Goal: Transaction & Acquisition: Purchase product/service

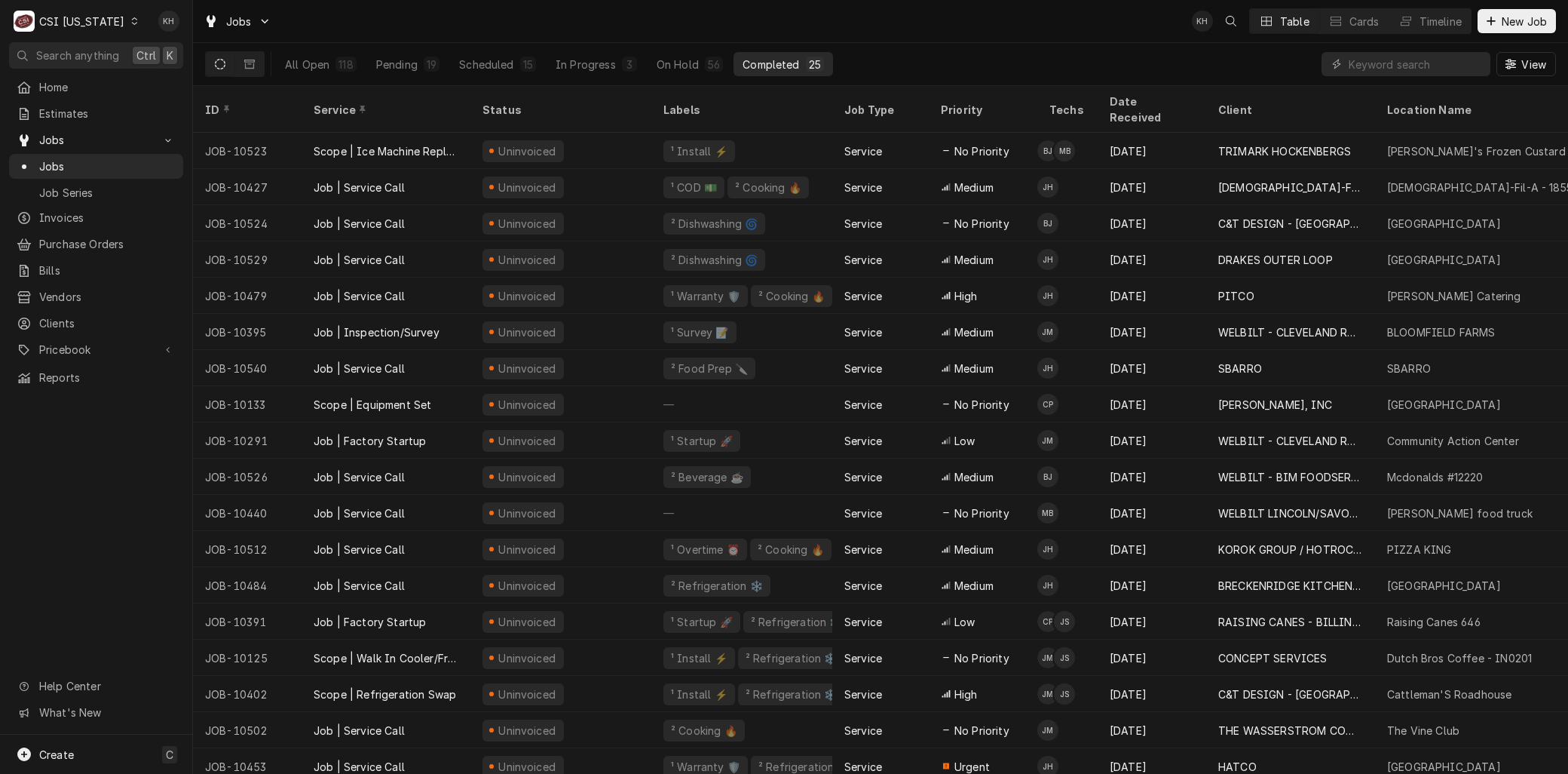
click at [73, 14] on div "CSI Kentucky" at bounding box center [81, 22] width 85 height 16
click at [169, 26] on div "CSI [US_STATE][GEOGRAPHIC_DATA]" at bounding box center [235, 30] width 199 height 16
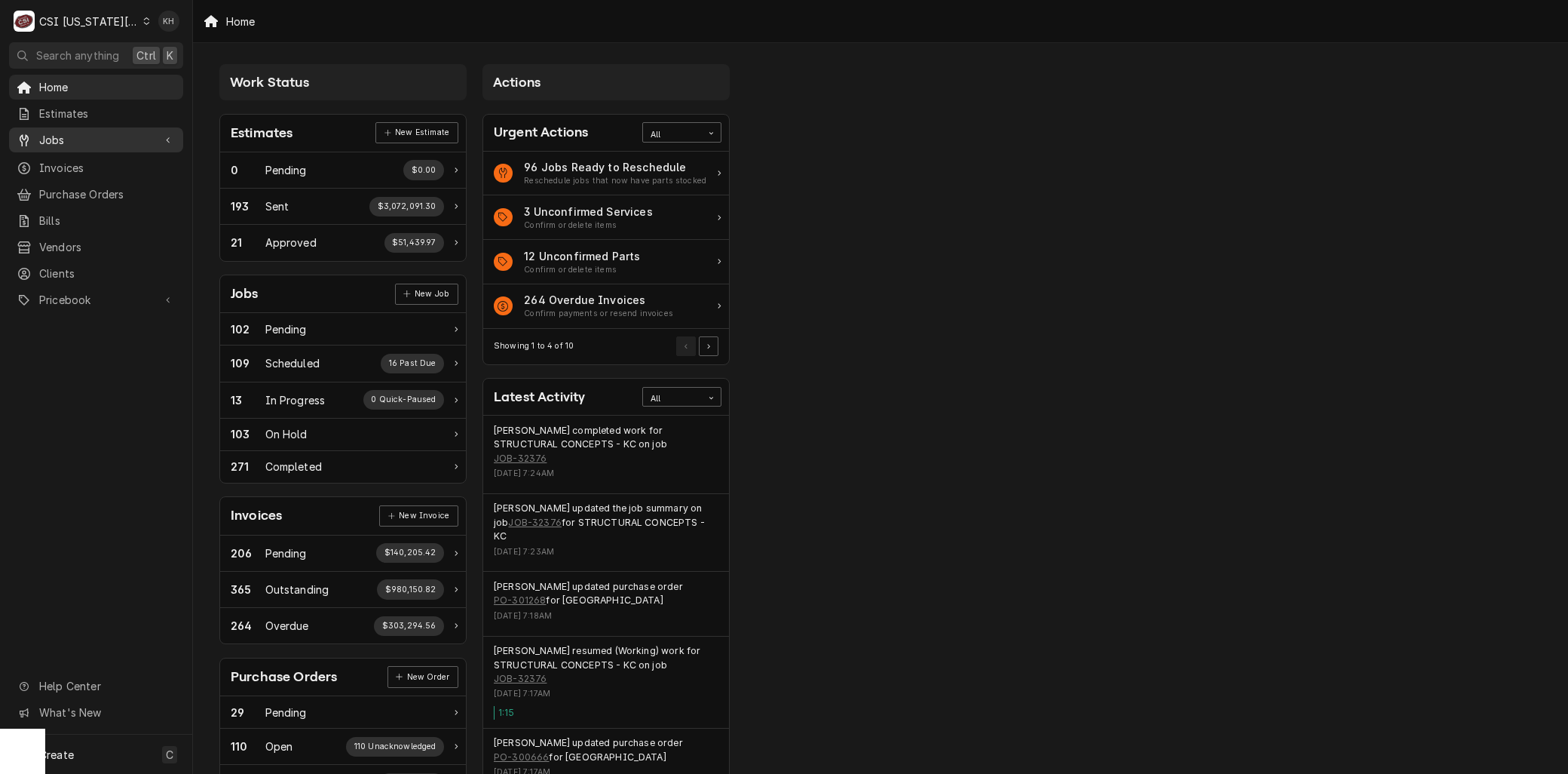
click at [63, 138] on span "Jobs" at bounding box center [96, 140] width 114 height 16
click at [64, 159] on span "Jobs" at bounding box center [107, 167] width 137 height 16
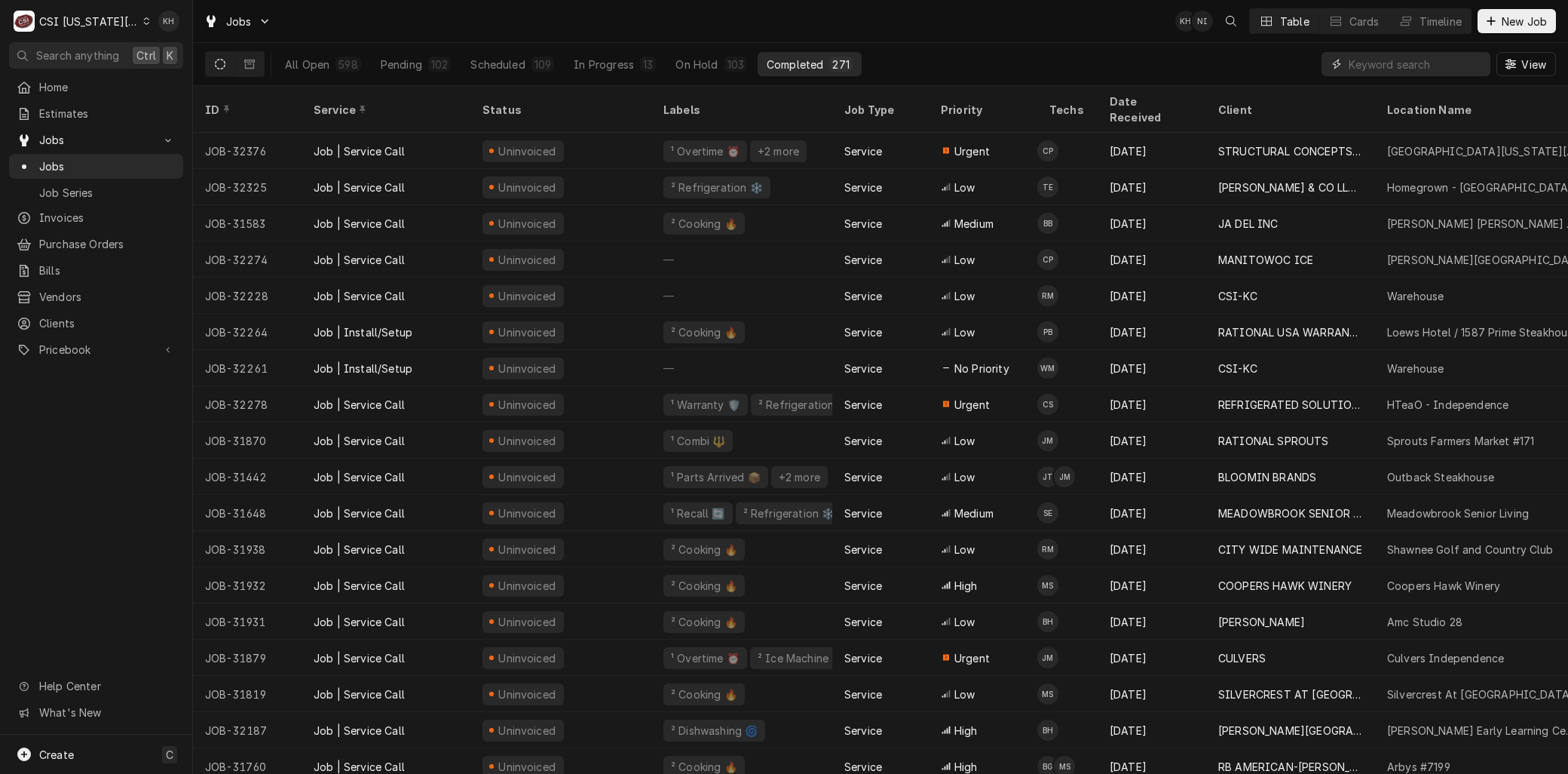
click at [1391, 73] on input "Dynamic Content Wrapper" at bounding box center [1415, 64] width 134 height 24
click at [1392, 61] on input "Dynamic Content Wrapper" at bounding box center [1415, 64] width 134 height 24
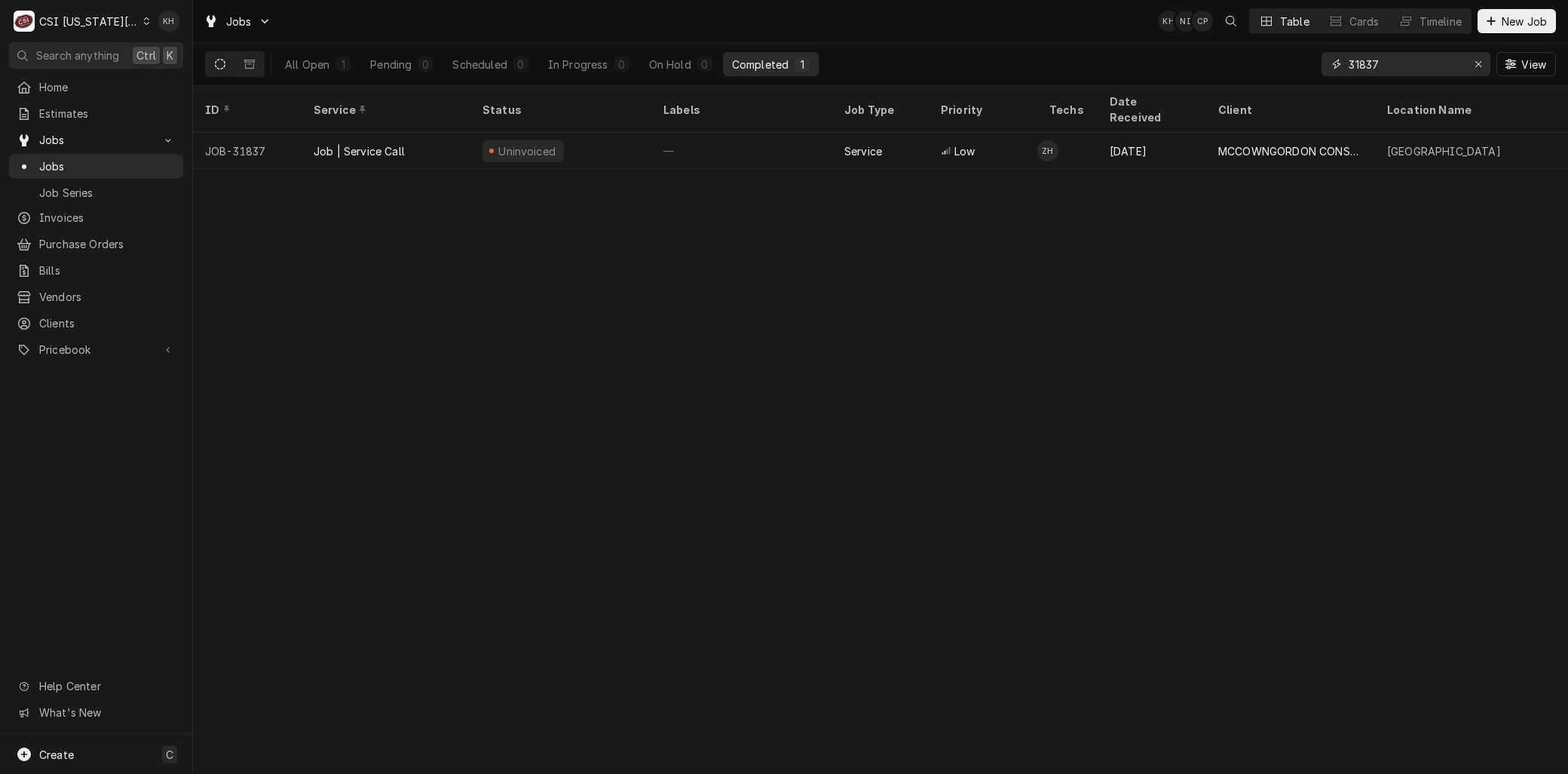
type input "31837"
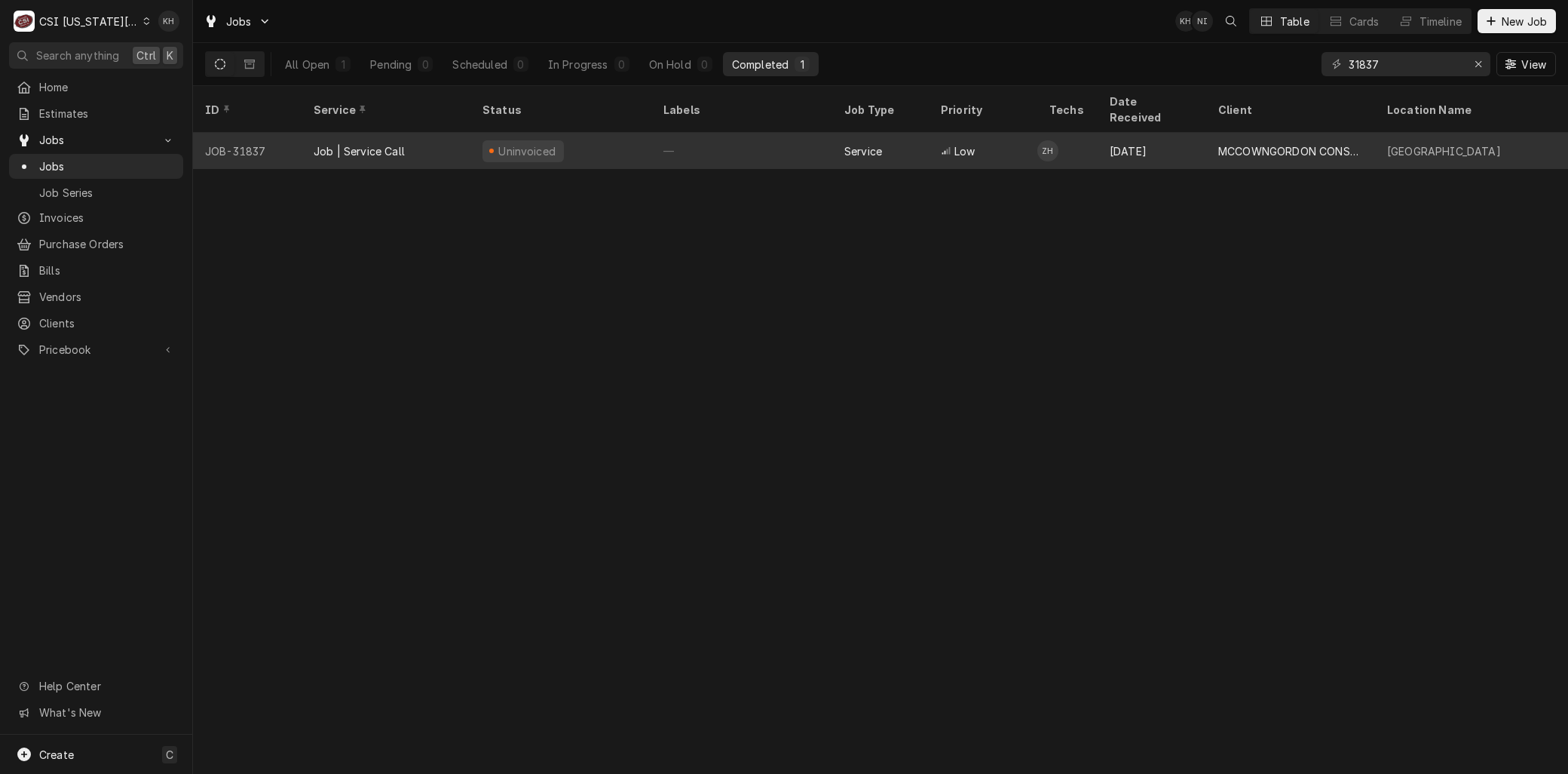
click at [355, 144] on div "Job | Service Call" at bounding box center [358, 152] width 91 height 16
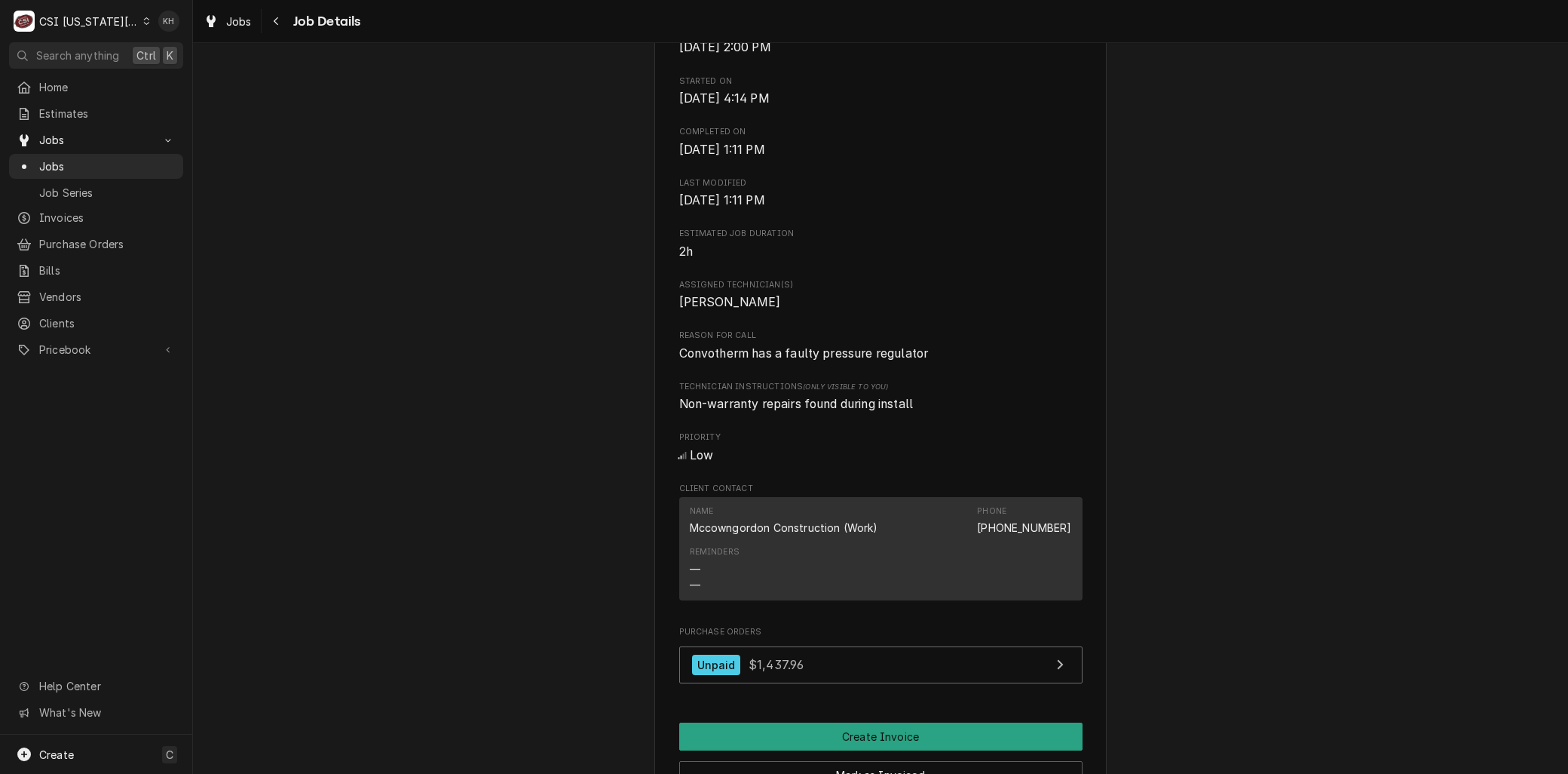
scroll to position [1006, 0]
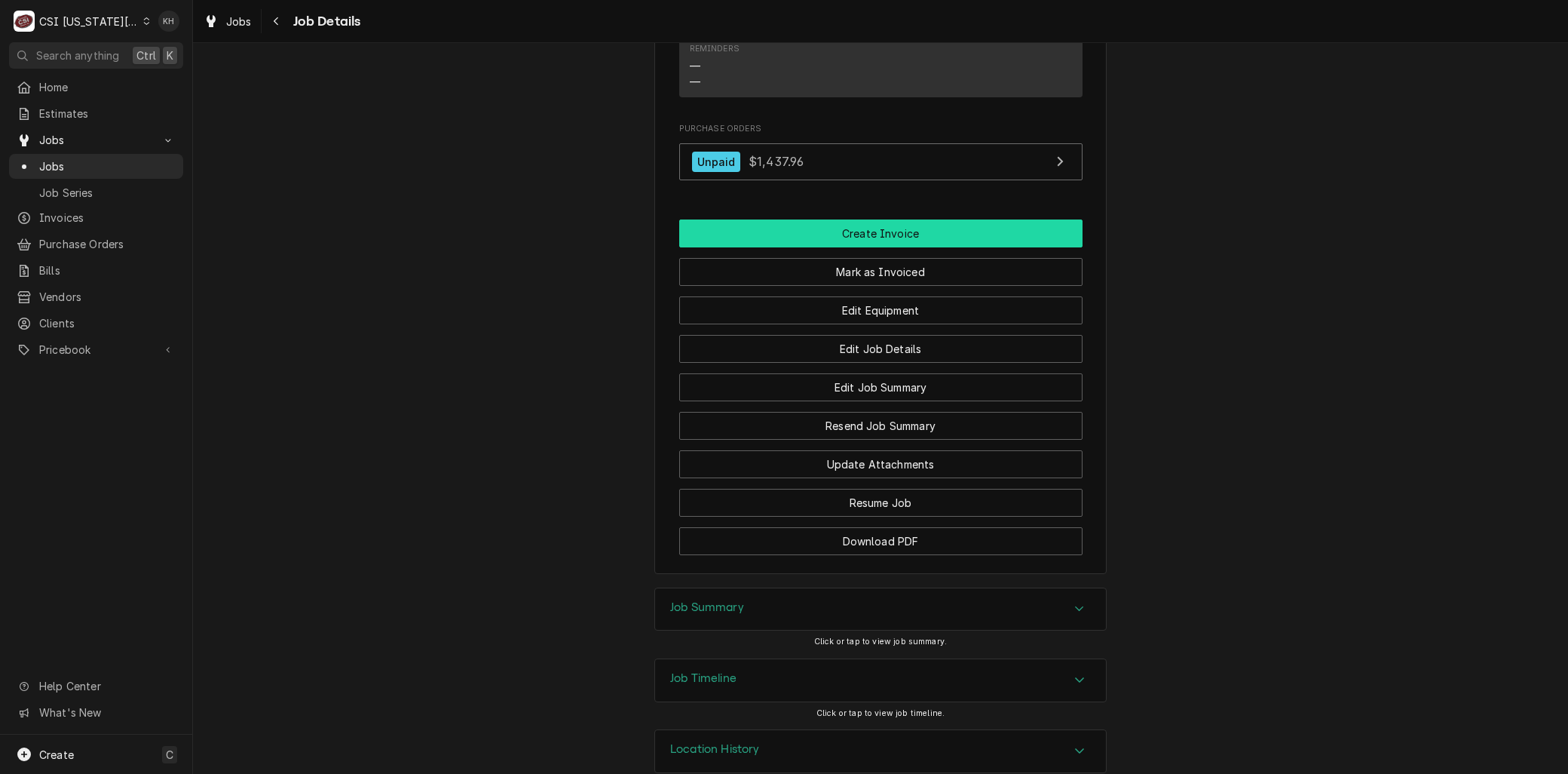
click at [842, 248] on button "Create Invoice" at bounding box center [881, 234] width 403 height 28
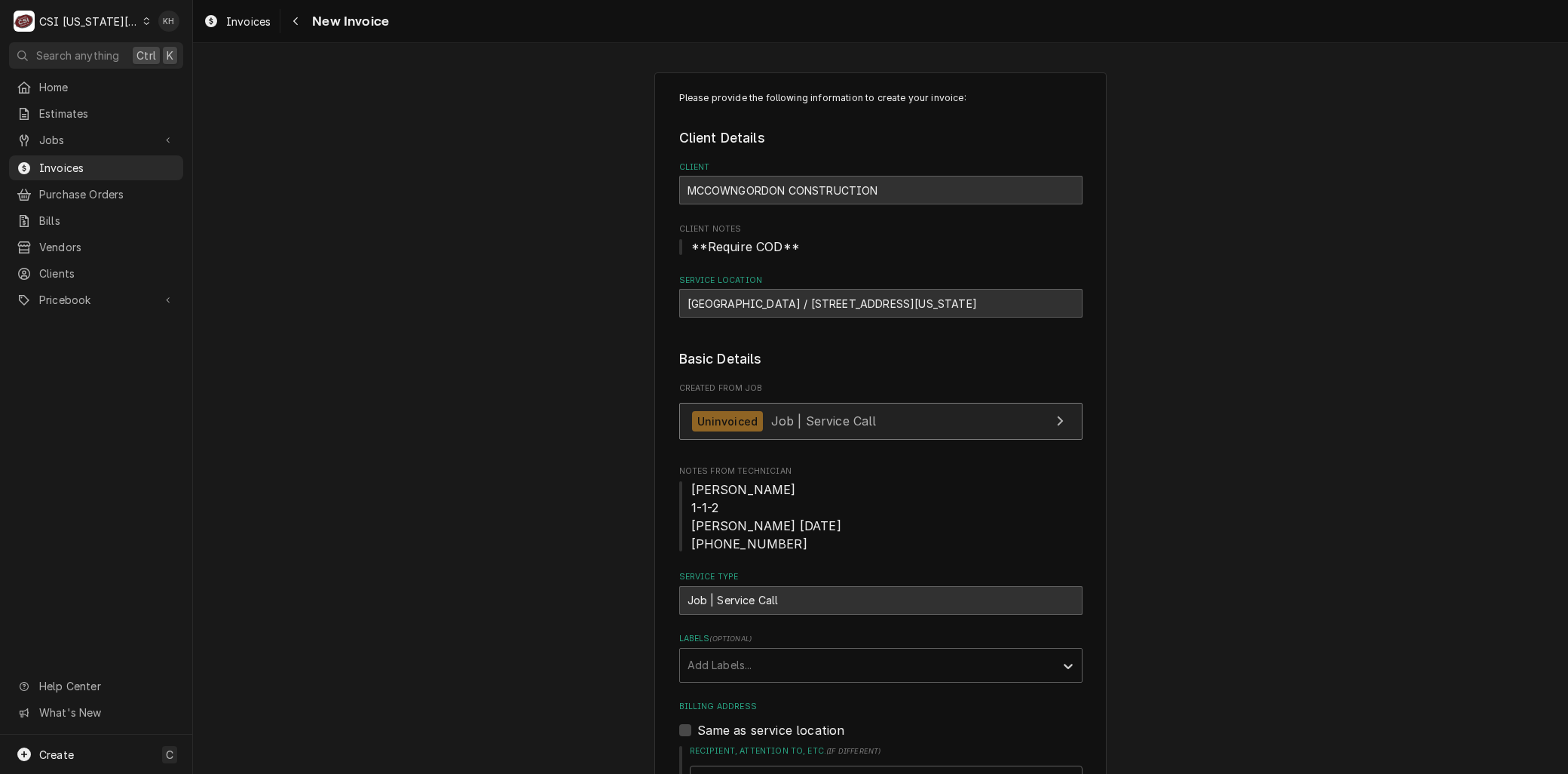
click at [787, 410] on link "Uninvoiced Job | Service Call" at bounding box center [881, 420] width 403 height 37
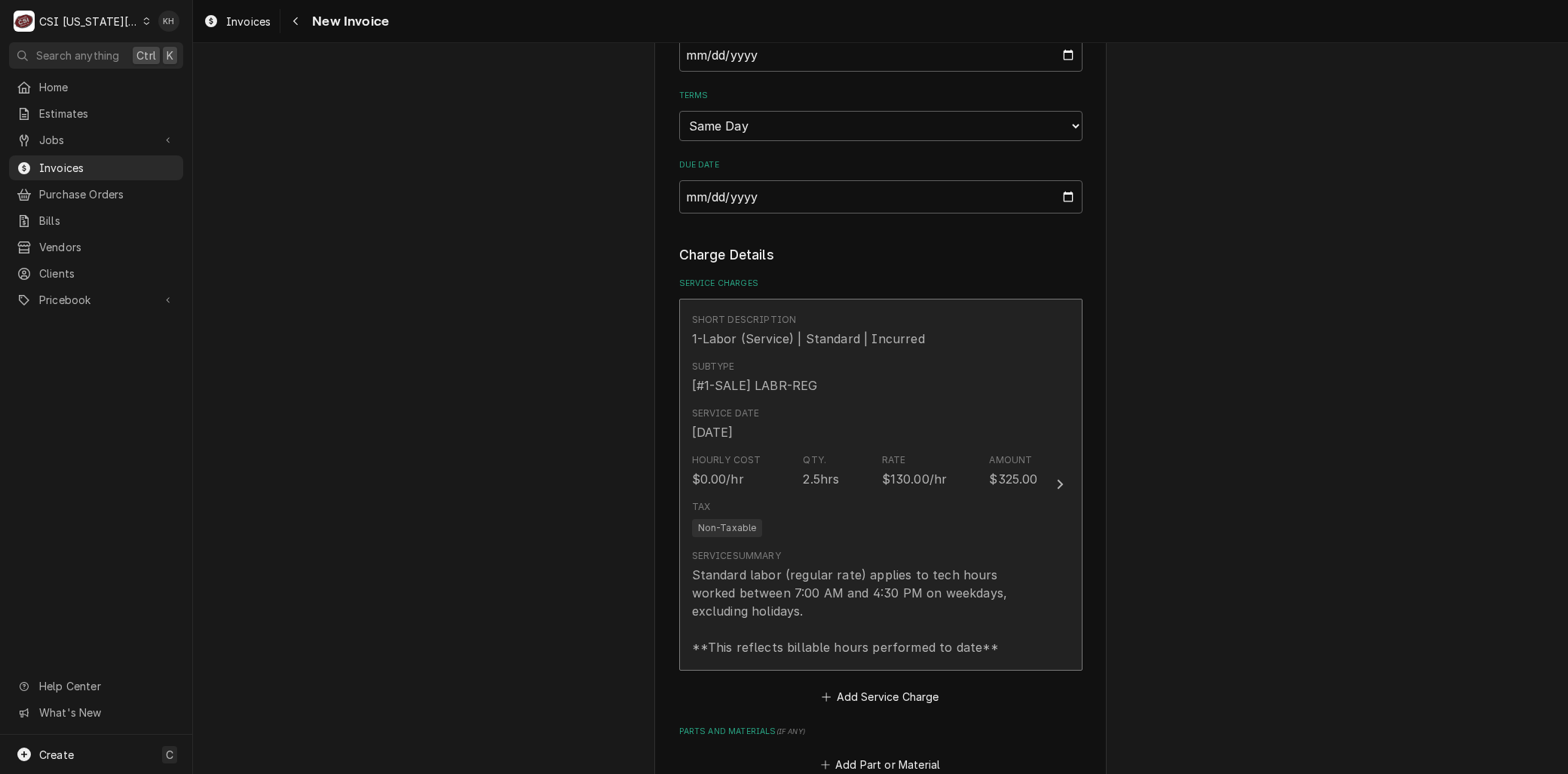
click at [865, 491] on div "Hourly Cost $0.00/hr Qty. 2.5hrs Rate $130.00/hr Amount $325.00" at bounding box center [864, 470] width 346 height 47
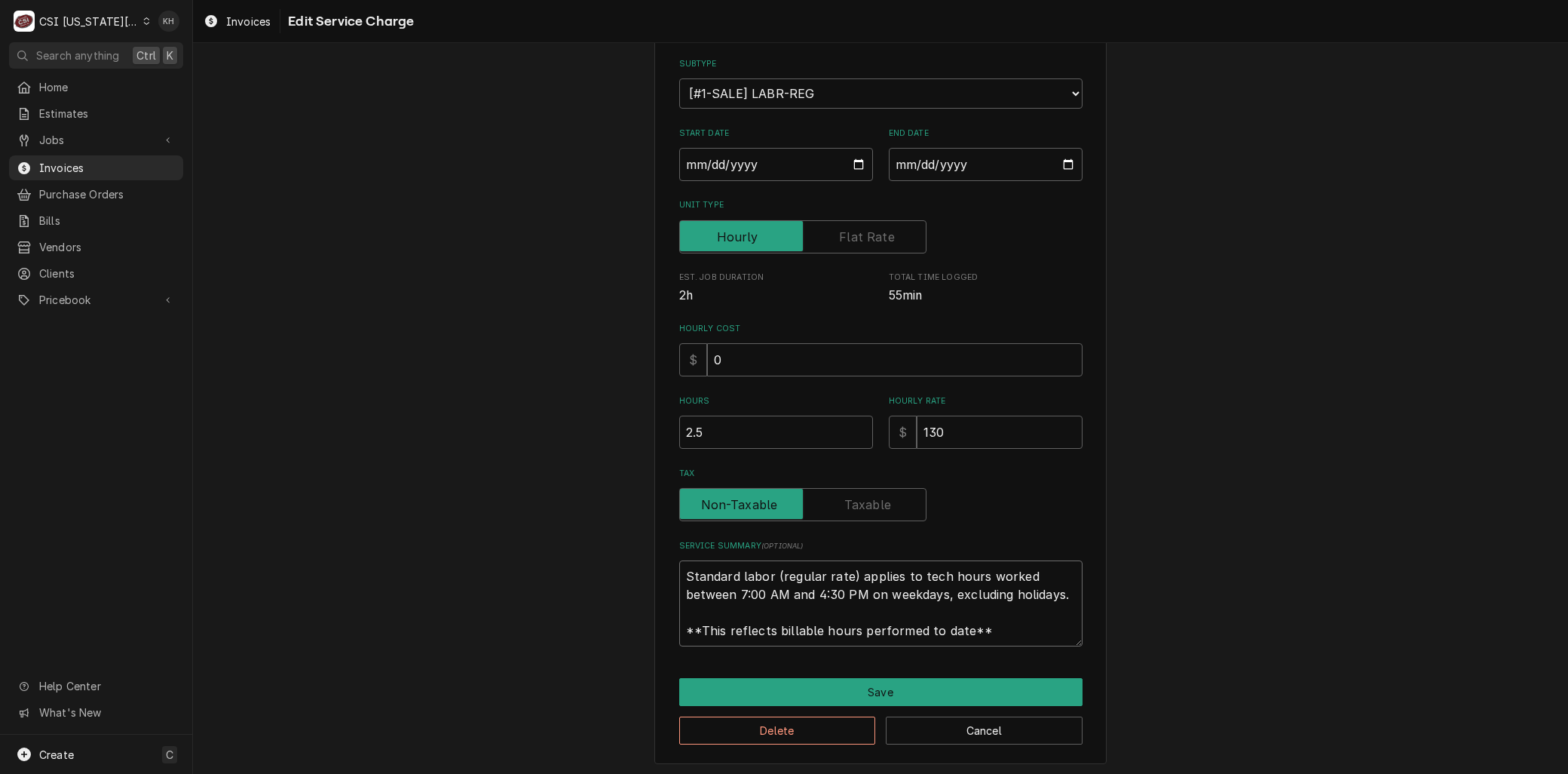
drag, startPoint x: 584, startPoint y: 563, endPoint x: 19, endPoint y: 372, distance: 596.4
click at [19, 372] on div "C CSI Kansas City KH Search anything Ctrl K Home Estimates Jobs Jobs Job Series…" at bounding box center [784, 387] width 1568 height 774
type textarea "x"
type textarea "8"
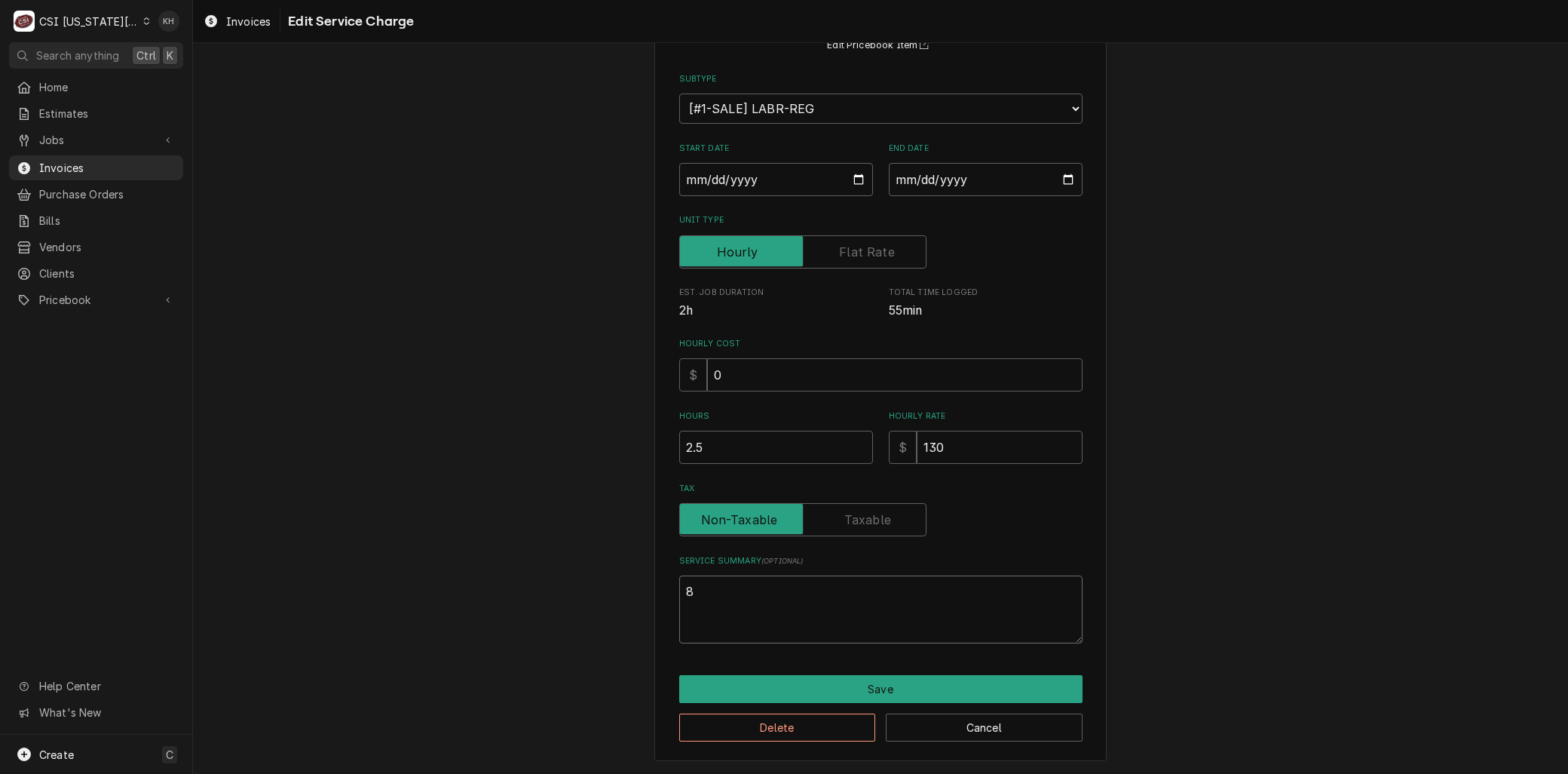
scroll to position [147, 0]
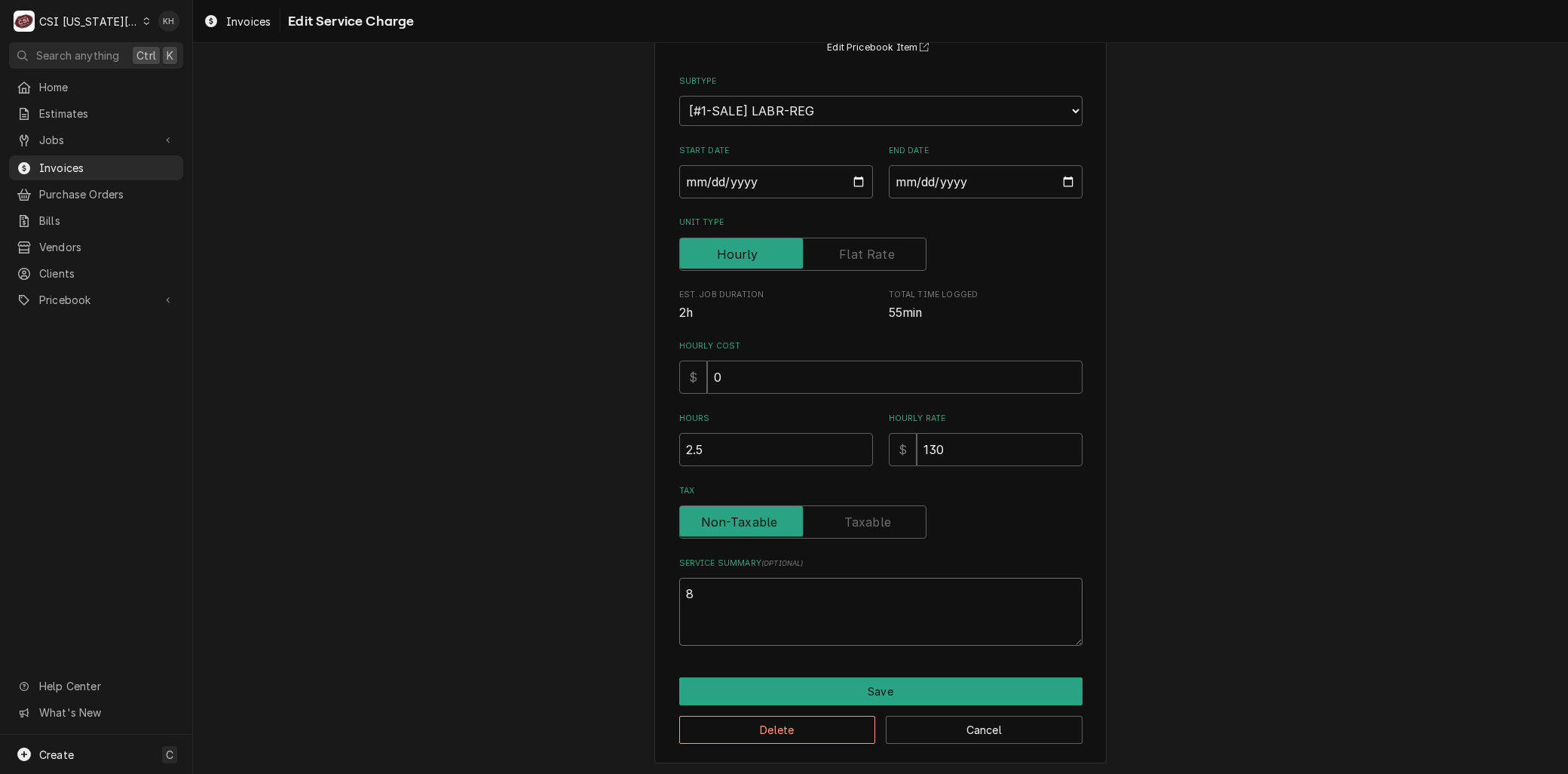
type textarea "x"
type textarea "8/"
type textarea "x"
type textarea "8/6"
type textarea "x"
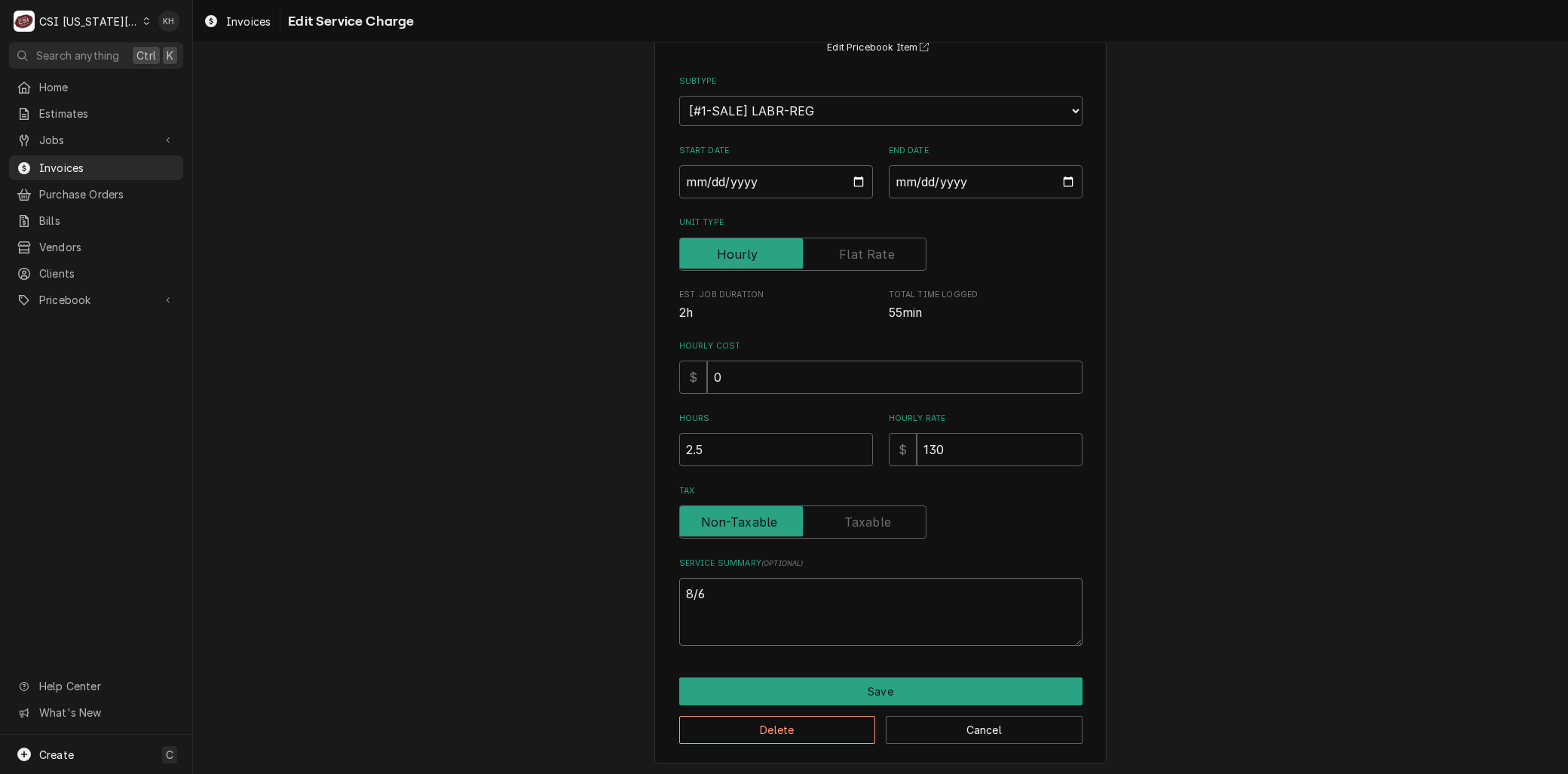
type textarea "8/6"
type textarea "x"
type textarea "8/6 -"
type textarea "x"
type textarea "8/6 -"
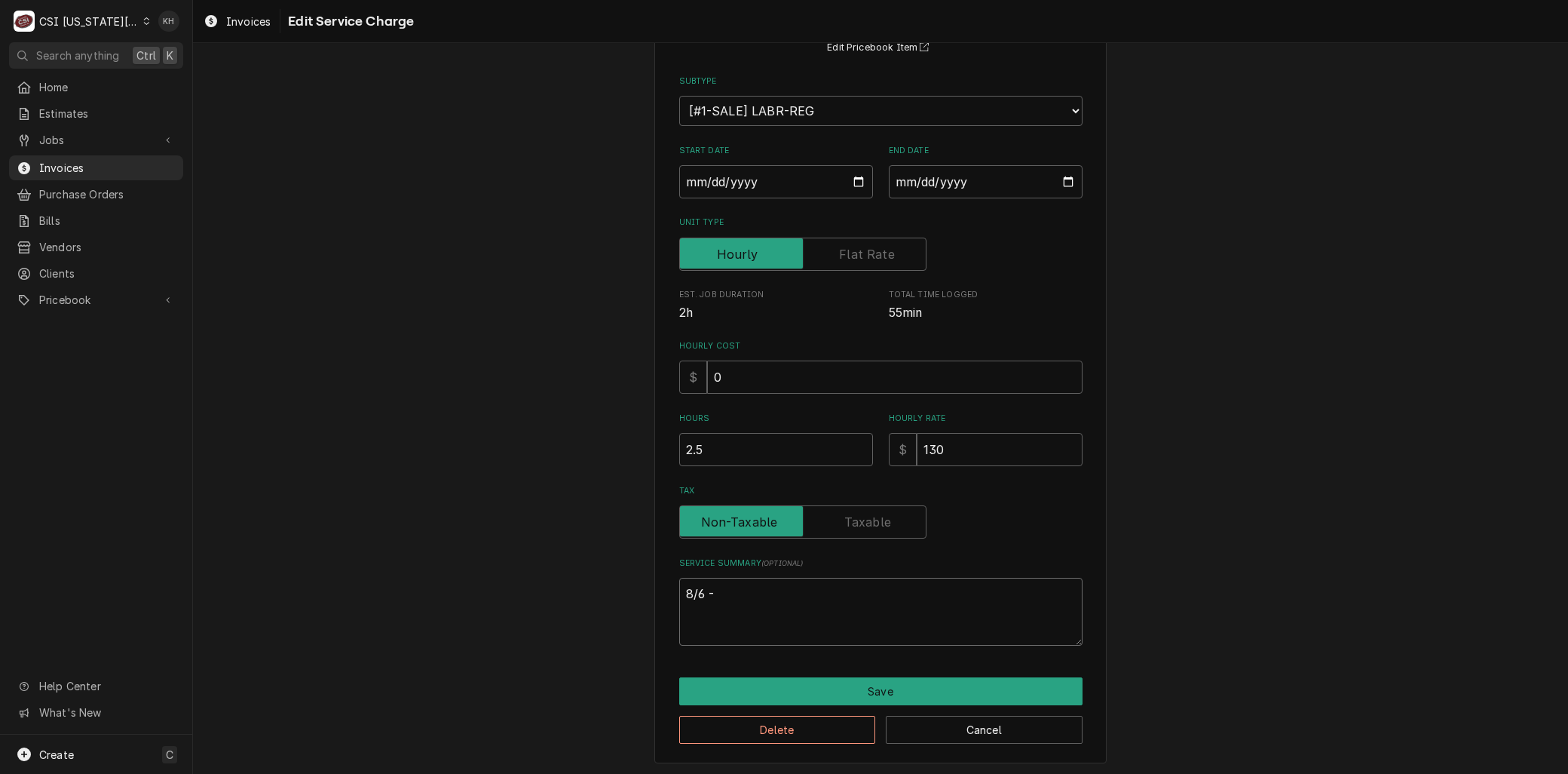
type textarea "x"
type textarea "8/6 - A"
type textarea "x"
type textarea "8/6 - Ar"
type textarea "x"
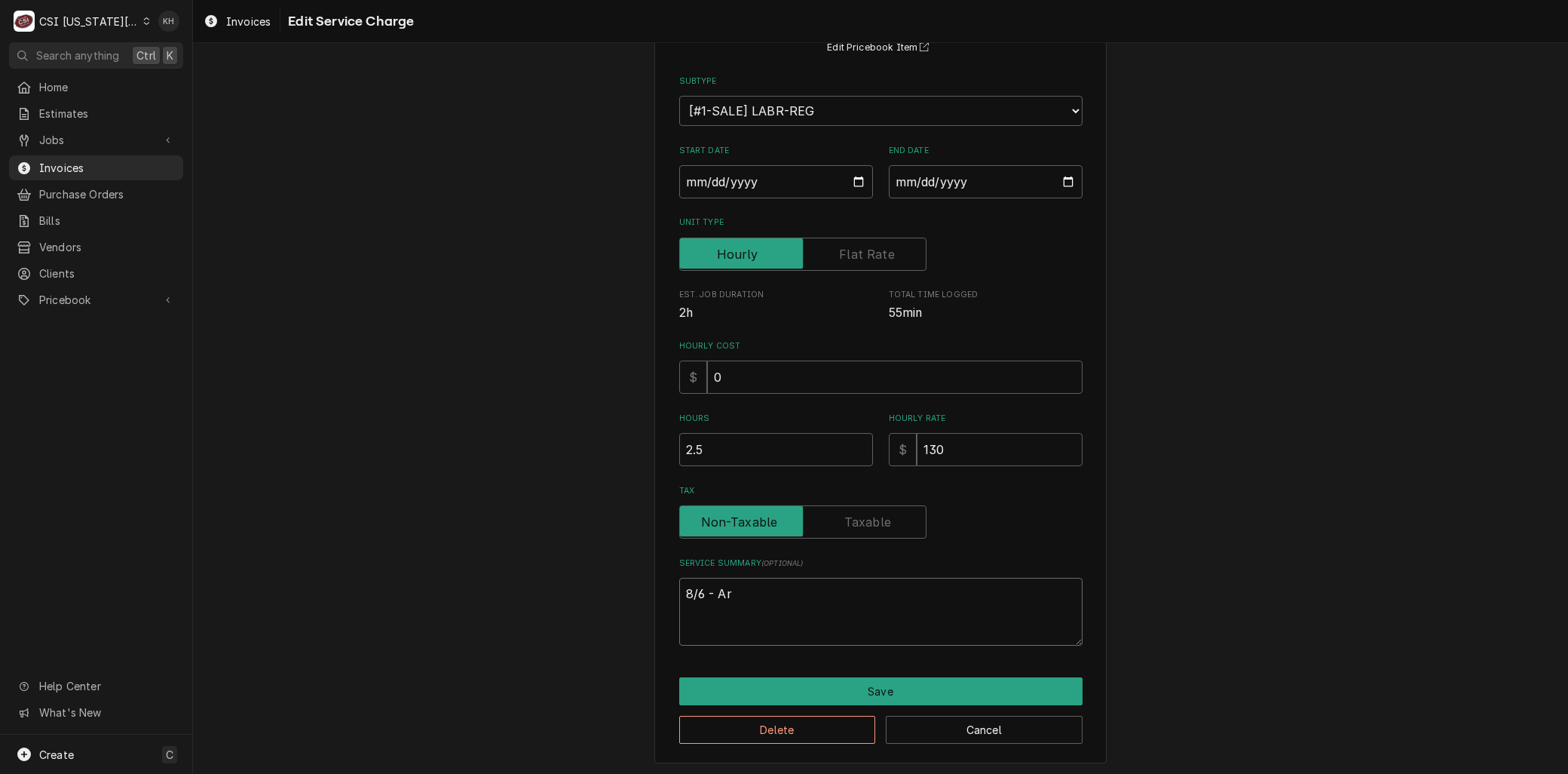
type textarea "8/6 - Arr"
type textarea "x"
type textarea "8/6 - Arri"
type textarea "x"
type textarea "8/6 - Arriv"
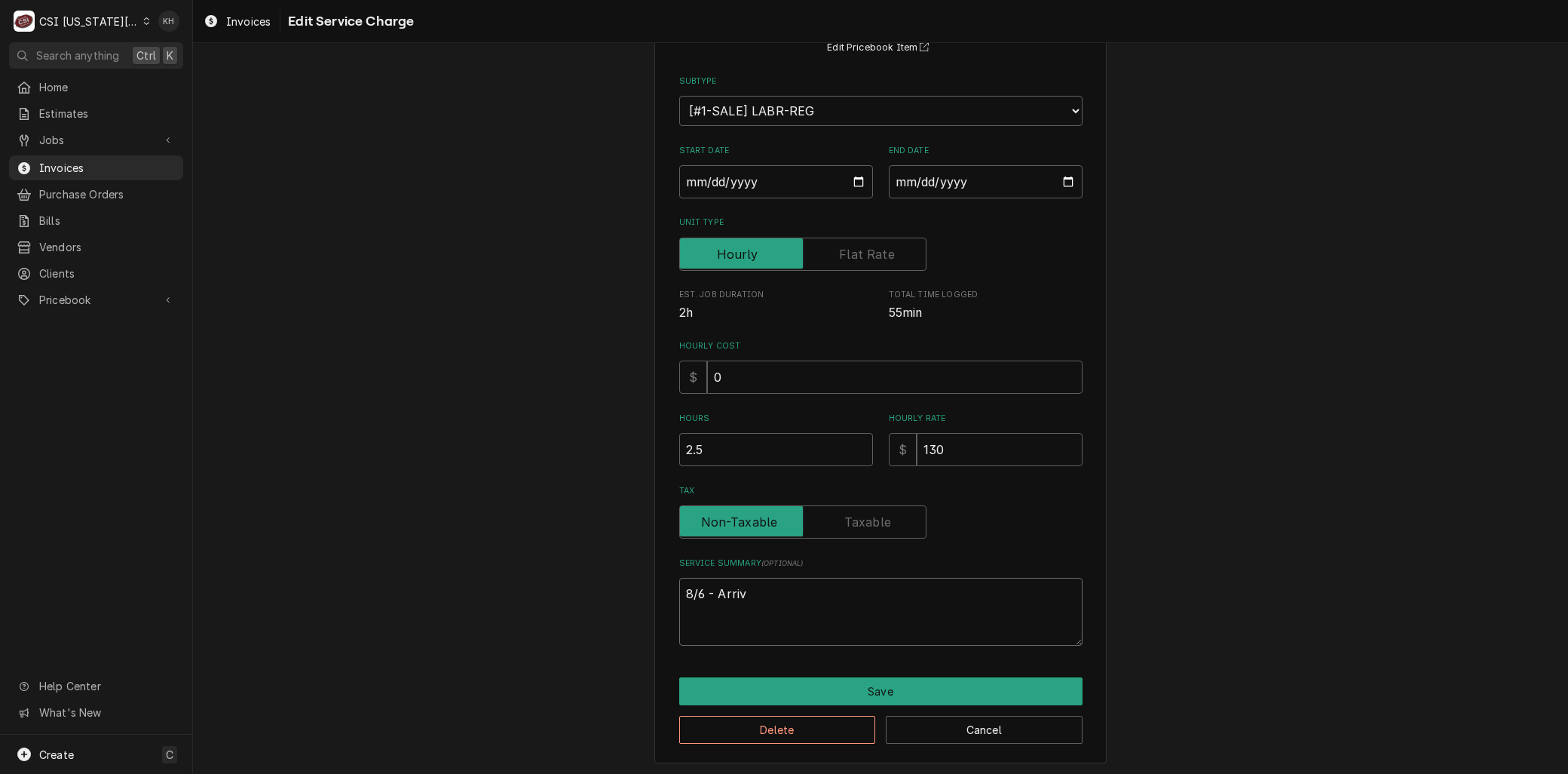
type textarea "x"
type textarea "8/6 - Arrive"
type textarea "x"
type textarea "8/6 - Arrived"
type textarea "x"
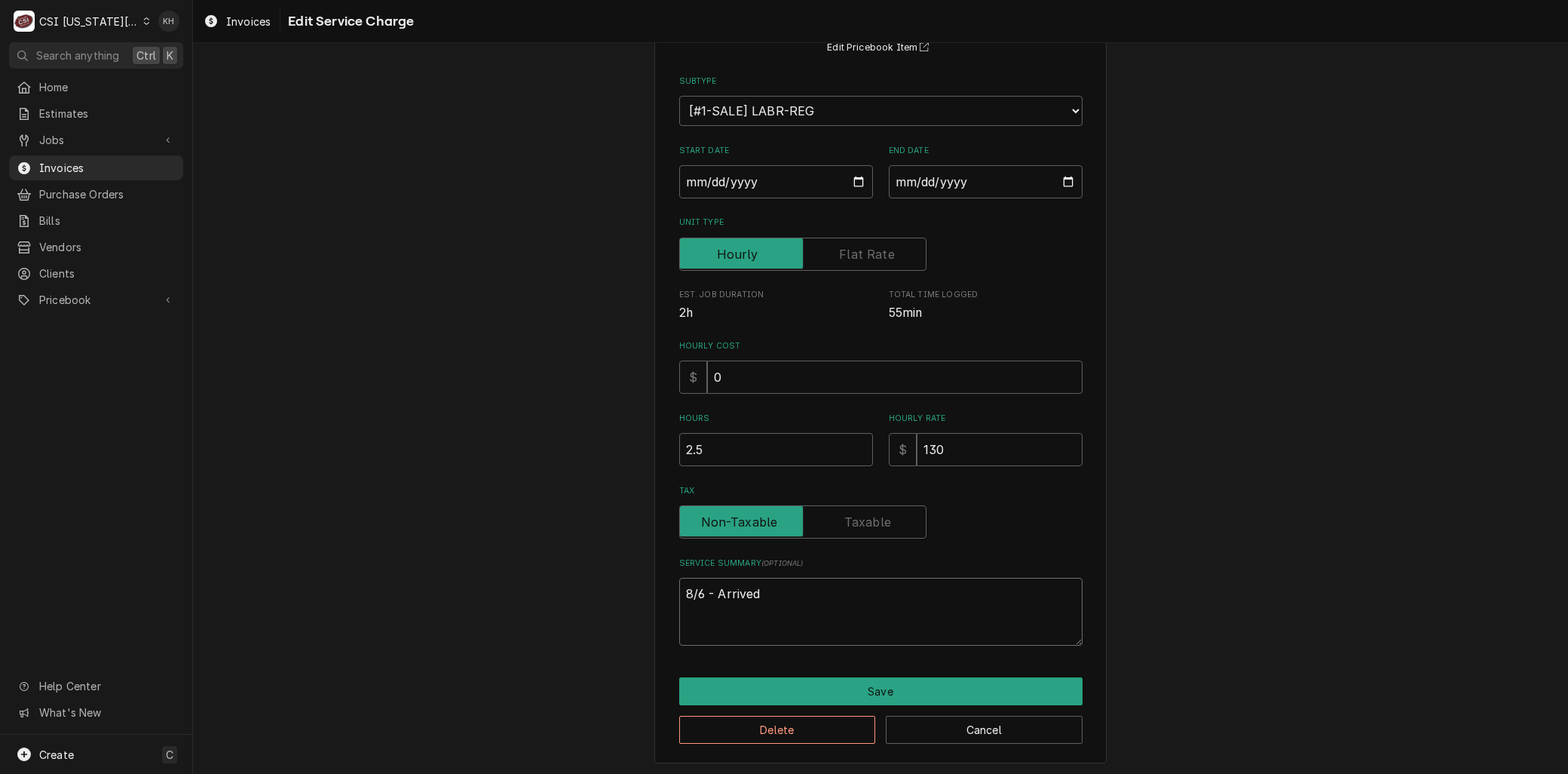
type textarea "8/6 - Arrived"
type textarea "x"
type textarea "8/6 - Arrived o"
type textarea "x"
type textarea "8/6 - Arrived on"
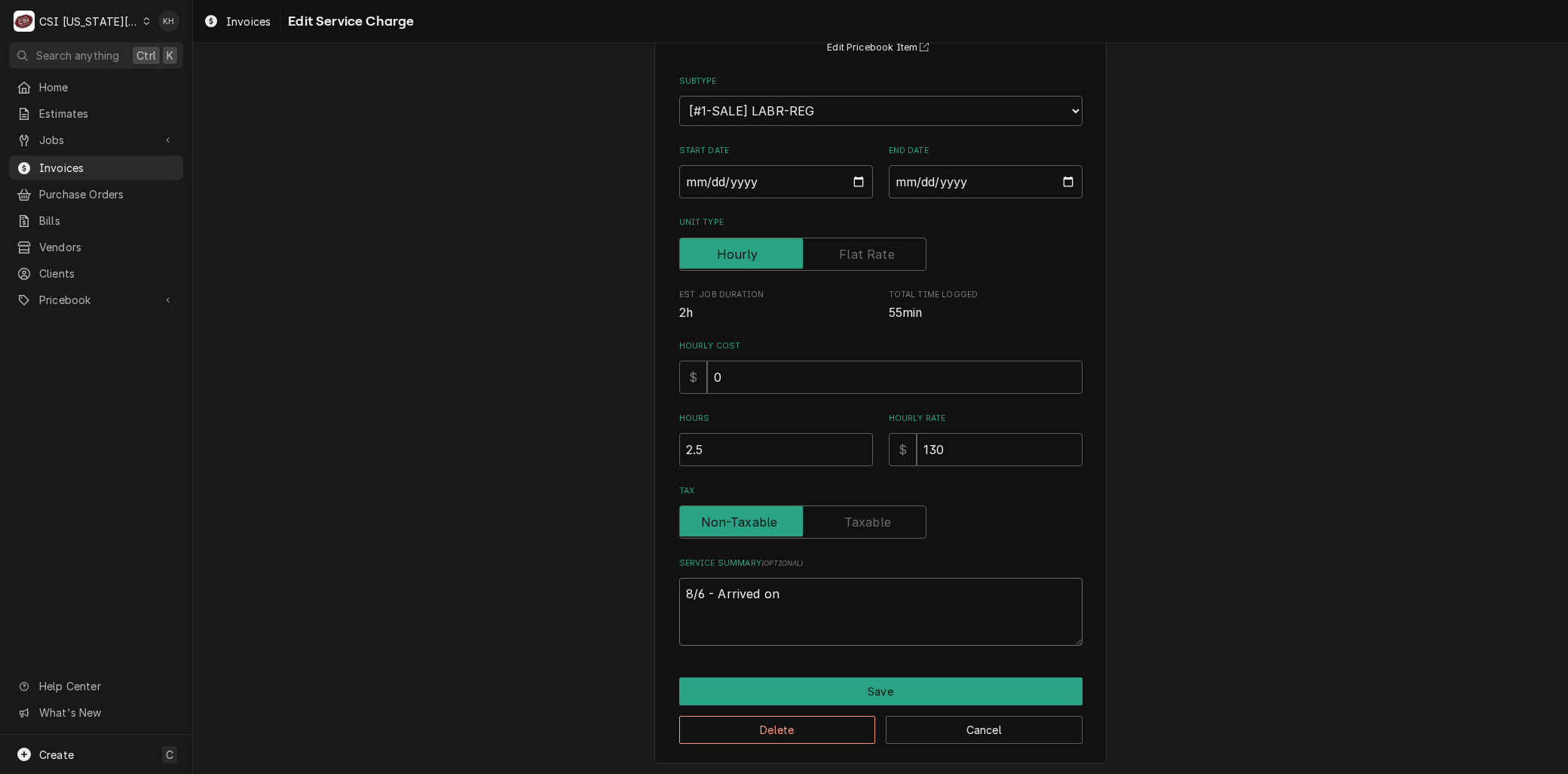
type textarea "x"
type textarea "8/6 - Arrived on"
type textarea "x"
type textarea "8/6 - Arrived on s"
type textarea "x"
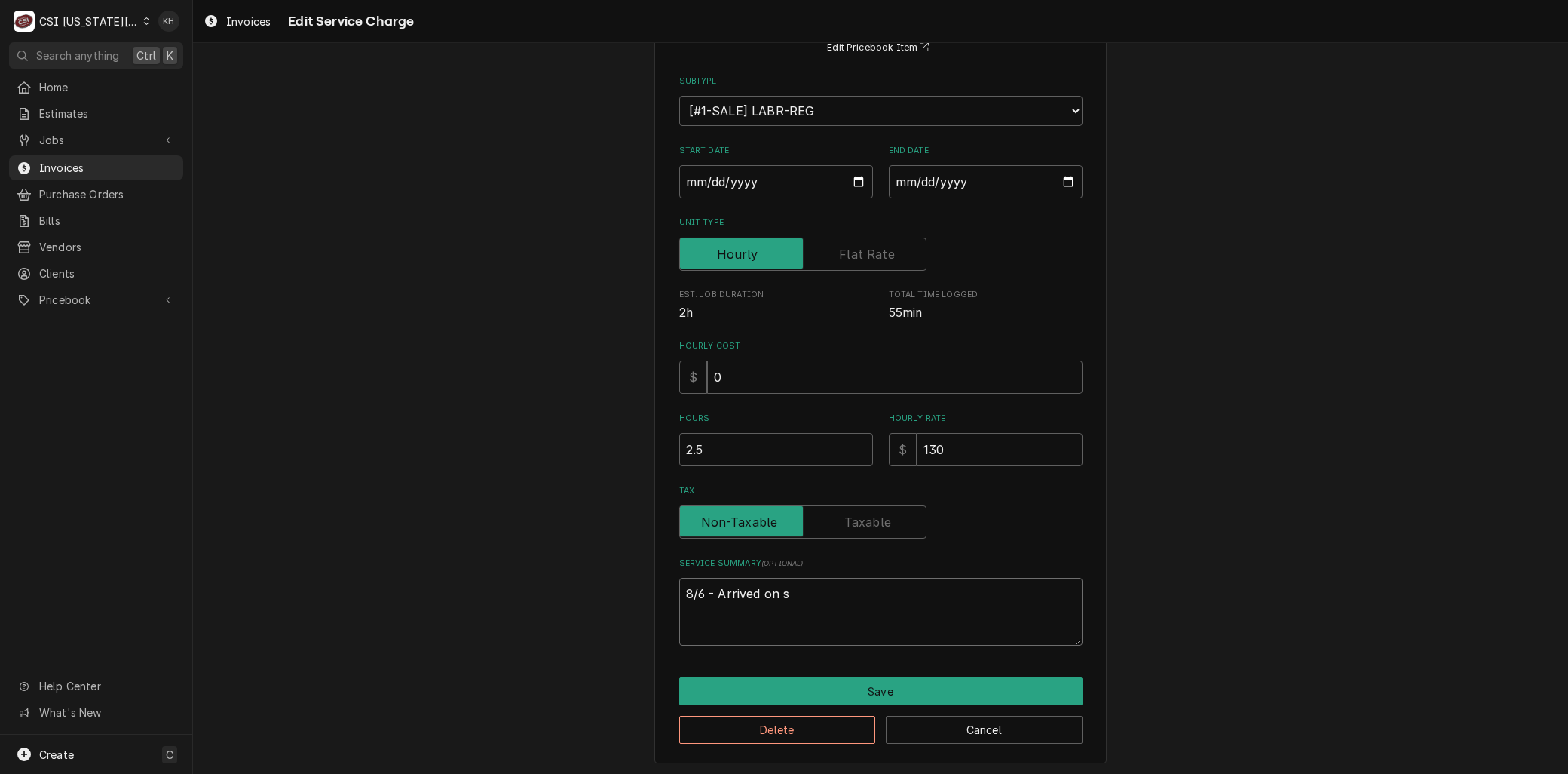
type textarea "8/6 - Arrived on si"
type textarea "x"
type textarea "8/6 - Arrived on sit"
type textarea "x"
type textarea "8/6 - Arrived on site"
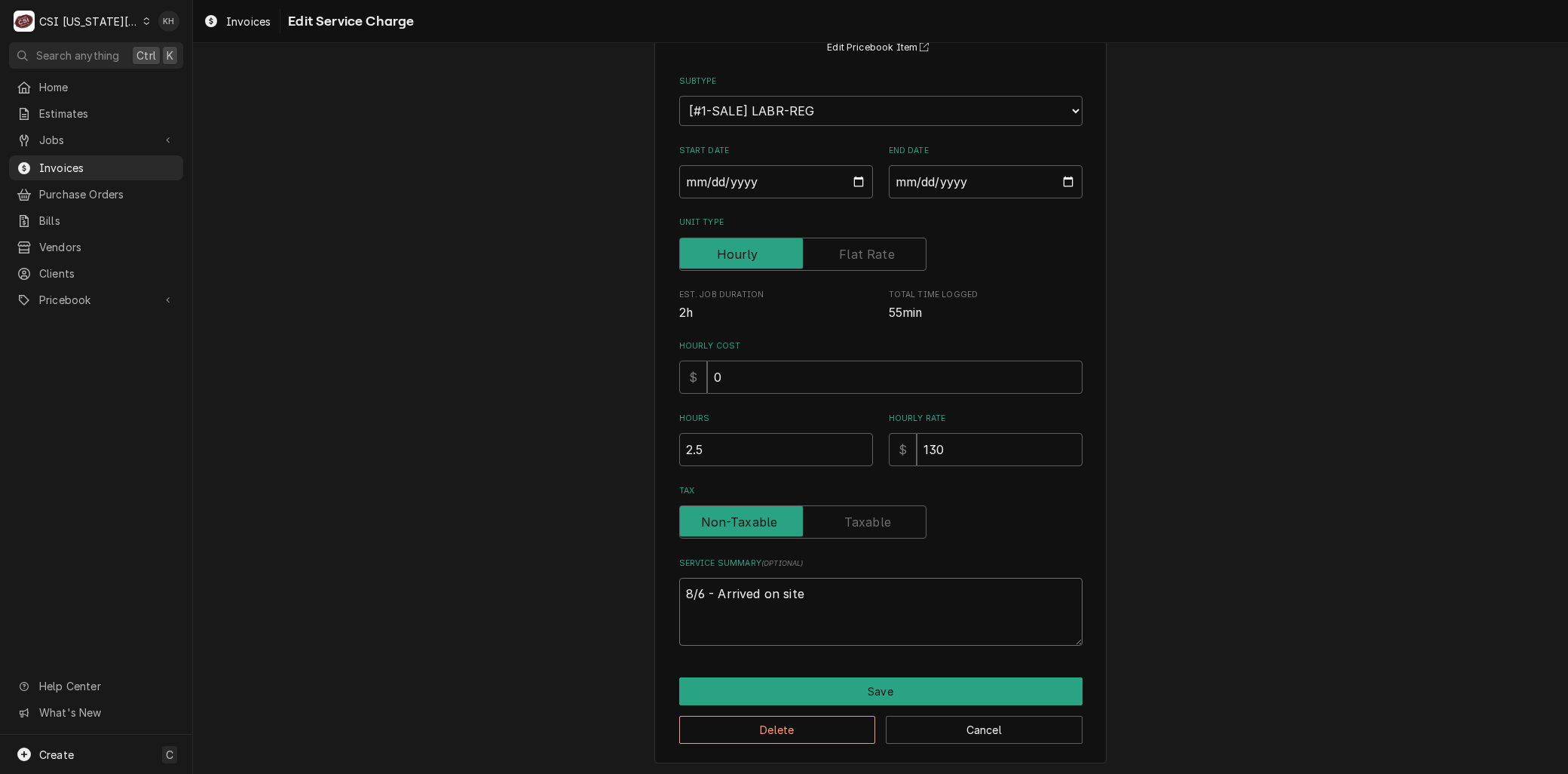
type textarea "x"
type textarea "8/6 - Arrived on site,"
type textarea "x"
type textarea "8/6 - Arrived on site,"
type textarea "x"
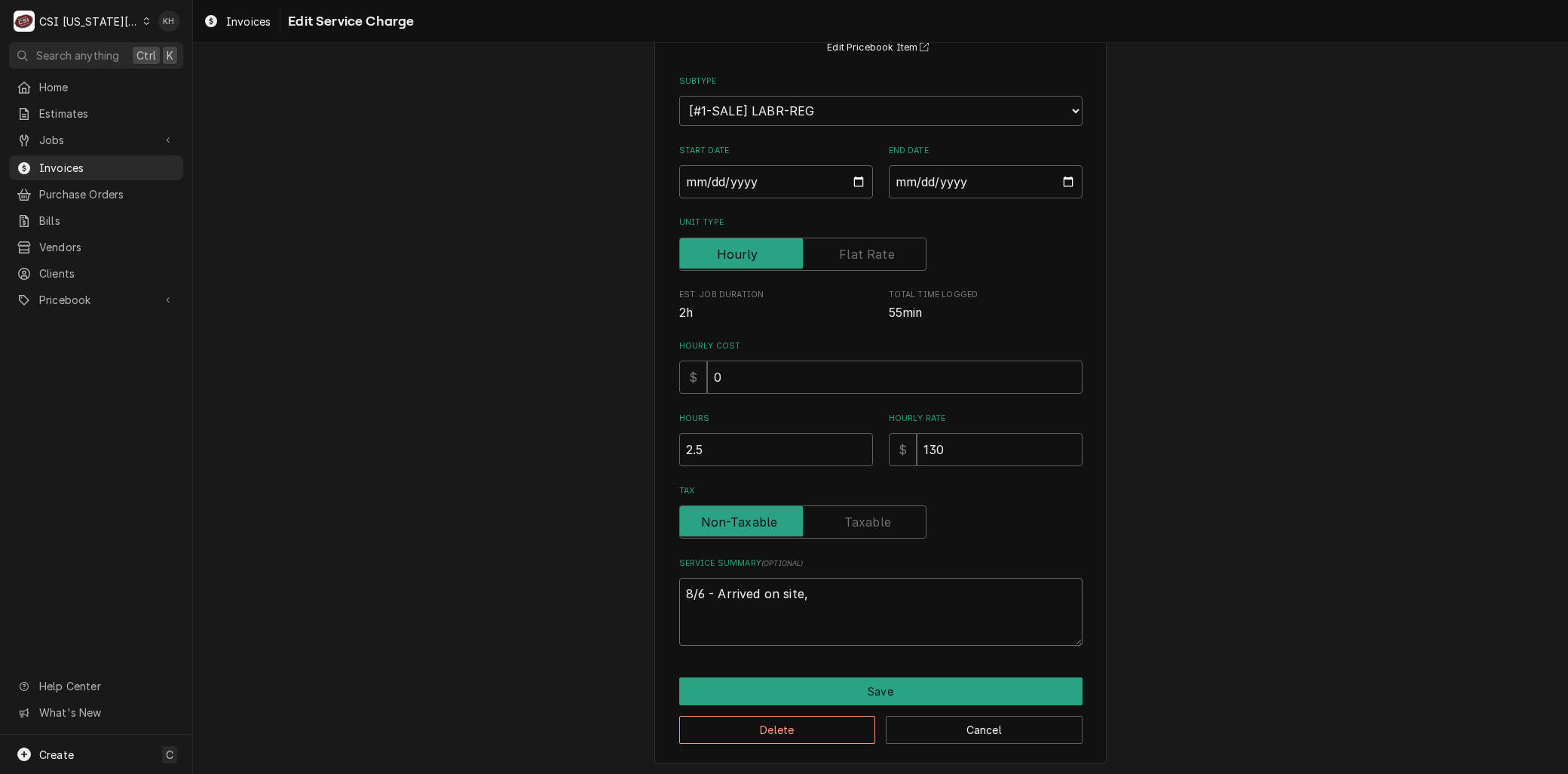
type textarea "8/6 - Arrived on site, f"
type textarea "x"
type textarea "8/6 - Arrived on site, fo"
type textarea "x"
type textarea "8/6 - Arrived on site, fou"
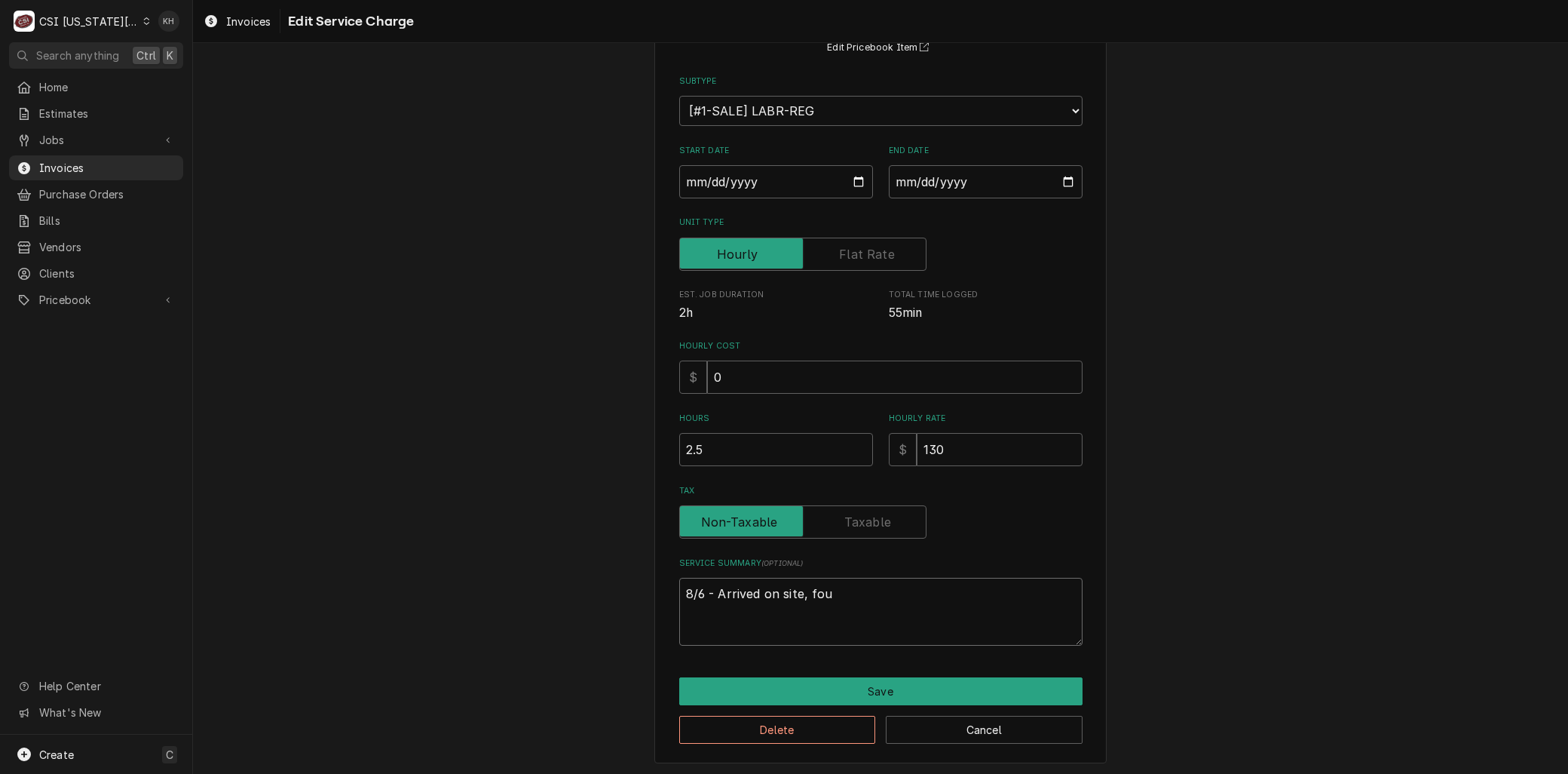
type textarea "x"
type textarea "8/6 - Arrived on site, foun"
type textarea "x"
type textarea "8/6 - Arrived on site, found"
type textarea "x"
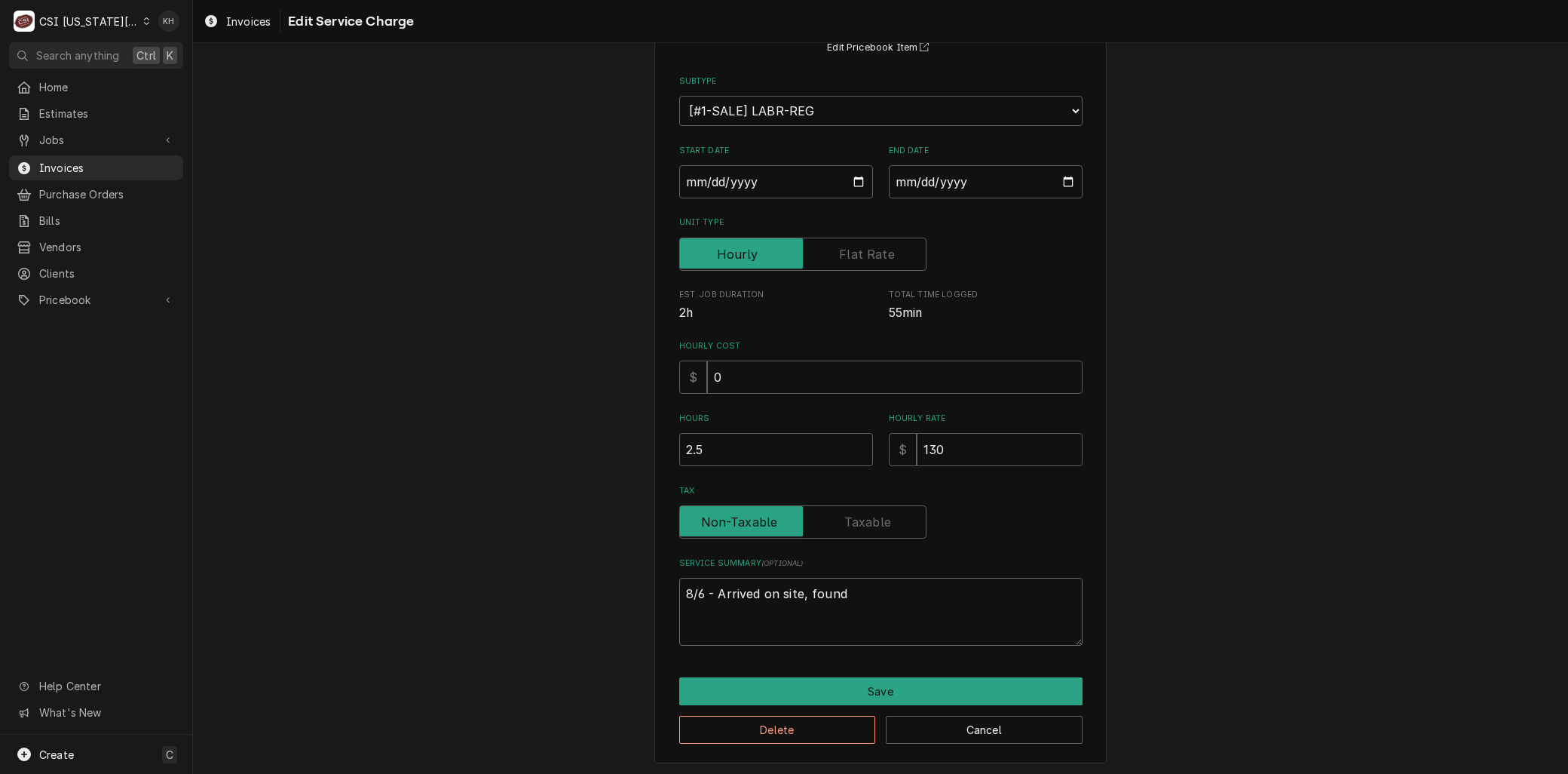
type textarea "8/6 - Arrived on site, found"
type textarea "x"
type textarea "8/6 - Arrived on site, found u"
type textarea "x"
type textarea "8/6 - Arrived on site, found un"
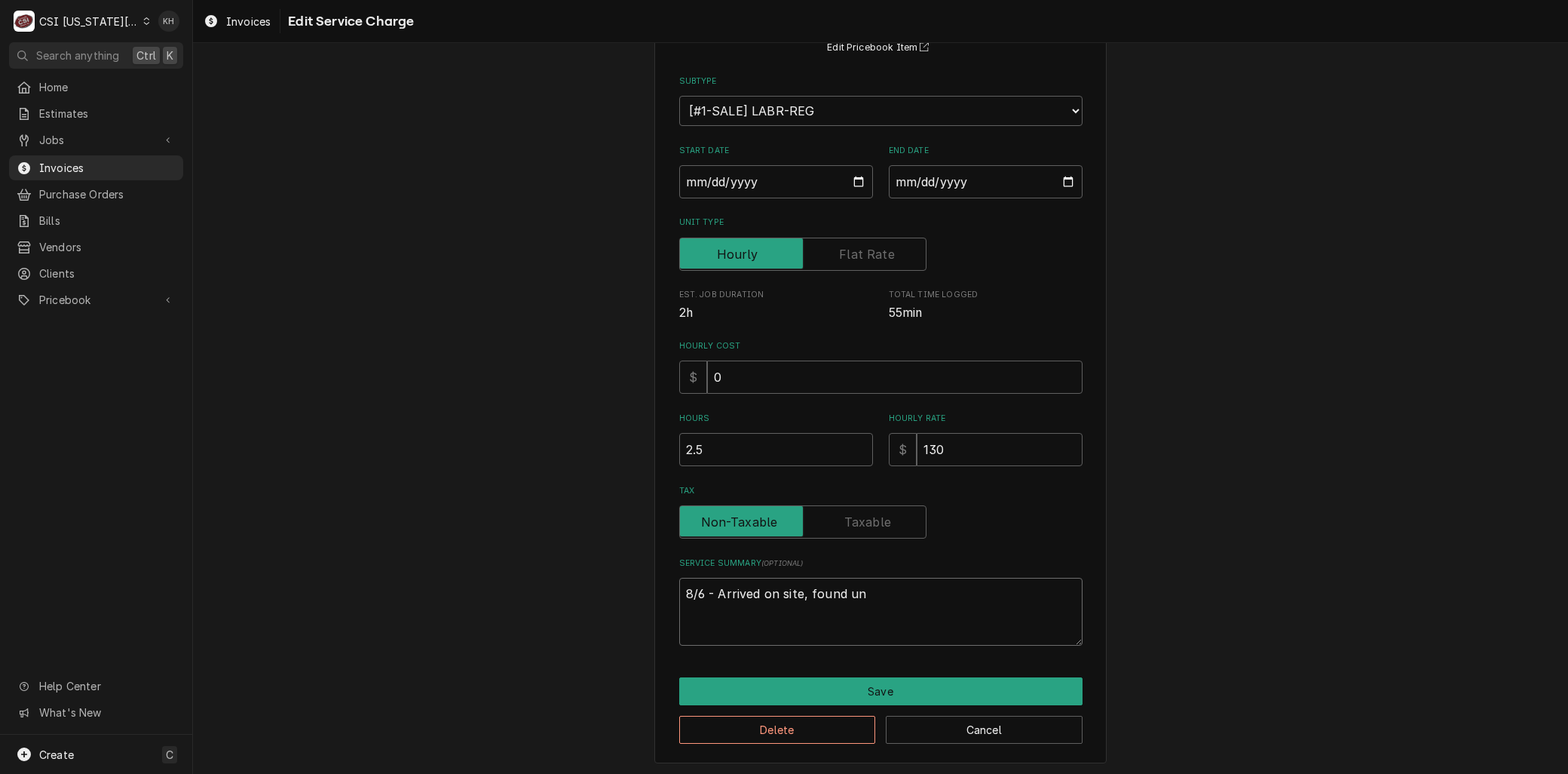
type textarea "x"
type textarea "8/6 - Arrived on site, found uni"
type textarea "x"
type textarea "8/6 - Arrived on site, found unit"
type textarea "x"
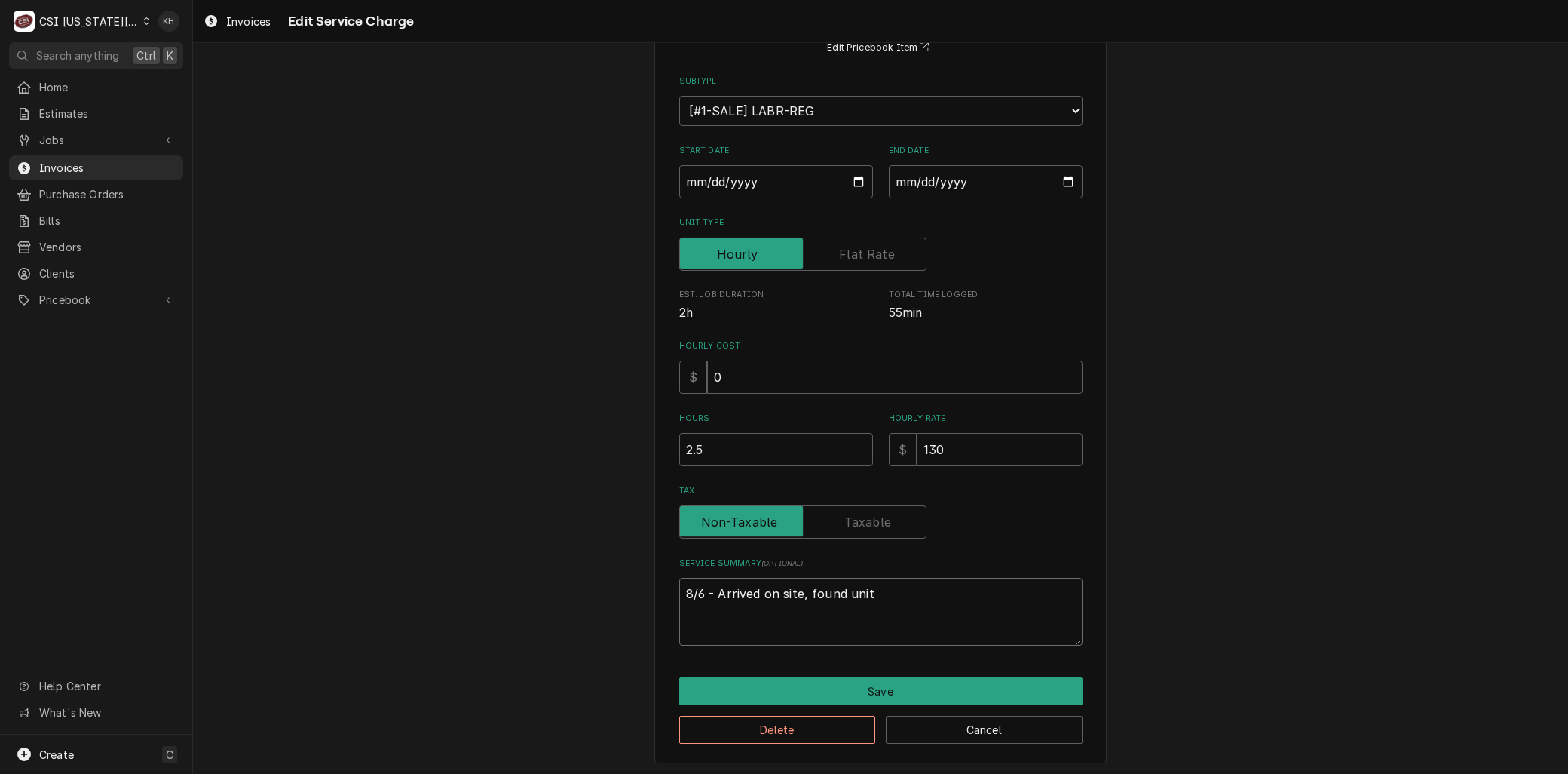
type textarea "8/6 - Arrived on site, found unit"
type textarea "x"
type textarea "8/6 - Arrived on site, found unit n"
type textarea "x"
type textarea "8/6 - Arrived on site, found unit ne"
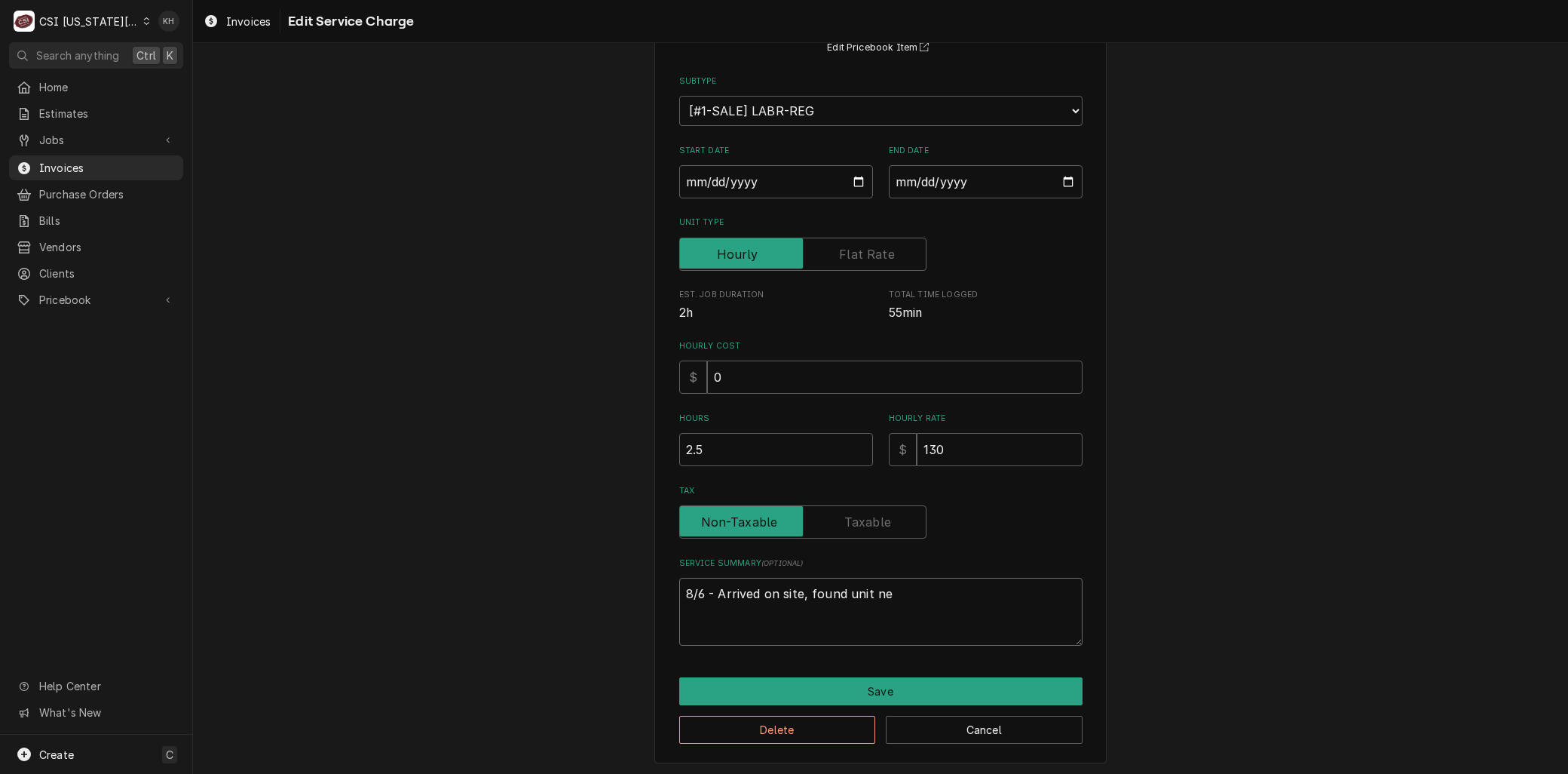
type textarea "x"
type textarea "8/6 - Arrived on site, found unit nee"
type textarea "x"
type textarea "8/6 - Arrived on site, found unit neee"
type textarea "x"
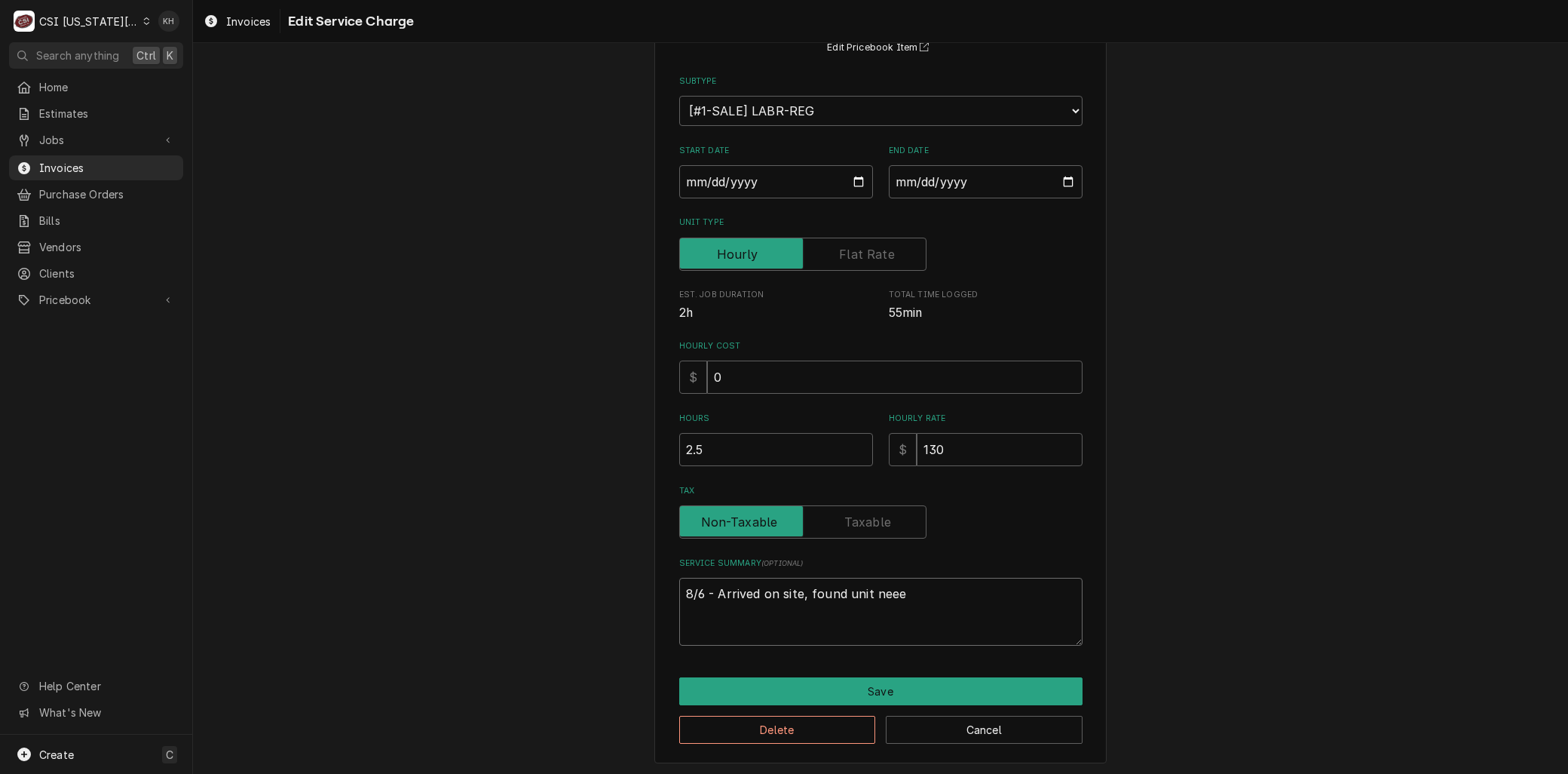
type textarea "8/6 - Arrived on site, found unit nee"
type textarea "x"
type textarea "8/6 - Arrived on site, found unit neee"
type textarea "x"
type textarea "8/6 - Arrived on site, found unit neeed"
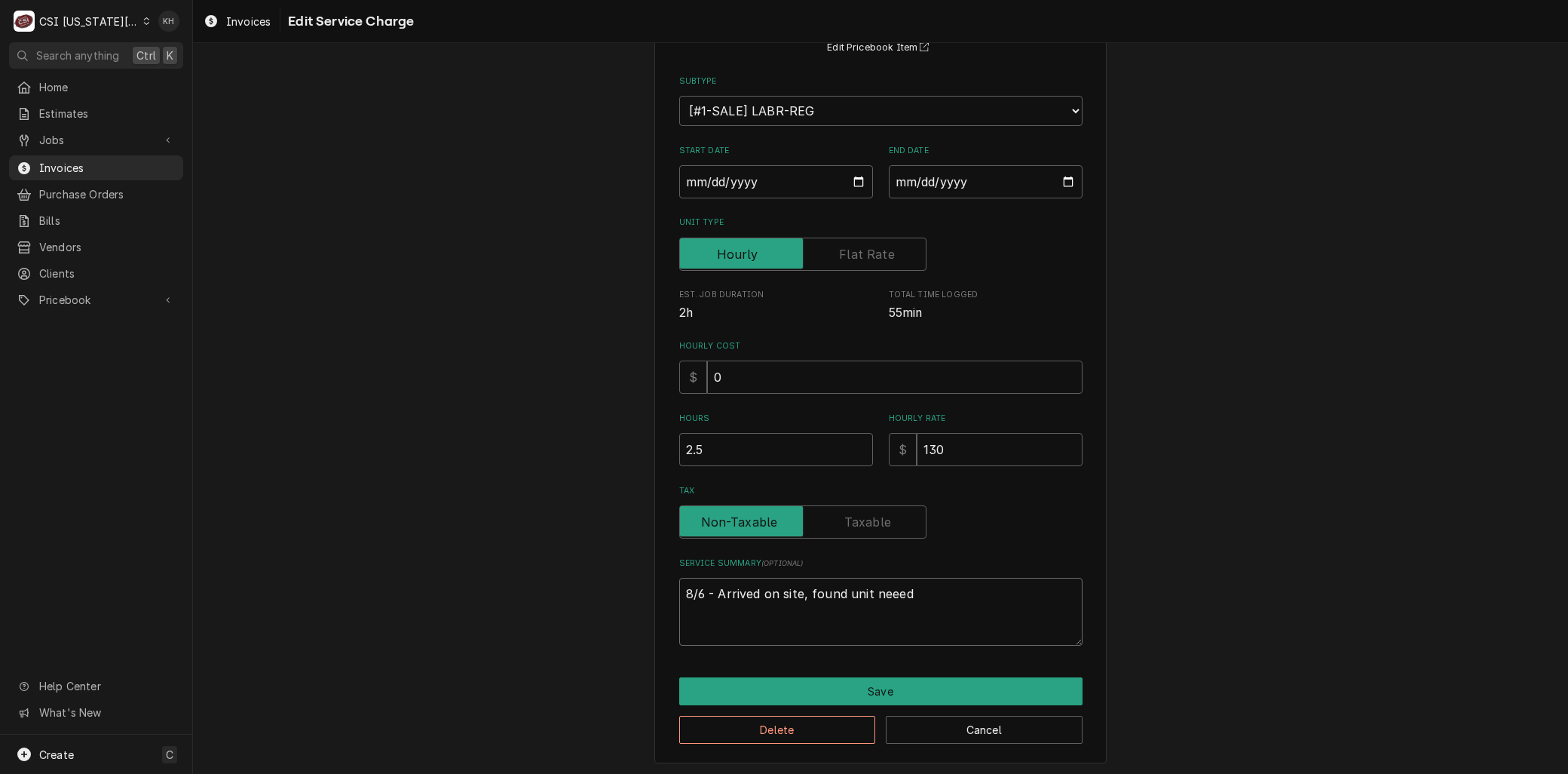
type textarea "x"
type textarea "8/6 - Arrived on site, found unit neee"
type textarea "x"
type textarea "8/6 - Arrived on site, found unit nee"
type textarea "x"
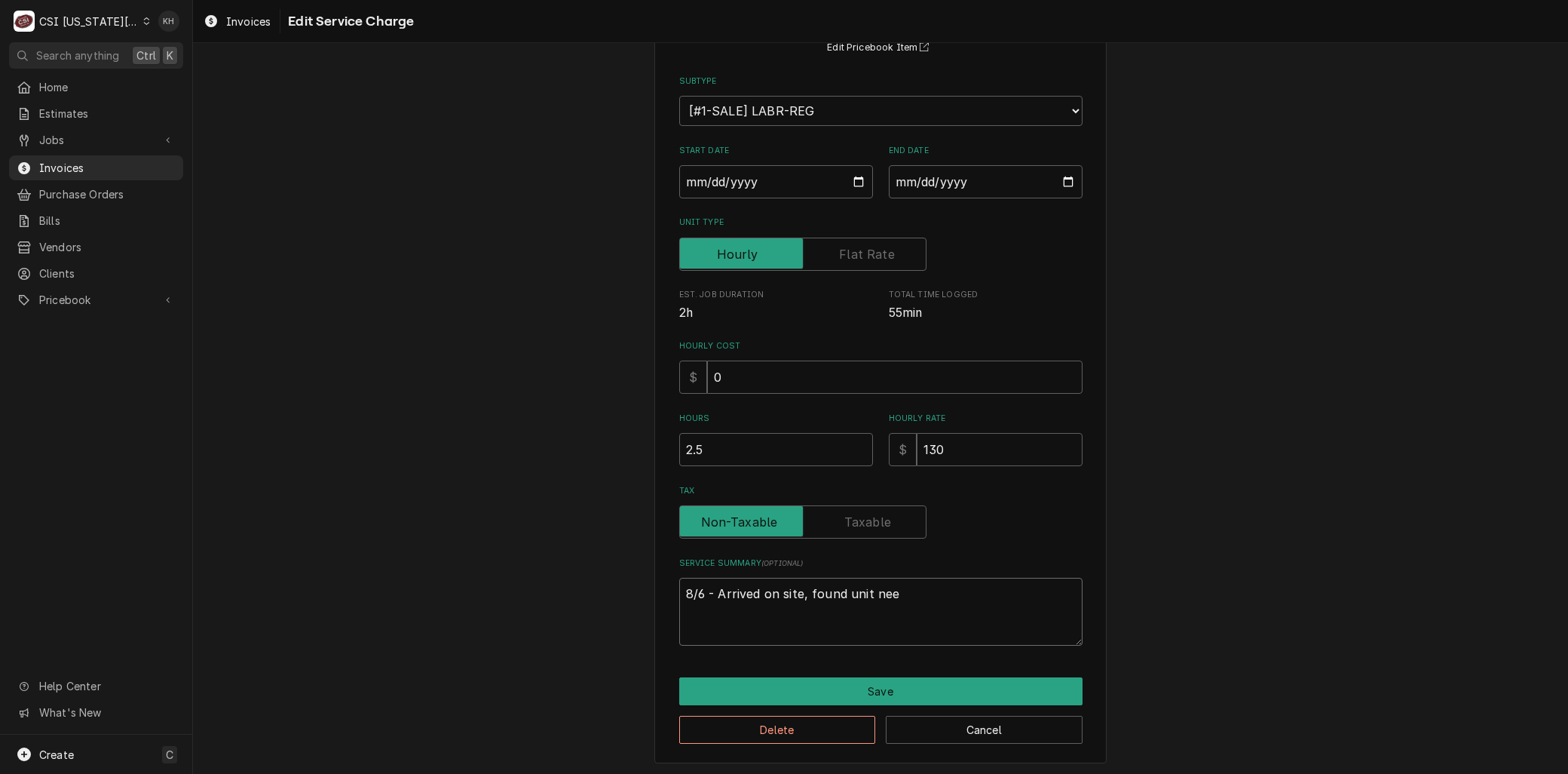
type textarea "8/6 - Arrived on site, found unit ne"
type textarea "x"
type textarea "8/6 - Arrived on site, found unit n"
type textarea "x"
type textarea "8/6 - Arrived on site, found unit"
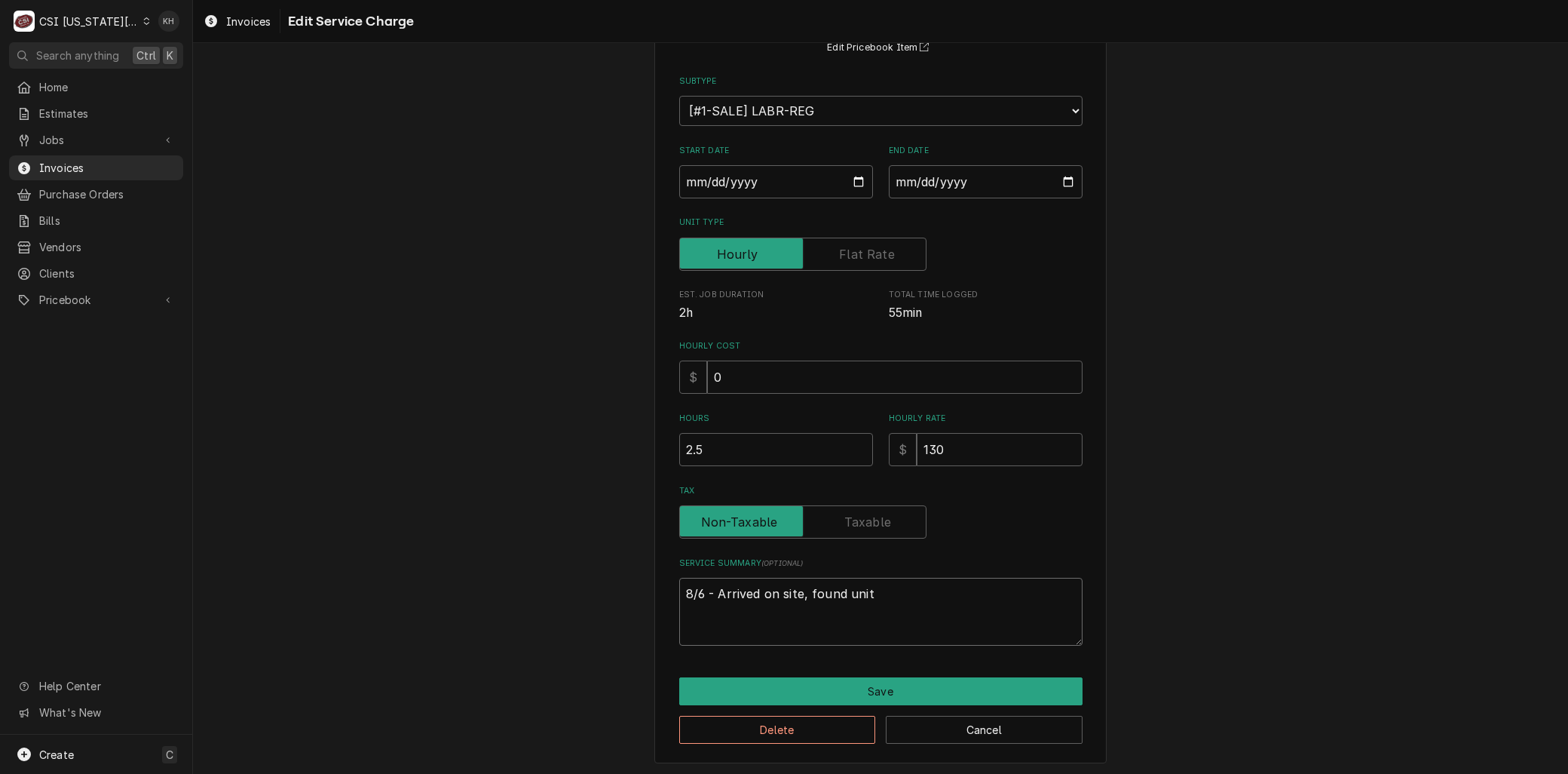
type textarea "x"
type textarea "8/6 - Arrived on site, found unit"
type textarea "x"
type textarea "8/6 - Arrived on site, found uni"
type textarea "x"
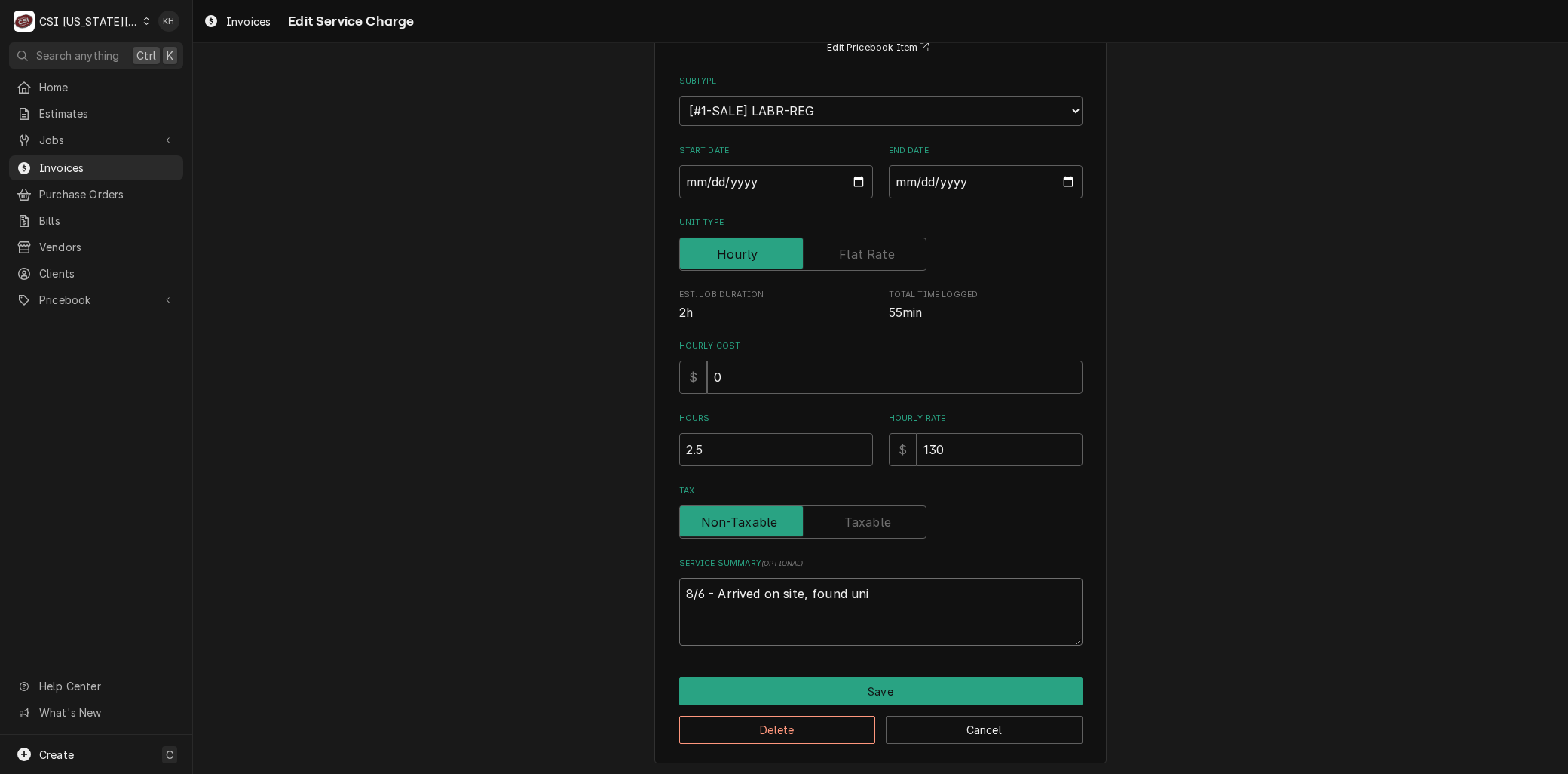
type textarea "8/6 - Arrived on site, found un"
type textarea "x"
type textarea "8/6 - Arrived on site, found u"
type textarea "x"
type textarea "8/6 - Arrived on site, found"
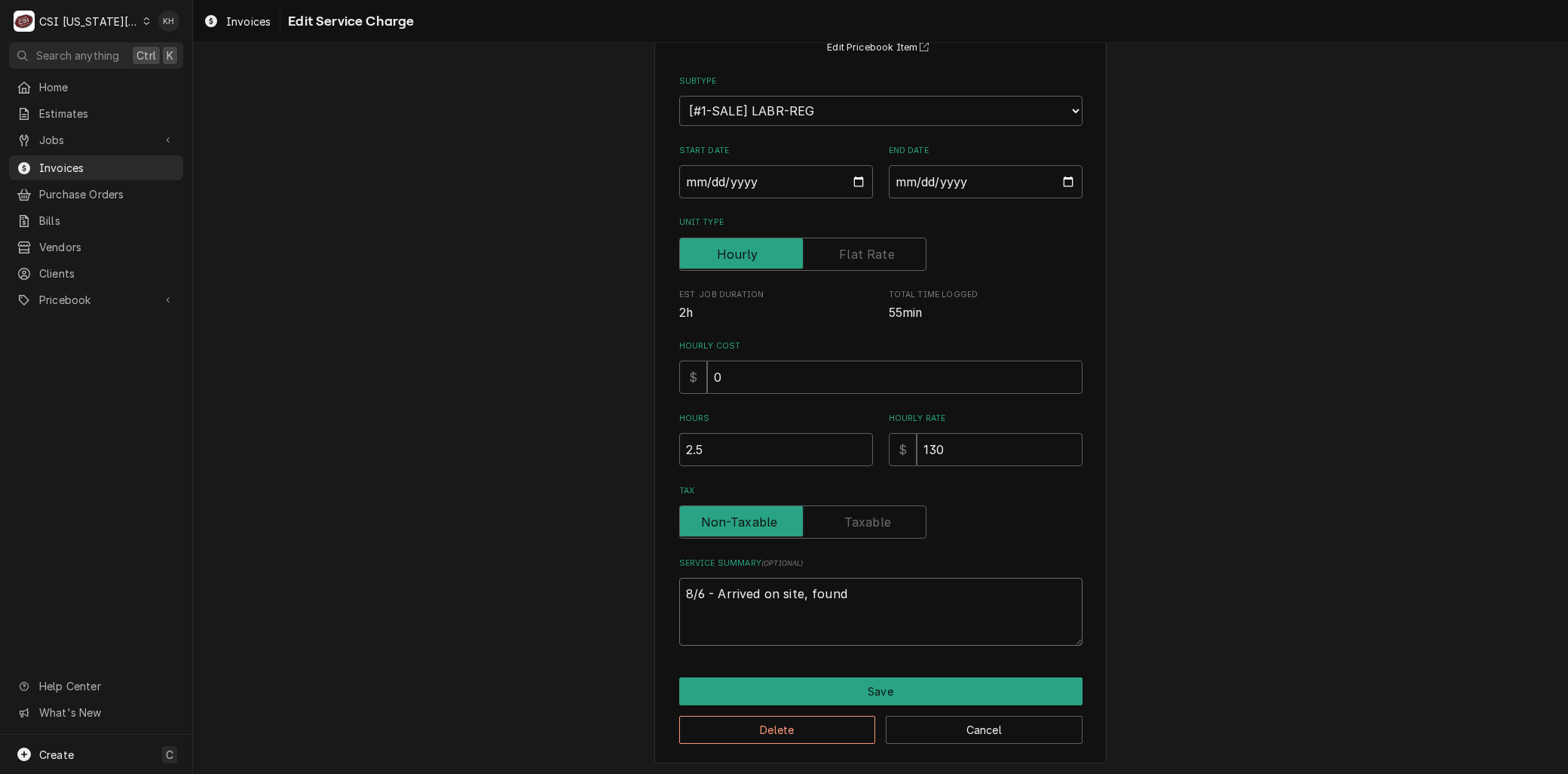
type textarea "x"
type textarea "8/6 - Arrived on site, found"
type textarea "x"
type textarea "8/6 - Arrived on site, foun"
type textarea "x"
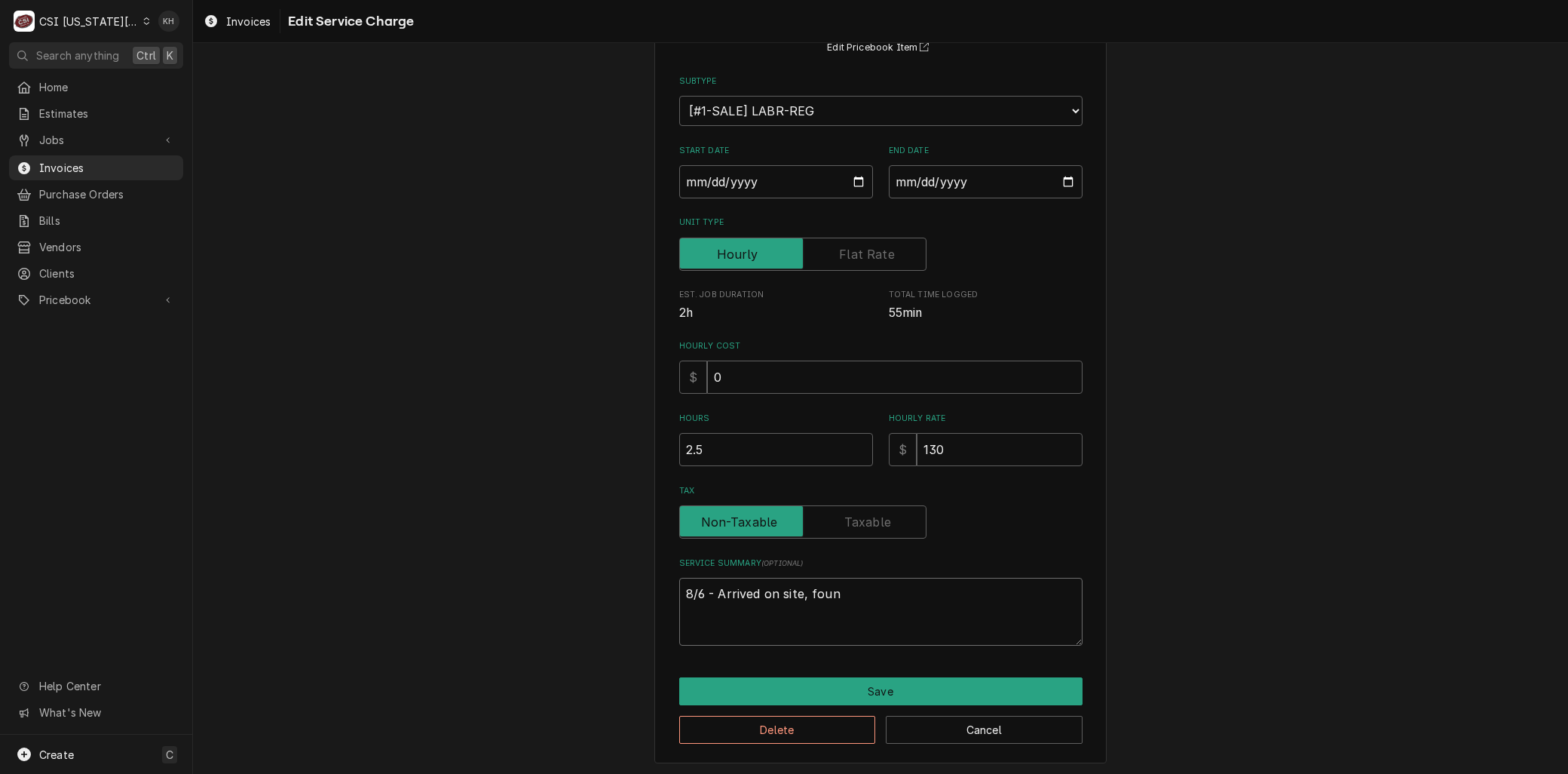
type textarea "8/6 - Arrived on site, fou"
type textarea "x"
type textarea "8/6 - Arrived on site, fo"
type textarea "x"
type textarea "8/6 - Arrived on site, f"
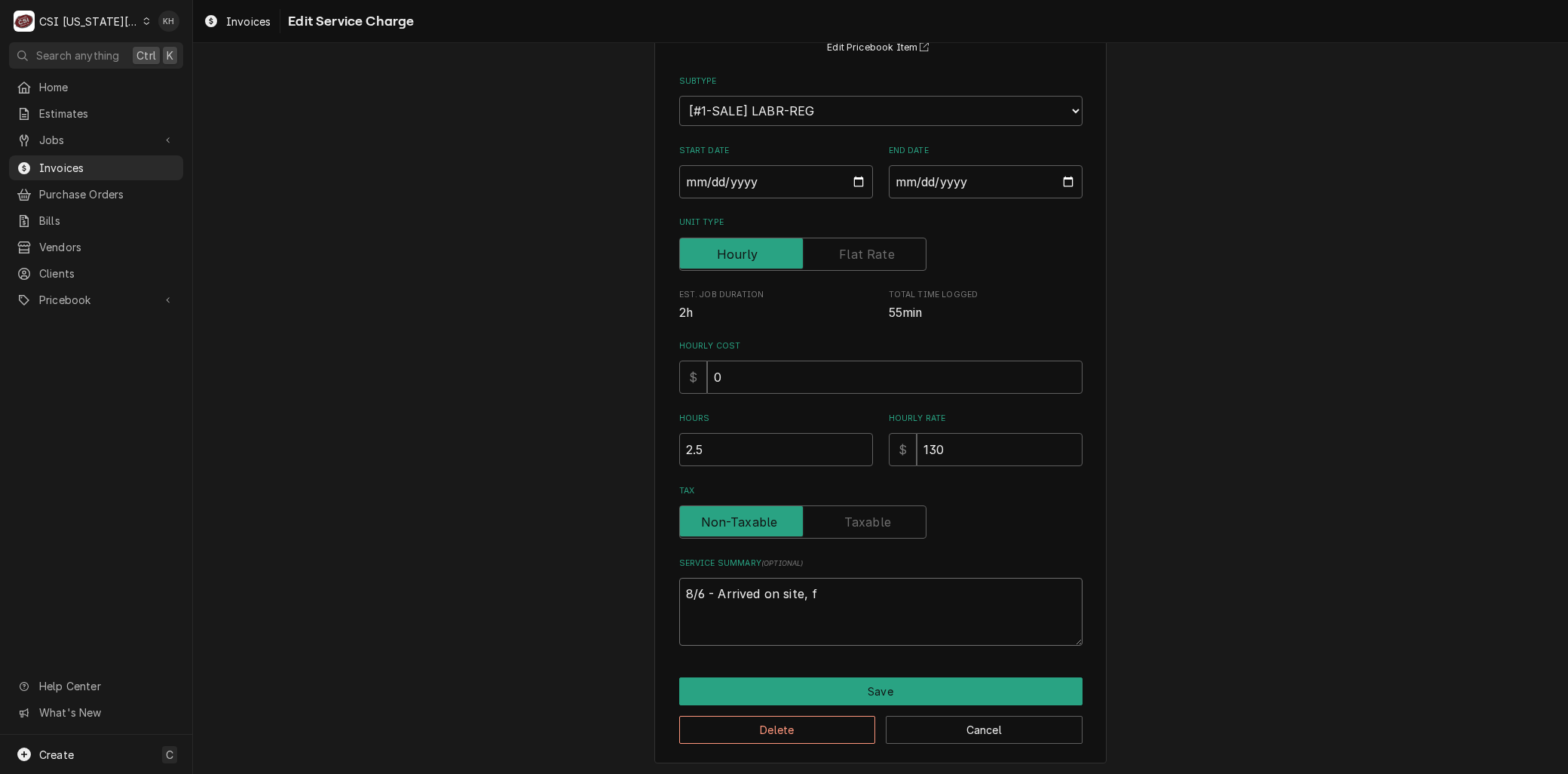
type textarea "x"
type textarea "8/6 - Arrived on site,"
type textarea "x"
type textarea "8/6 - Arrived on site,"
type textarea "x"
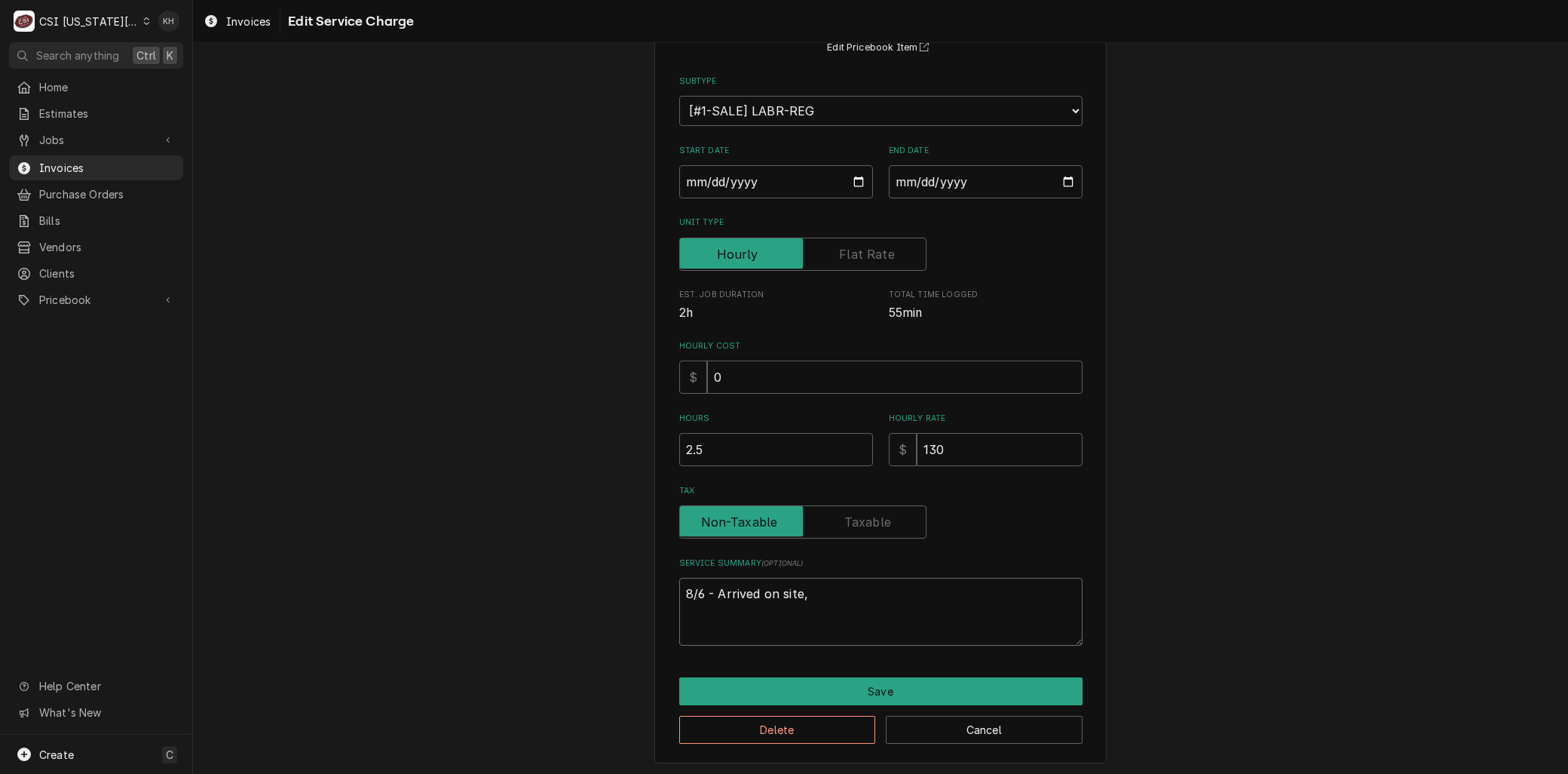
type textarea "8/6 - Arrived on site"
type textarea "x"
type textarea "8/6 - Arrived on sit"
type textarea "x"
type textarea "8/6 - Arrived on si"
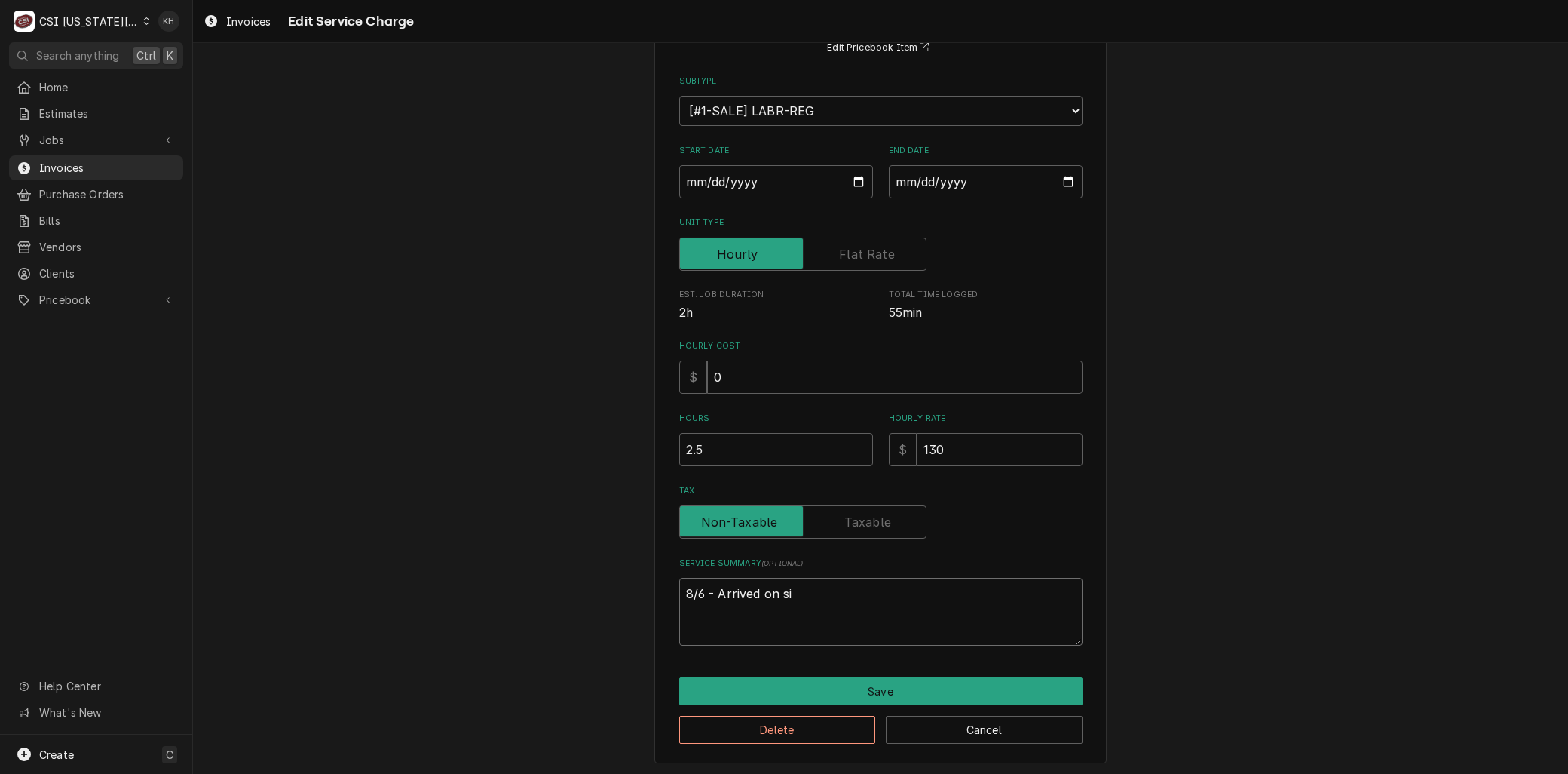
type textarea "x"
type textarea "8/6 - Arrived on s"
type textarea "x"
type textarea "8/6 - Arrived on"
type textarea "x"
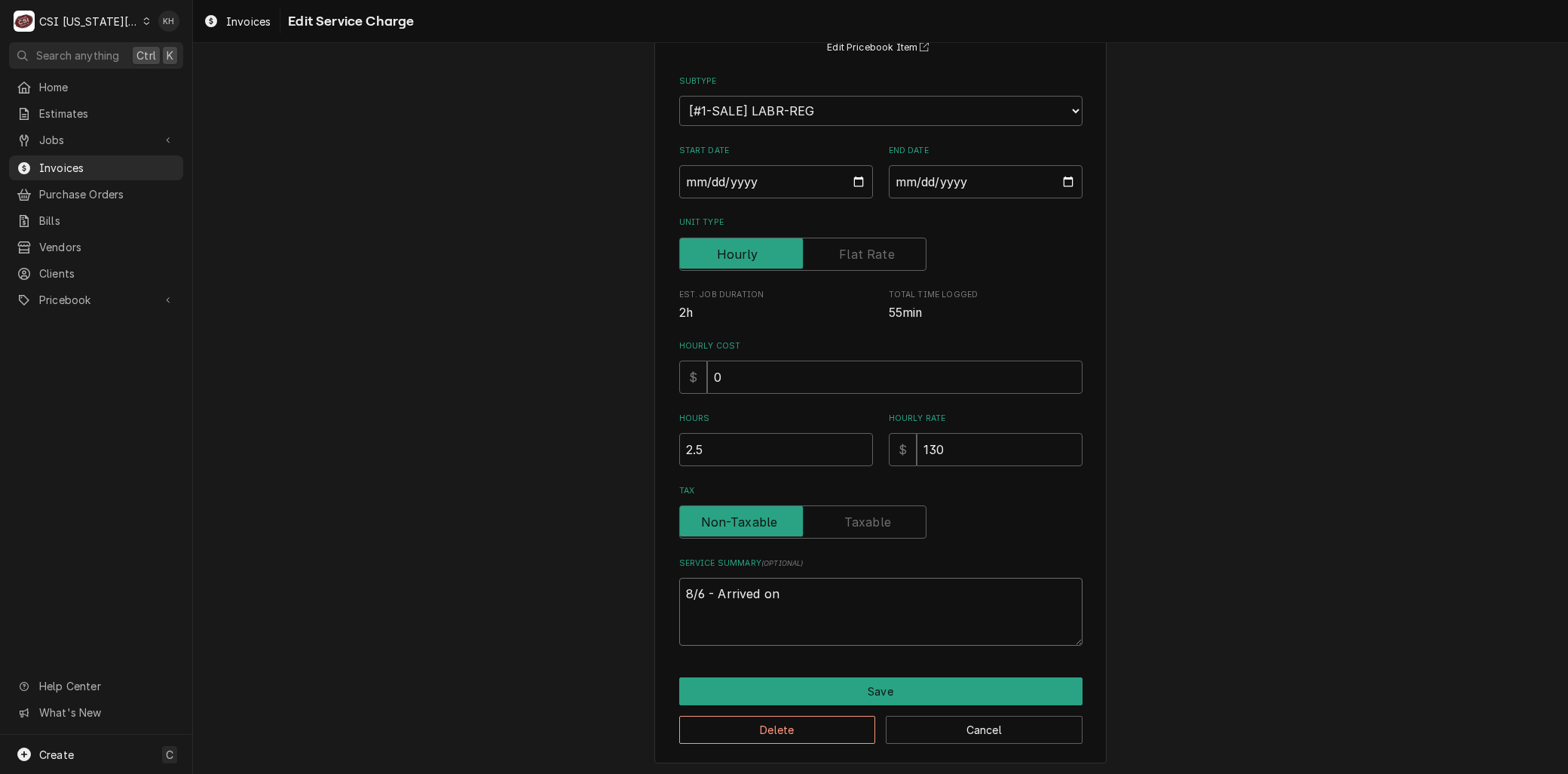
type textarea "8/6 - Arrived on"
type textarea "x"
type textarea "8/6 - Arrived o"
type textarea "x"
type textarea "8/6 - Arrived"
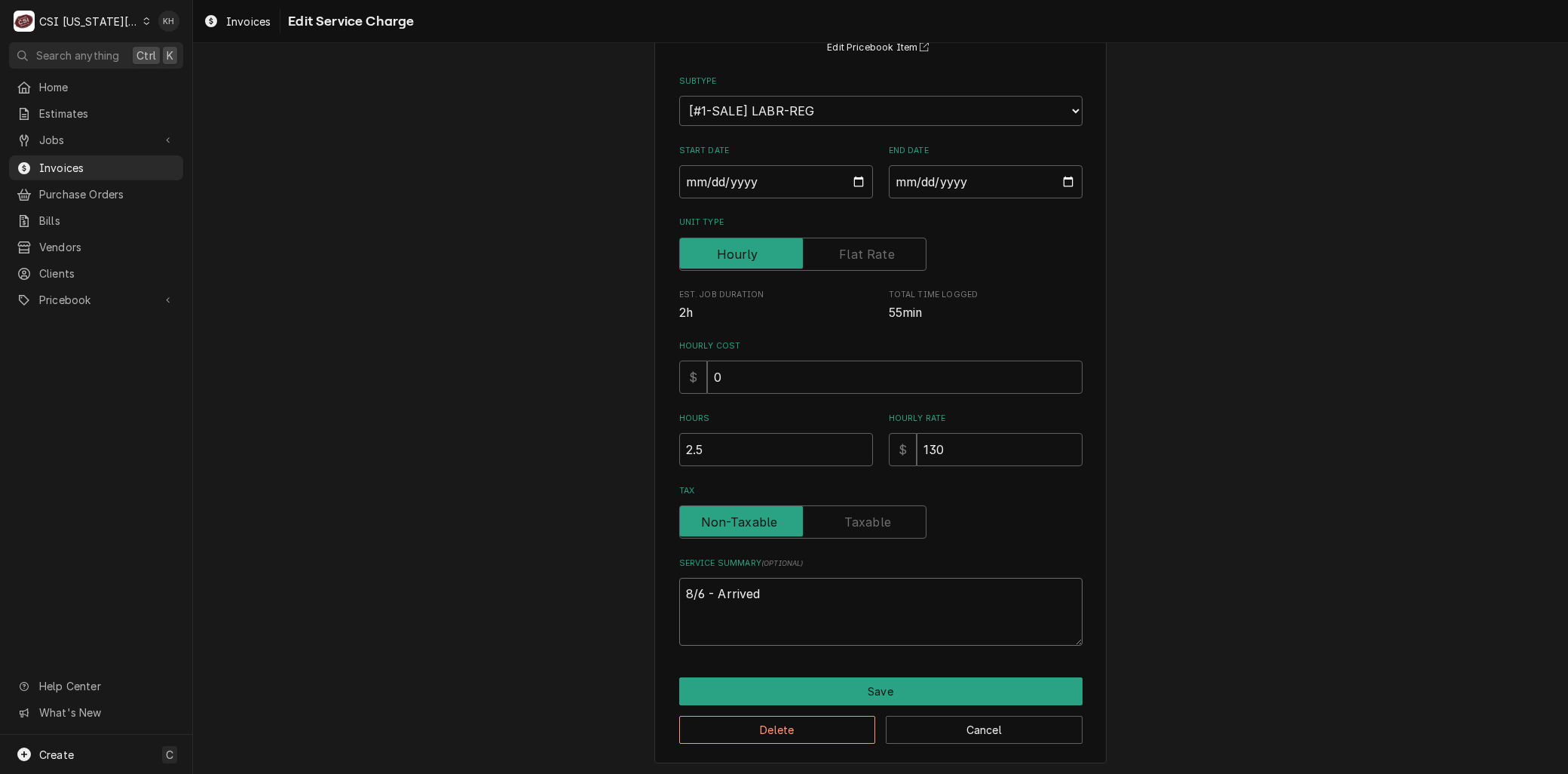
type textarea "x"
type textarea "8/6 - Arrived"
type textarea "x"
type textarea "8/6 - Arrive"
type textarea "x"
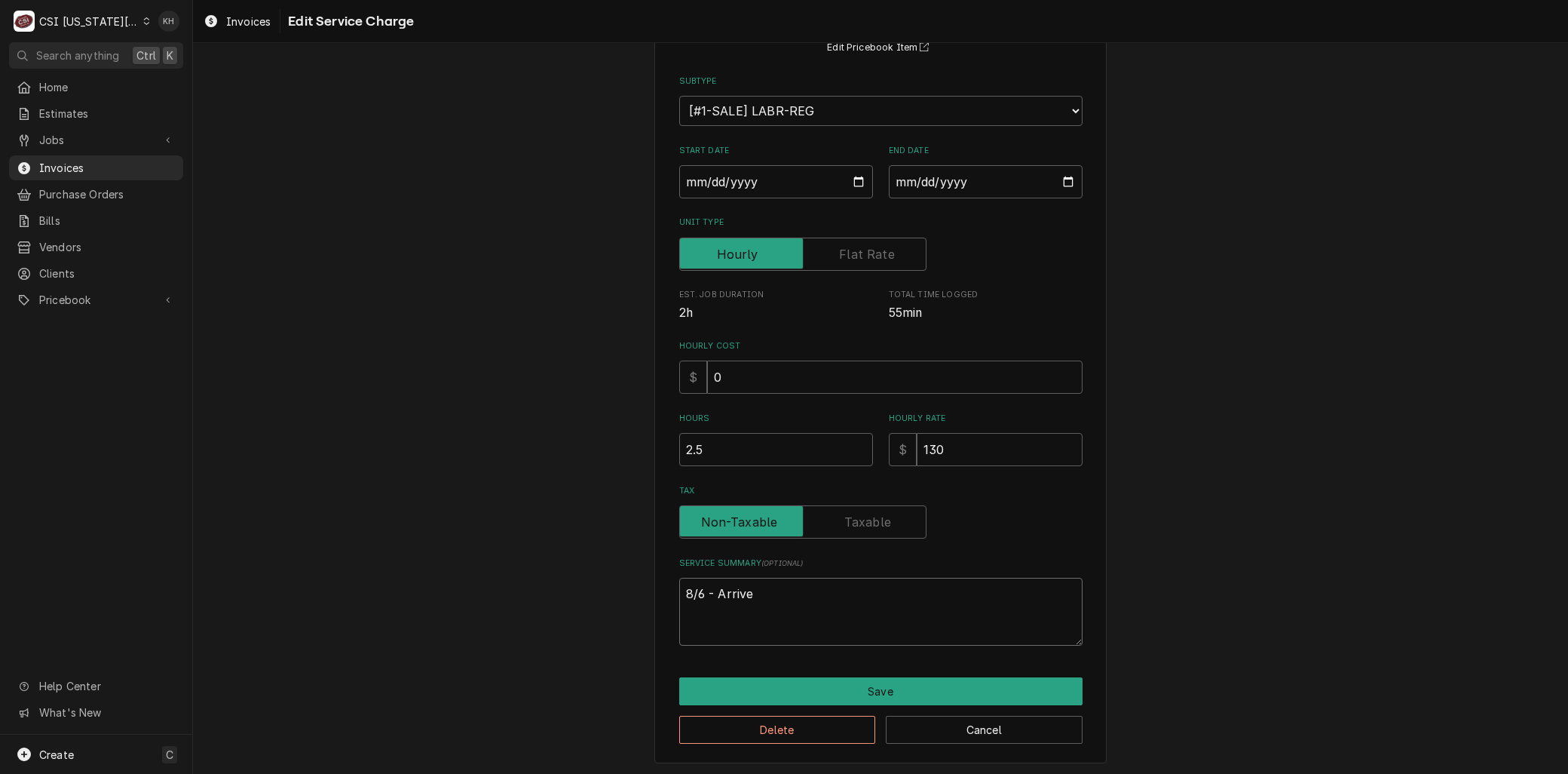
type textarea "8/6 - Arriv"
type textarea "x"
type textarea "8/6 - Arri"
type textarea "x"
type textarea "8/6 - Arr"
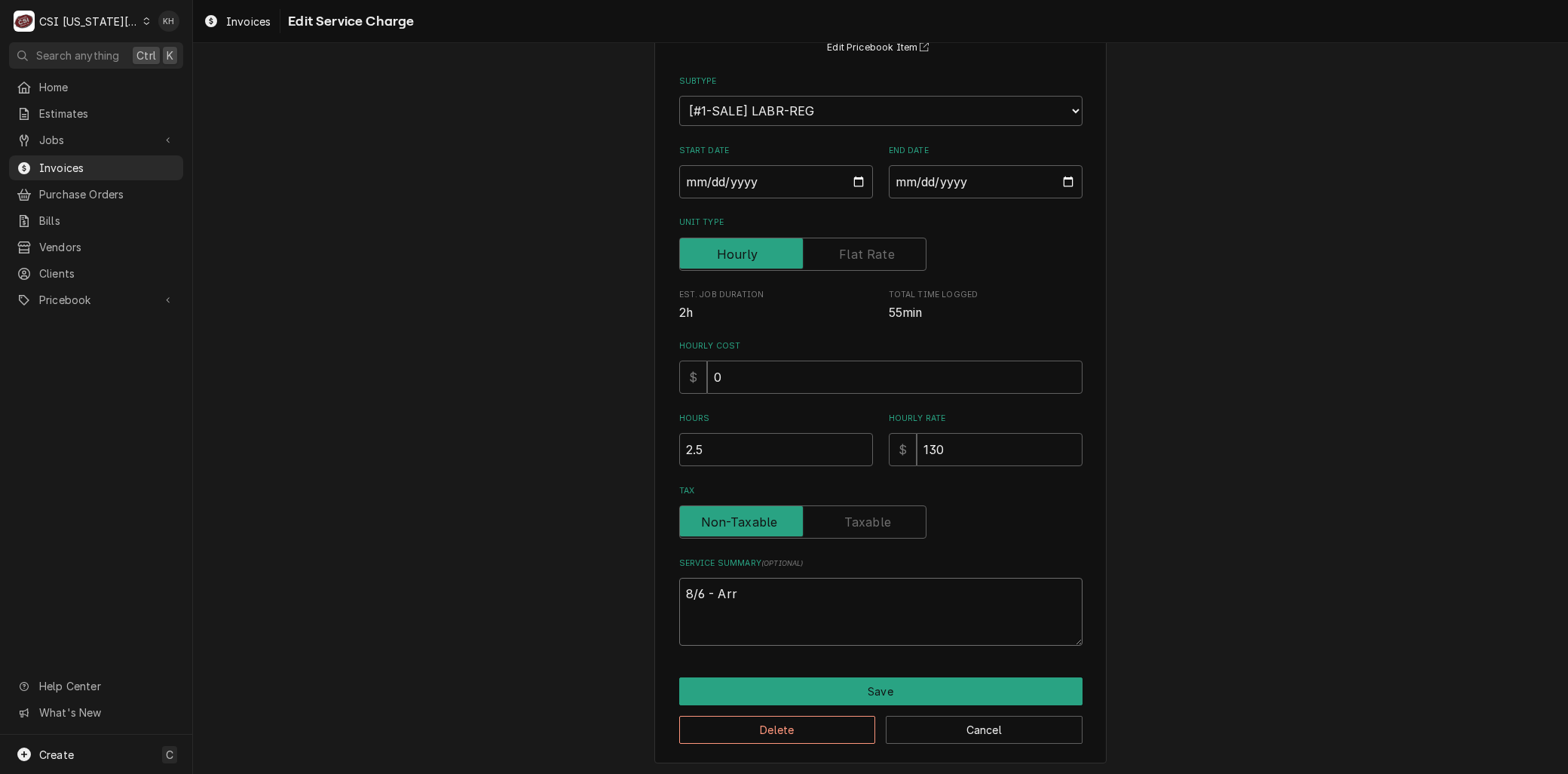
type textarea "x"
type textarea "8/6 - Ar"
type textarea "x"
type textarea "8/6 - A"
type textarea "x"
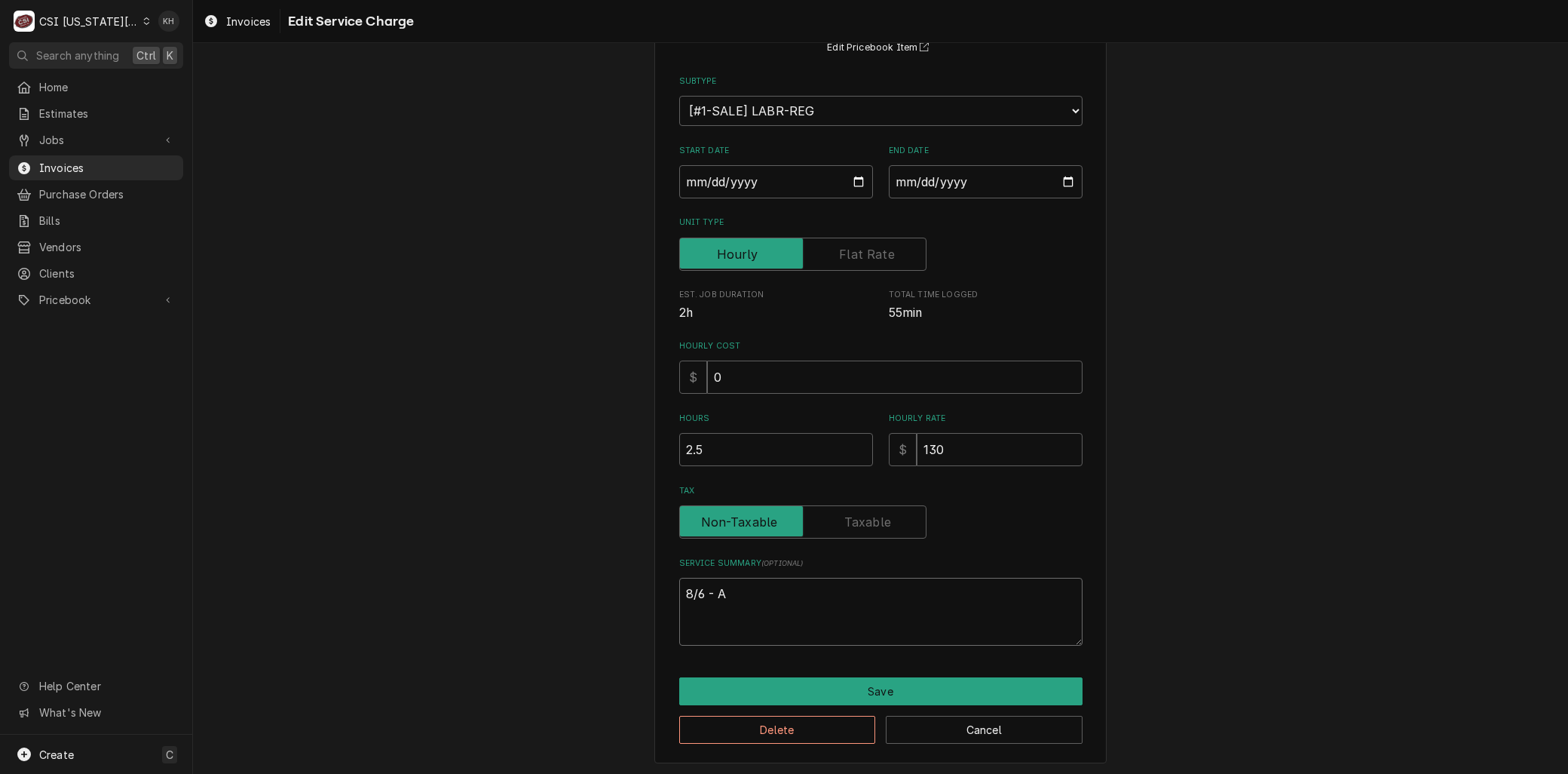
type textarea "8/6 -"
type textarea "x"
type textarea "8/6 - W"
type textarea "x"
type textarea "8/6 - Wh"
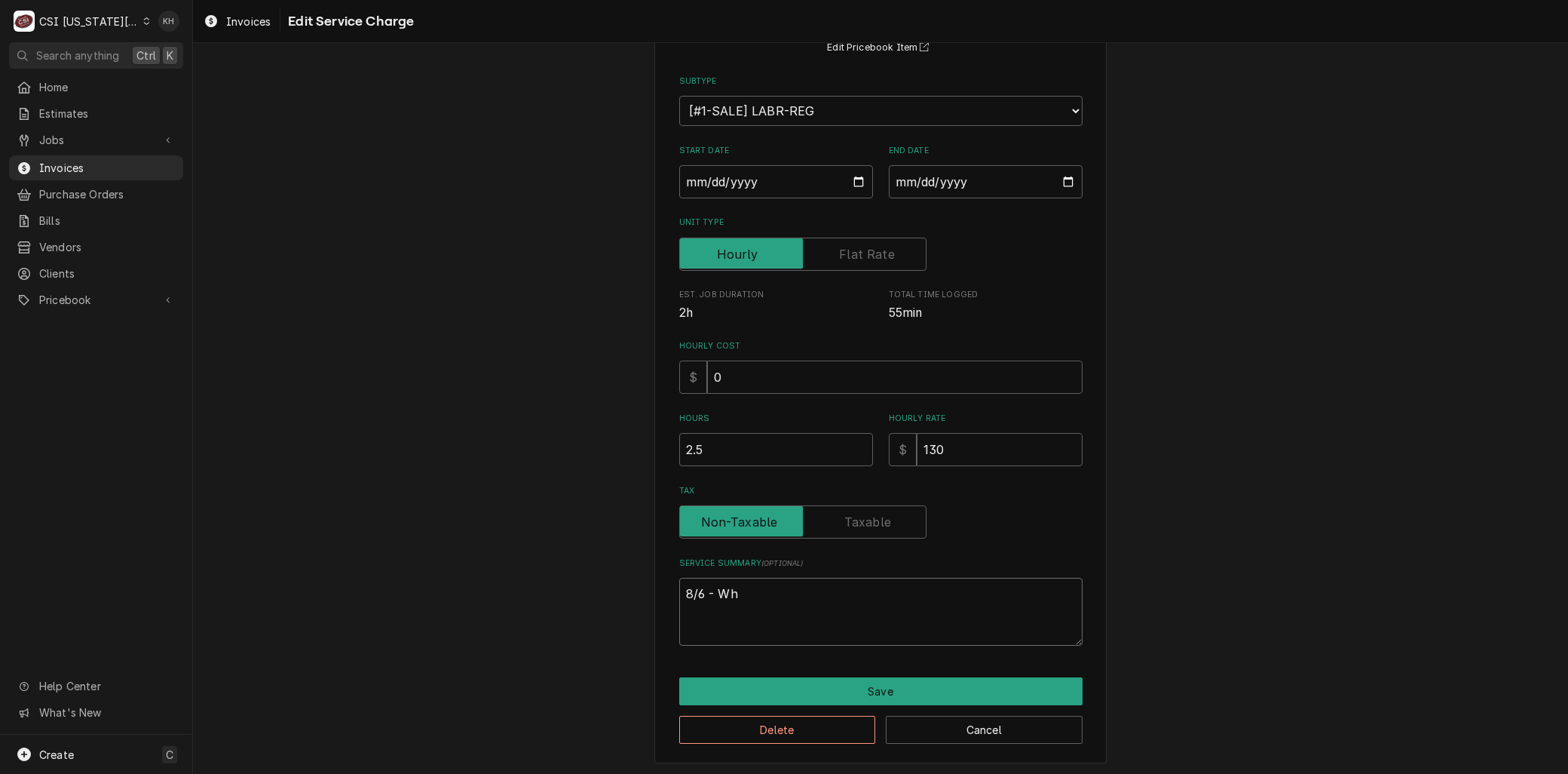
type textarea "x"
type textarea "8/6 - Whi"
type textarea "x"
type textarea "8/6 - Whil"
type textarea "x"
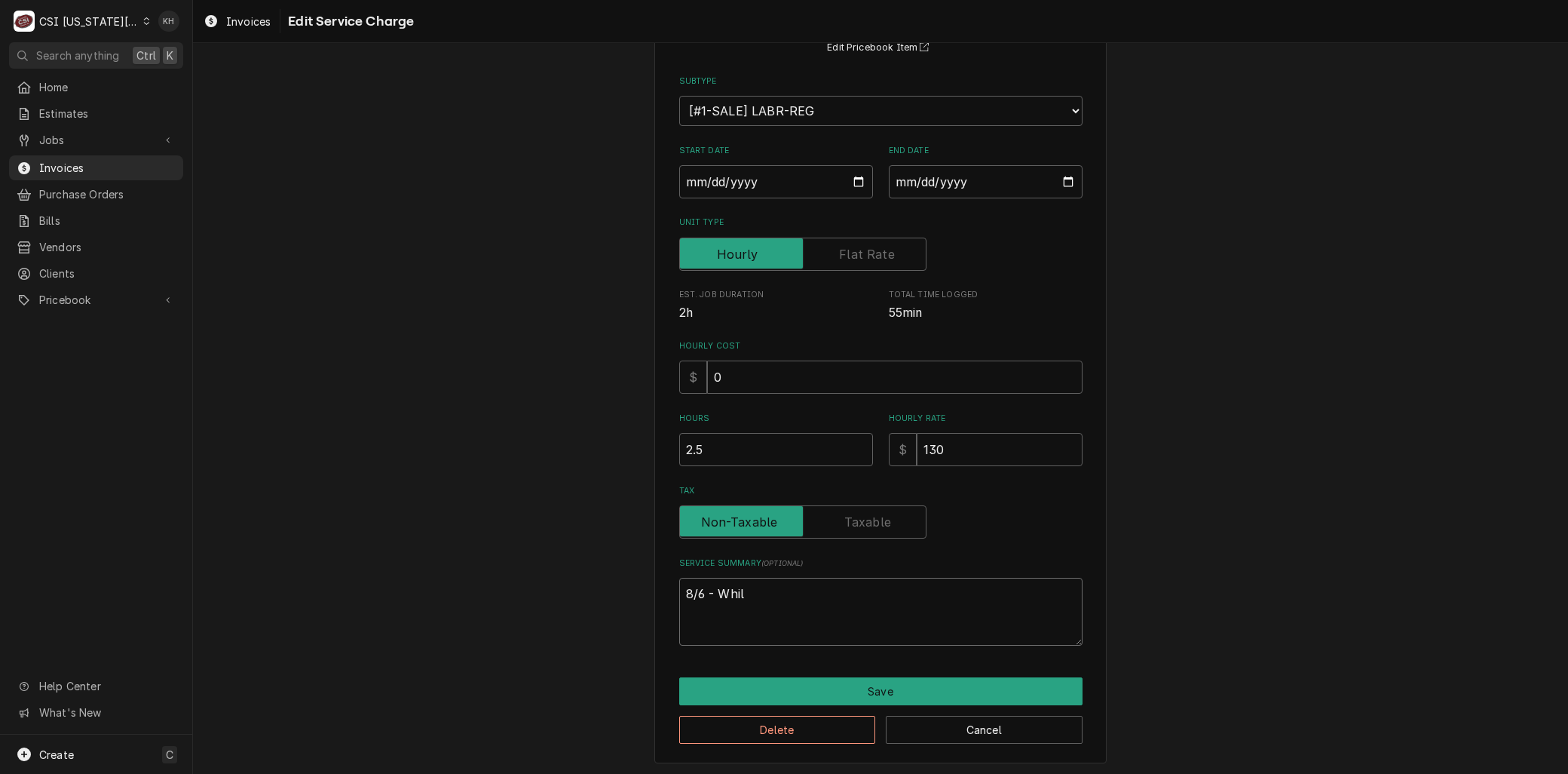
type textarea "8/6 - While"
type textarea "x"
type textarea "8/6 - While"
type textarea "x"
type textarea "8/6 - While o"
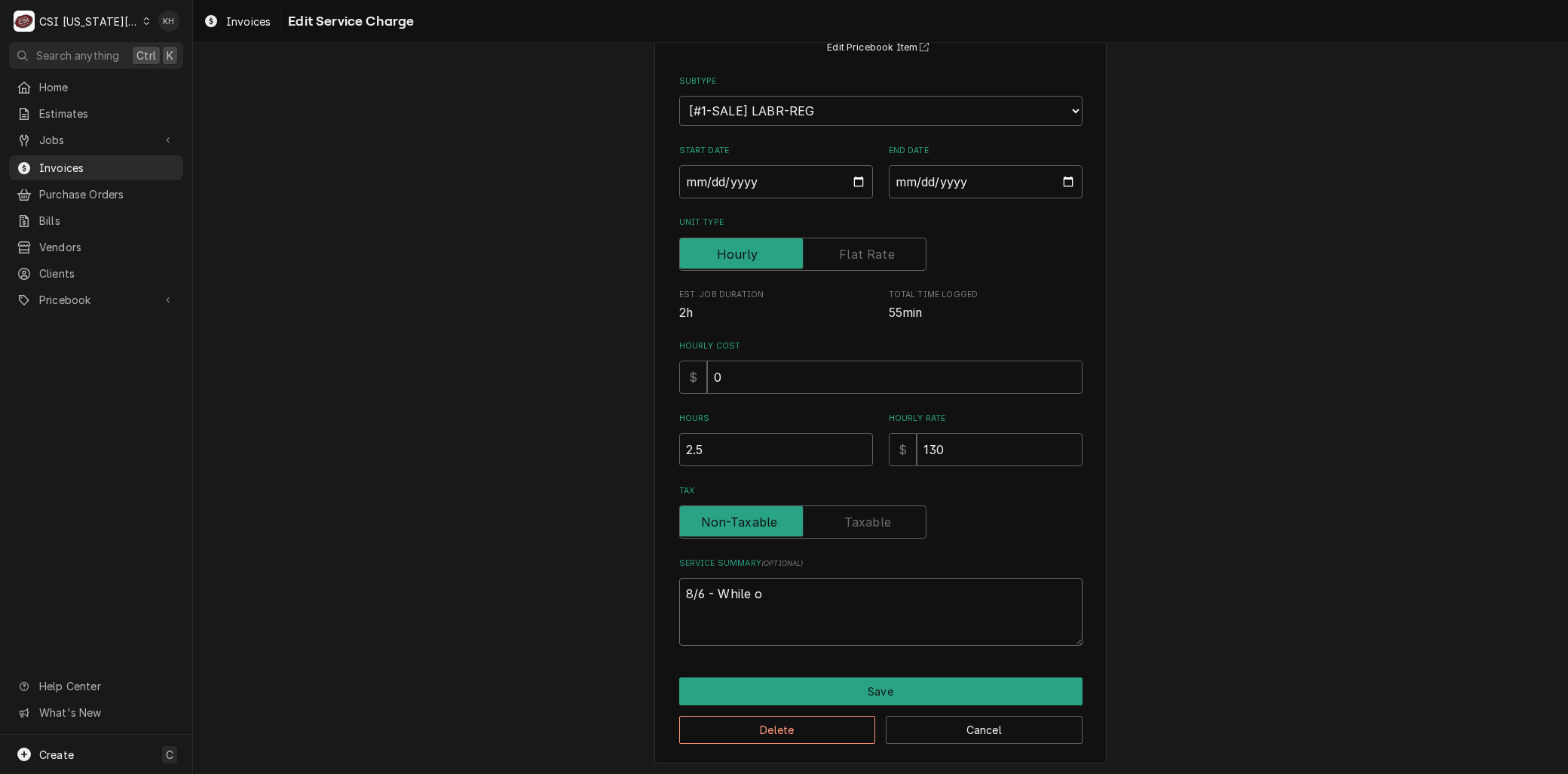
type textarea "x"
type textarea "8/6 - While on"
type textarea "x"
type textarea "8/6 - While on"
type textarea "x"
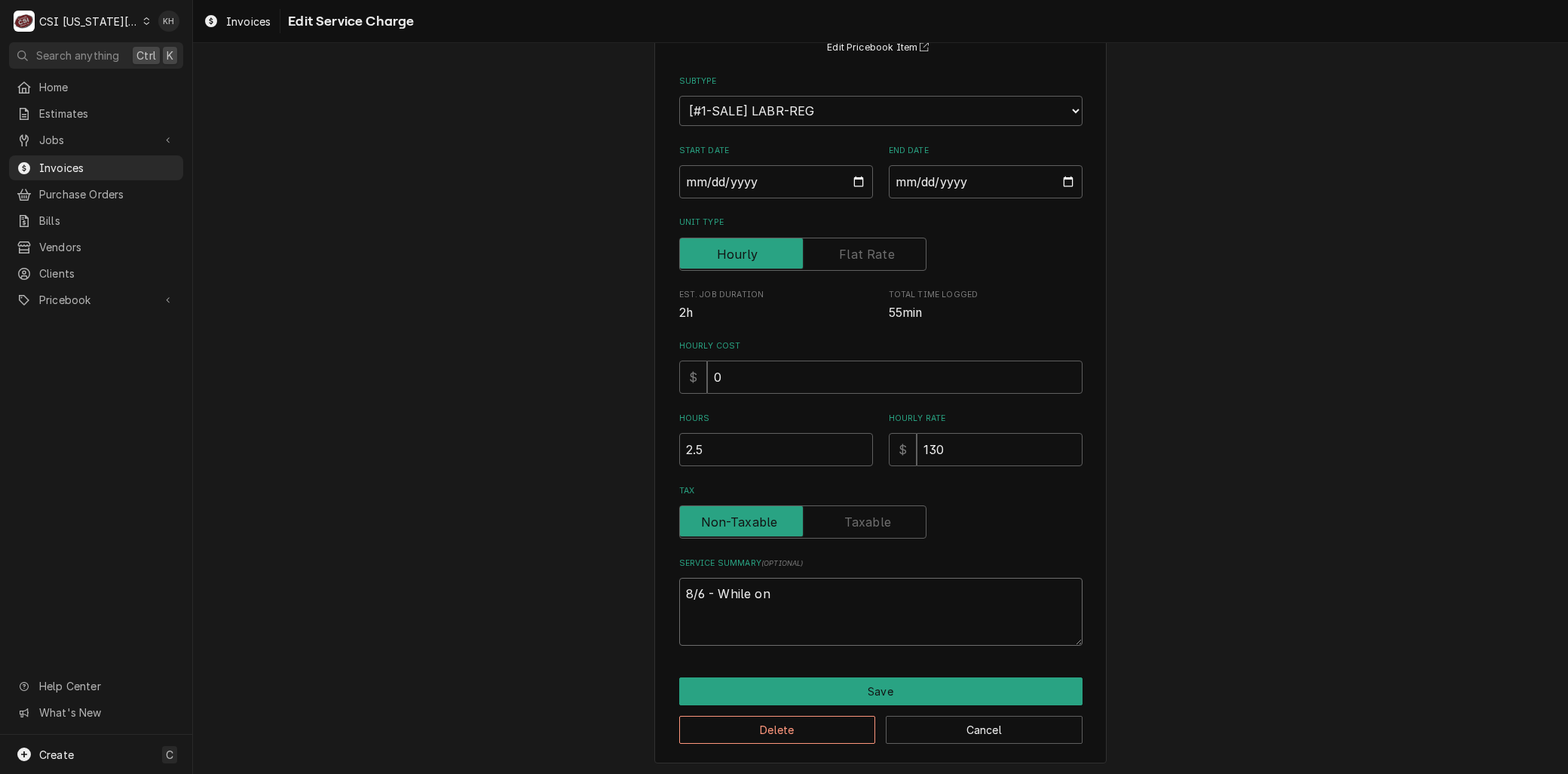
type textarea "8/6 - While on s"
type textarea "x"
type textarea "8/6 - While on si"
type textarea "x"
type textarea "8/6 - While on sit"
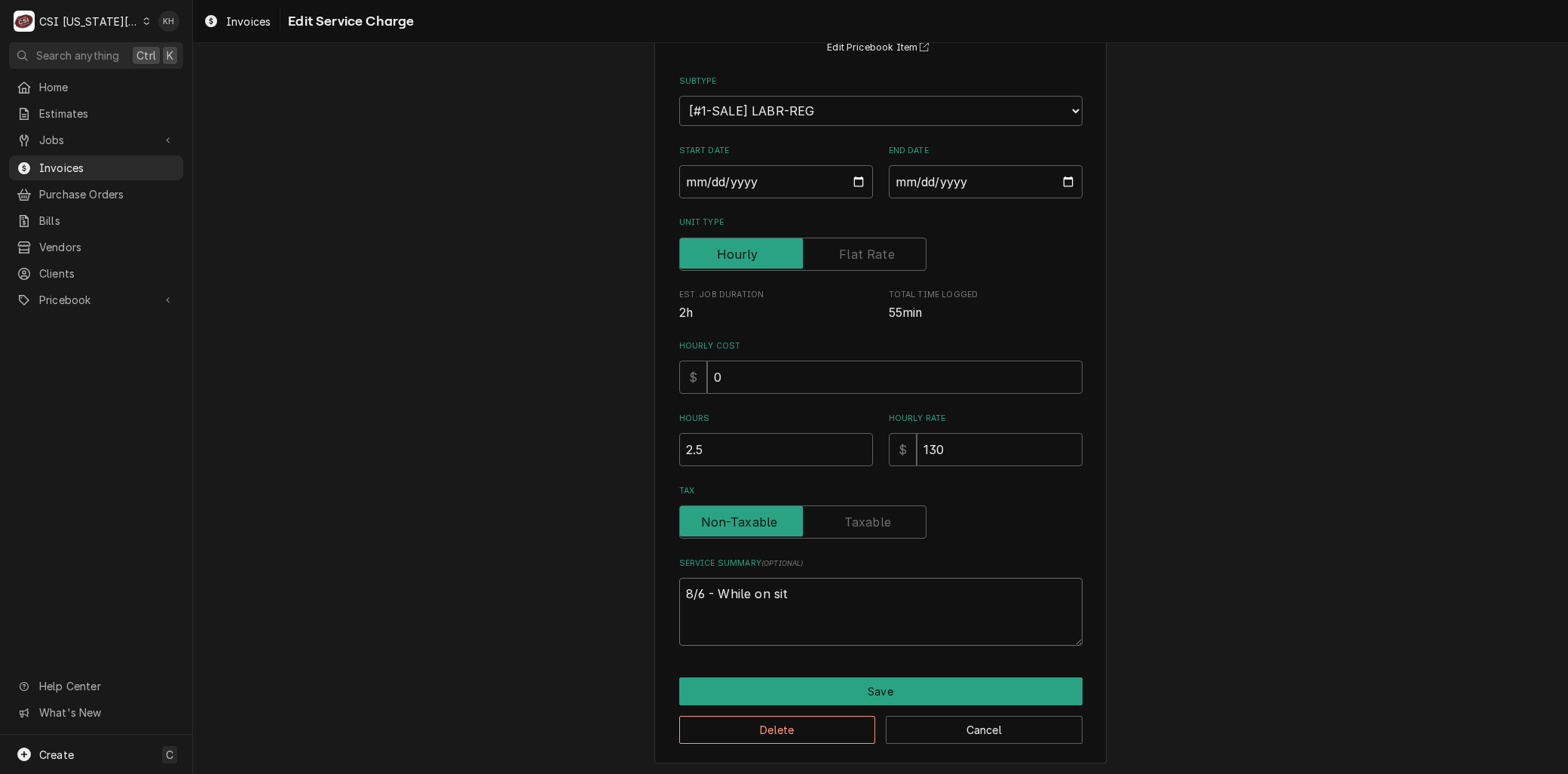
type textarea "x"
type textarea "8/6 - While on site"
type textarea "x"
type textarea "8/6 - While on site"
type textarea "x"
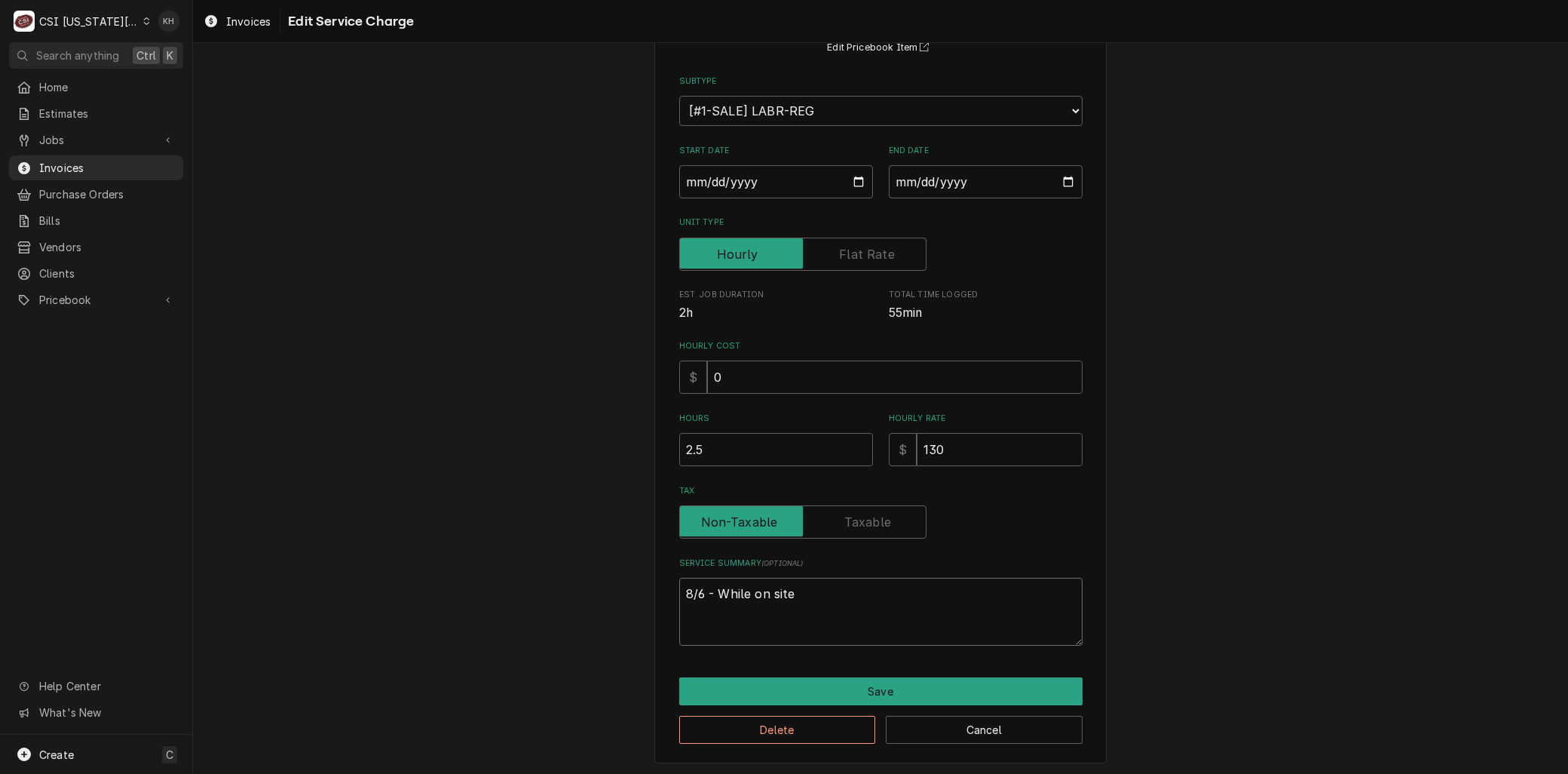
type textarea "8/6 - While on site p"
type textarea "x"
type textarea "8/6 - While on site pe"
type textarea "x"
type textarea "8/6 - While on site per"
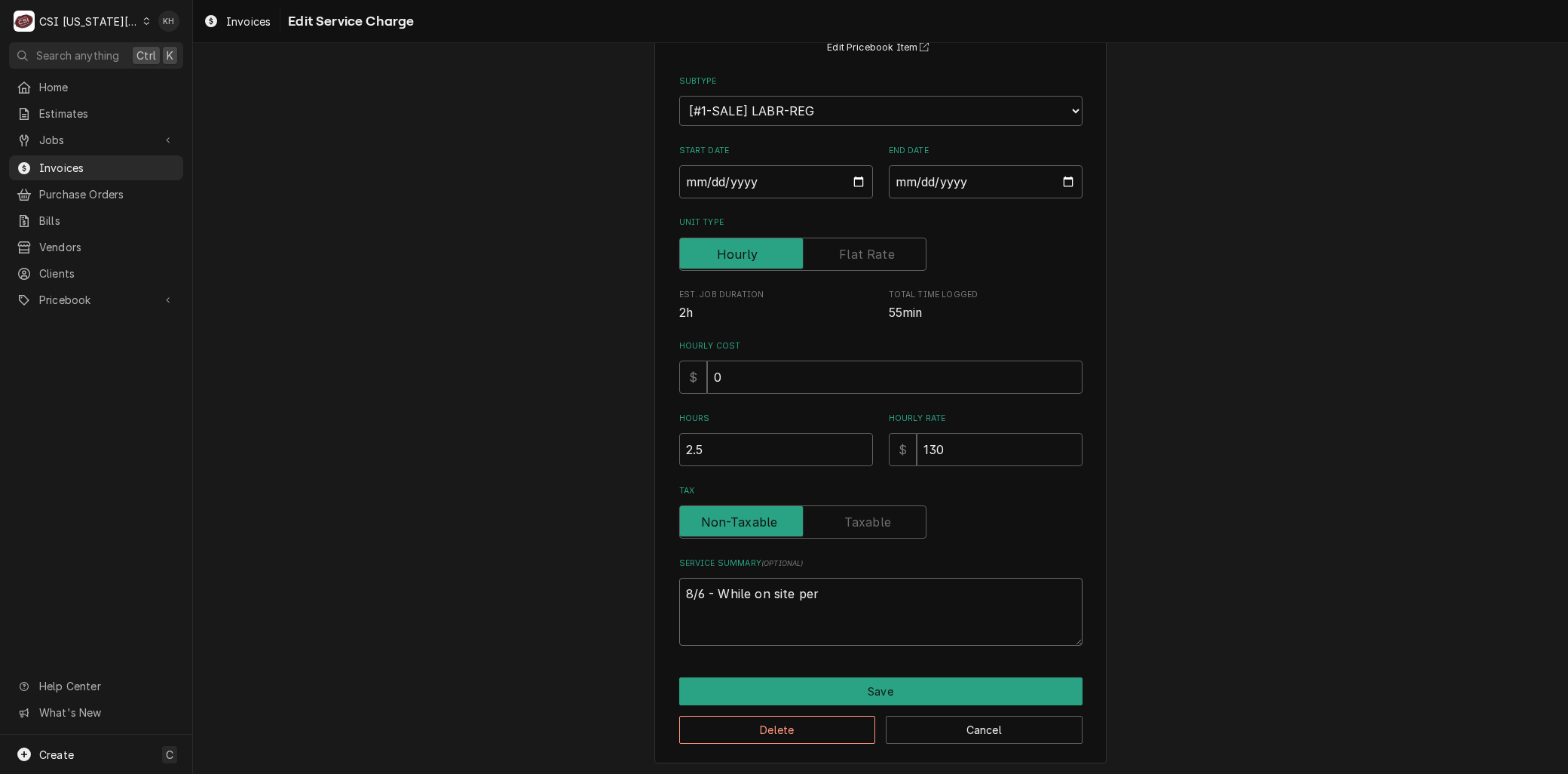
type textarea "x"
type textarea "8/6 - While on site pe"
type textarea "x"
type textarea "8/6 - While on site p"
type textarea "x"
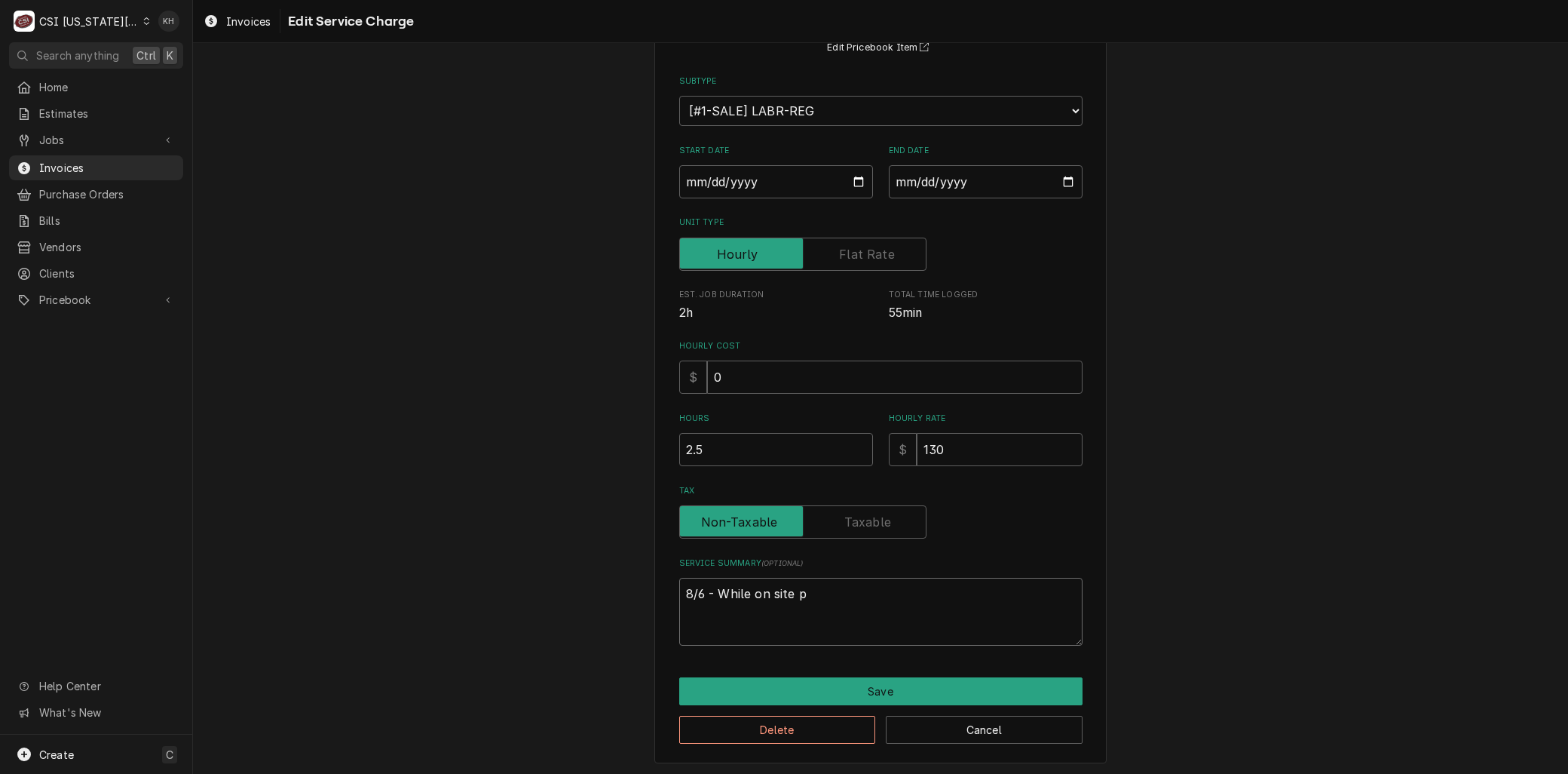
type textarea "8/6 - While on site"
type textarea "x"
type textarea "8/6 - While on site d"
type textarea "x"
type textarea "8/6 - While on site do"
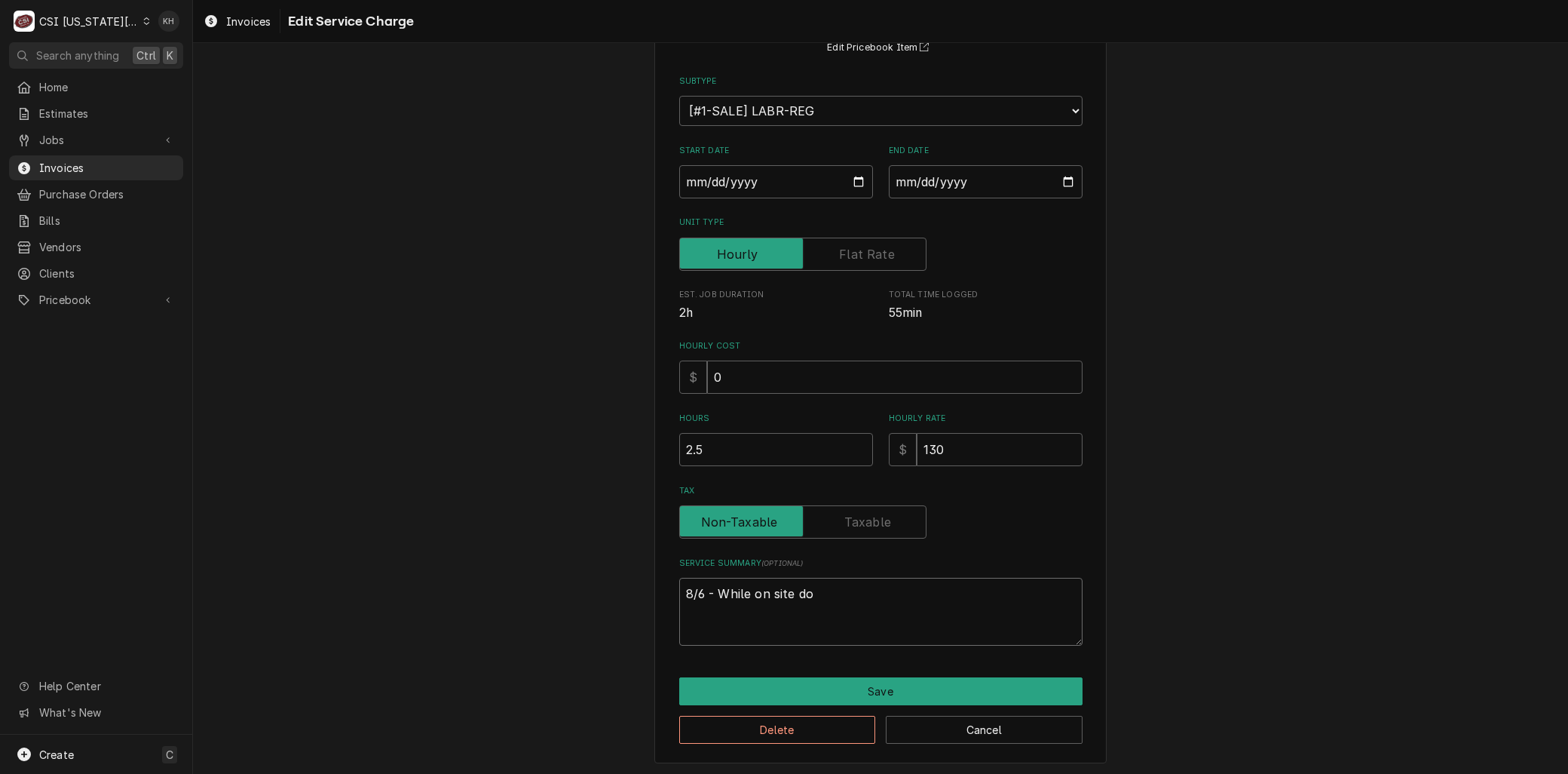
type textarea "x"
type textarea "8/6 - While on site doi"
type textarea "x"
type textarea "8/6 - While on site doin"
type textarea "x"
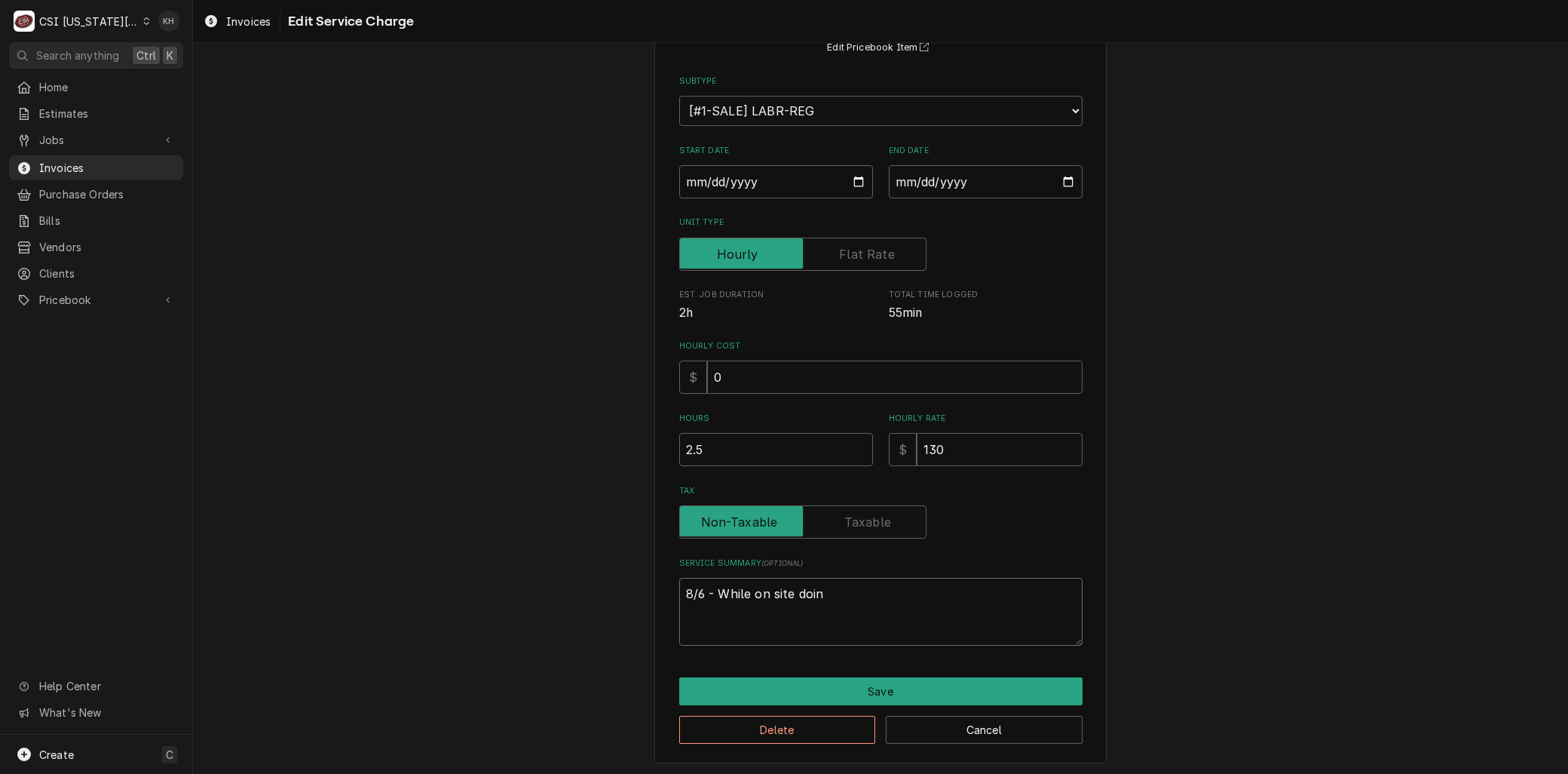
type textarea "8/6 - While on site doing"
type textarea "x"
type textarea "8/6 - While on site doing"
paste textarea "water pressure switch/regulator assembly"
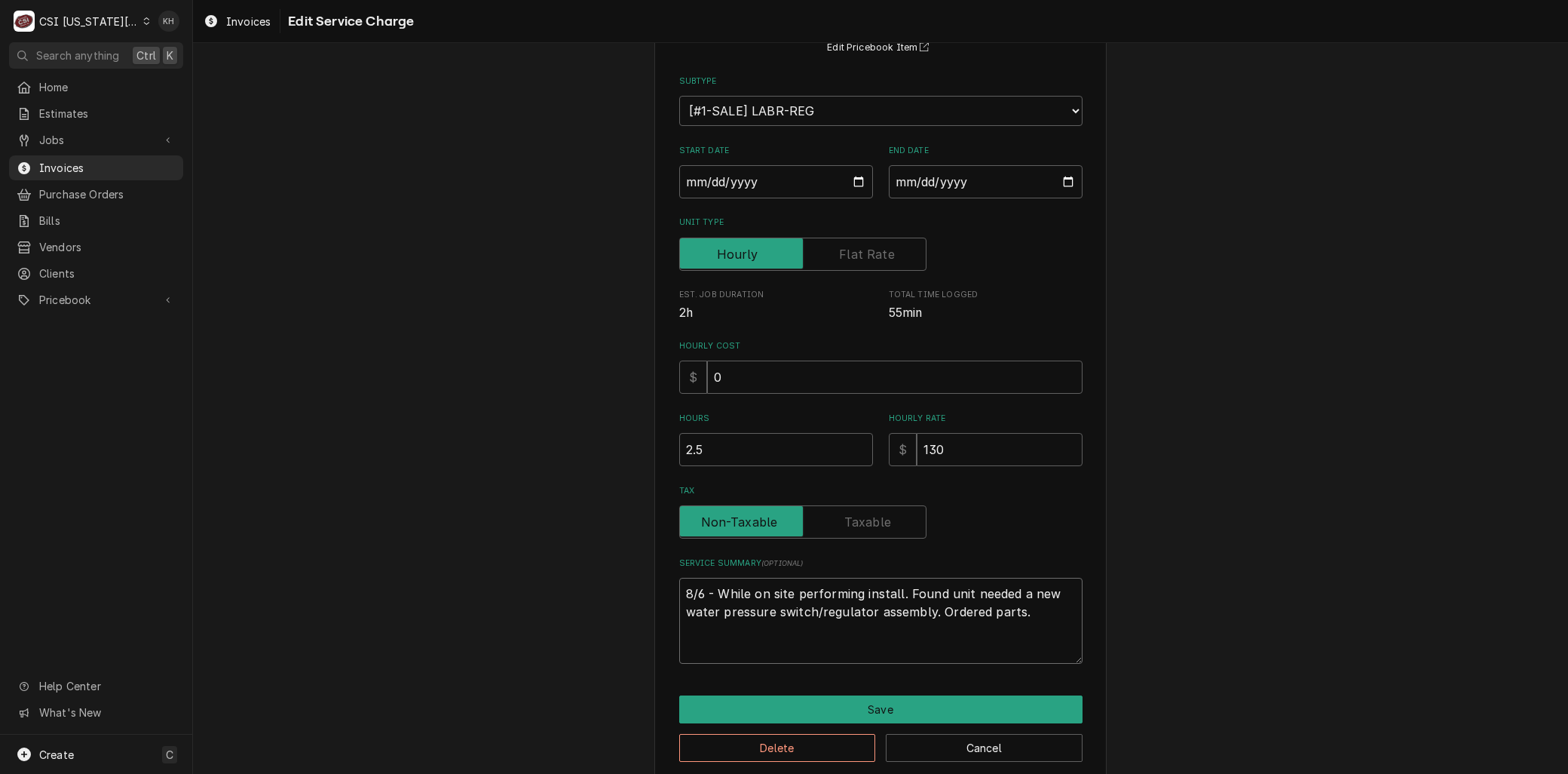
scroll to position [164, 0]
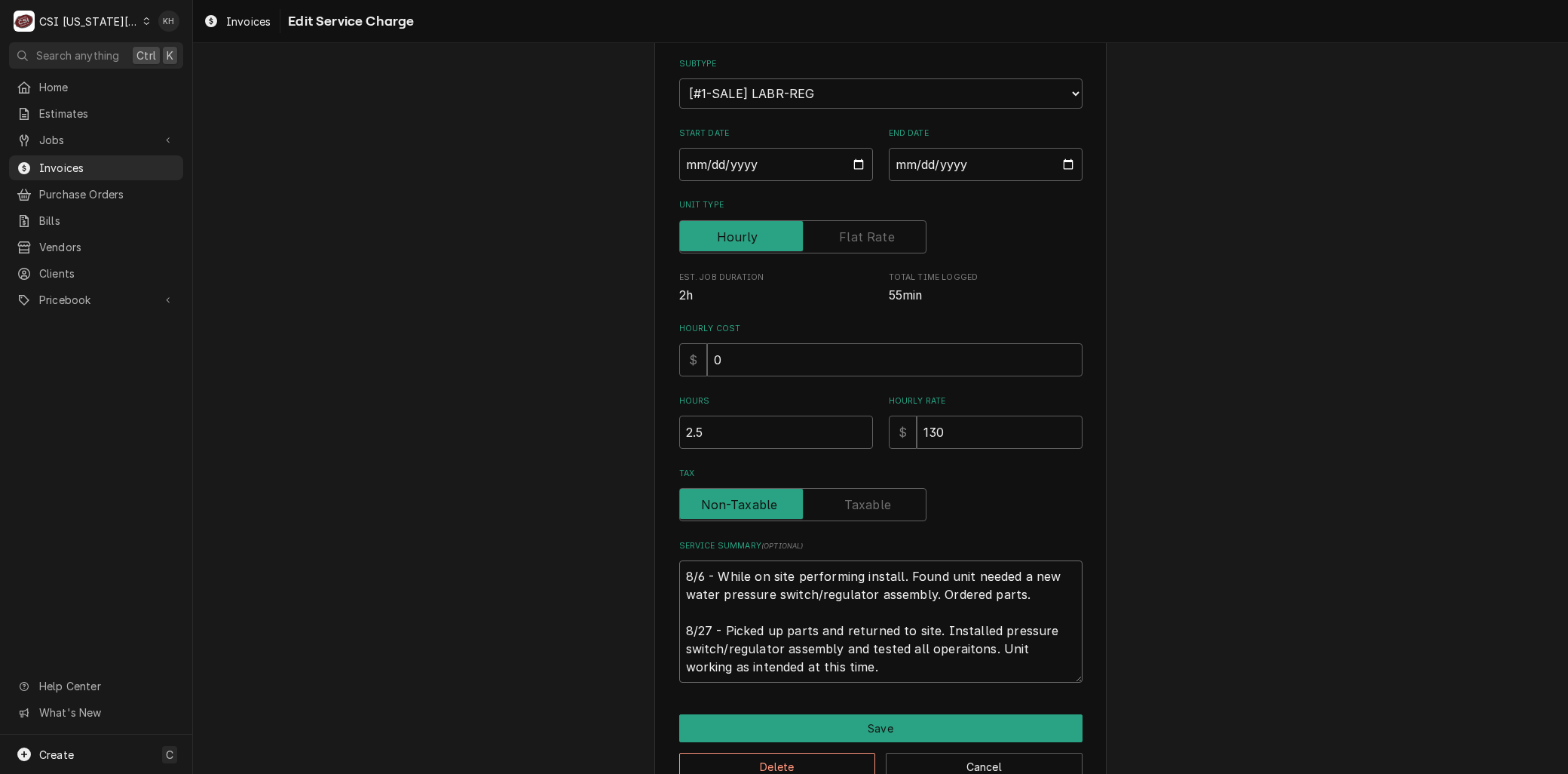
click at [950, 658] on textarea "8/6 - While on site performing install. Found unit needed a new water pressure …" at bounding box center [881, 621] width 403 height 122
click at [822, 613] on textarea "8/6 - While on site performing install. Found unit needed a new water pressure …" at bounding box center [881, 621] width 403 height 122
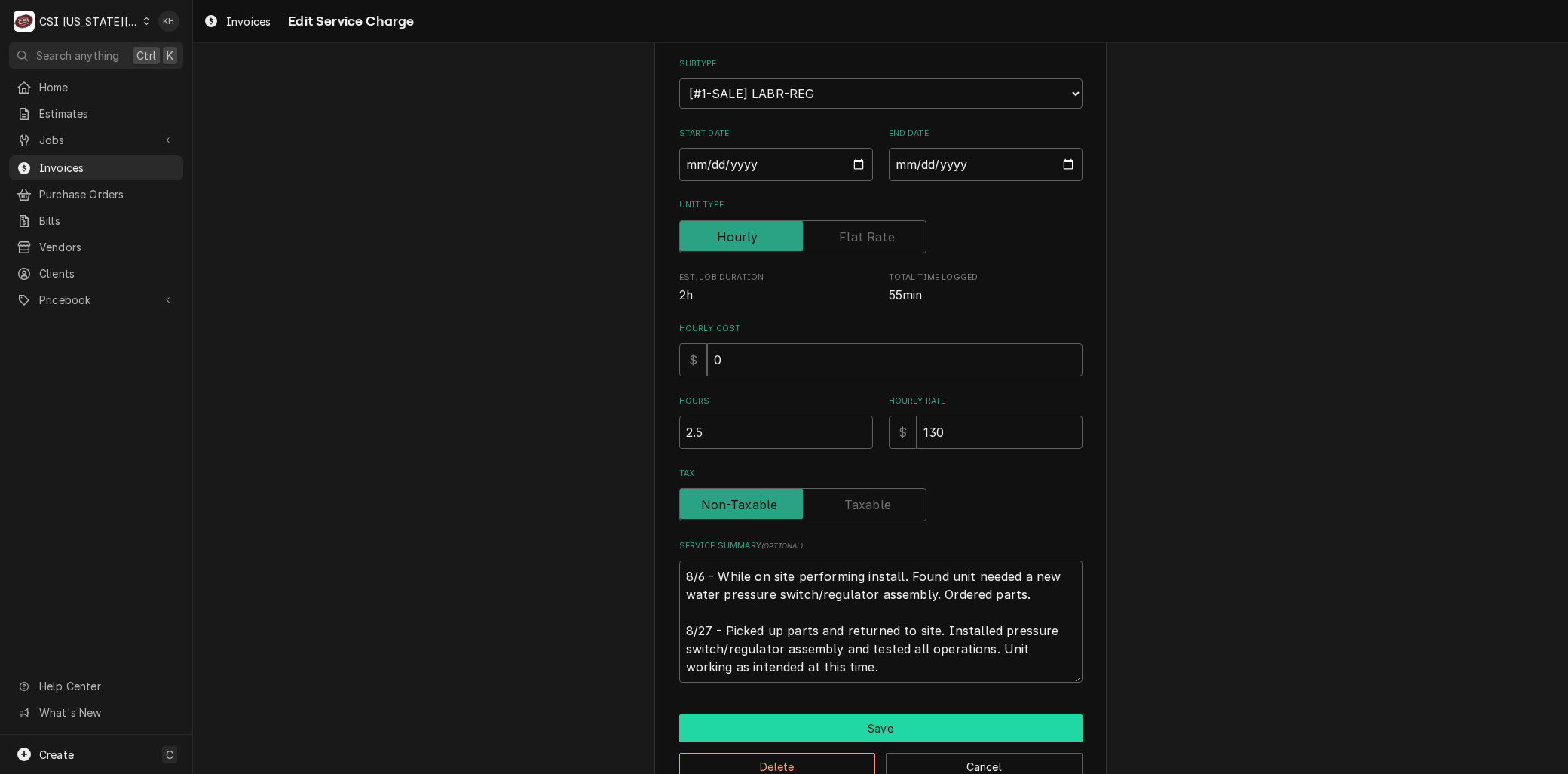
click at [864, 725] on button "Save" at bounding box center [881, 728] width 403 height 28
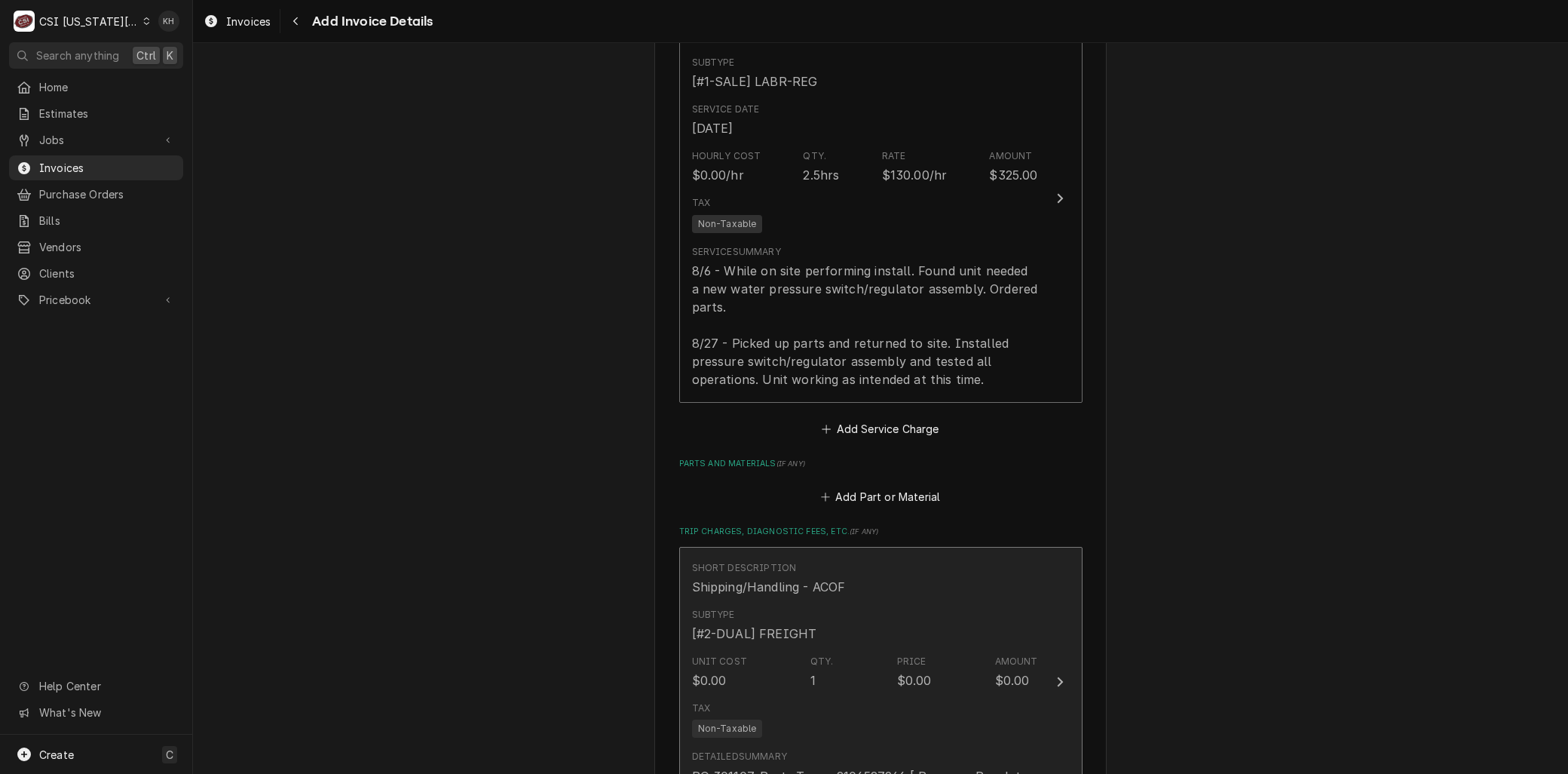
scroll to position [1658, 0]
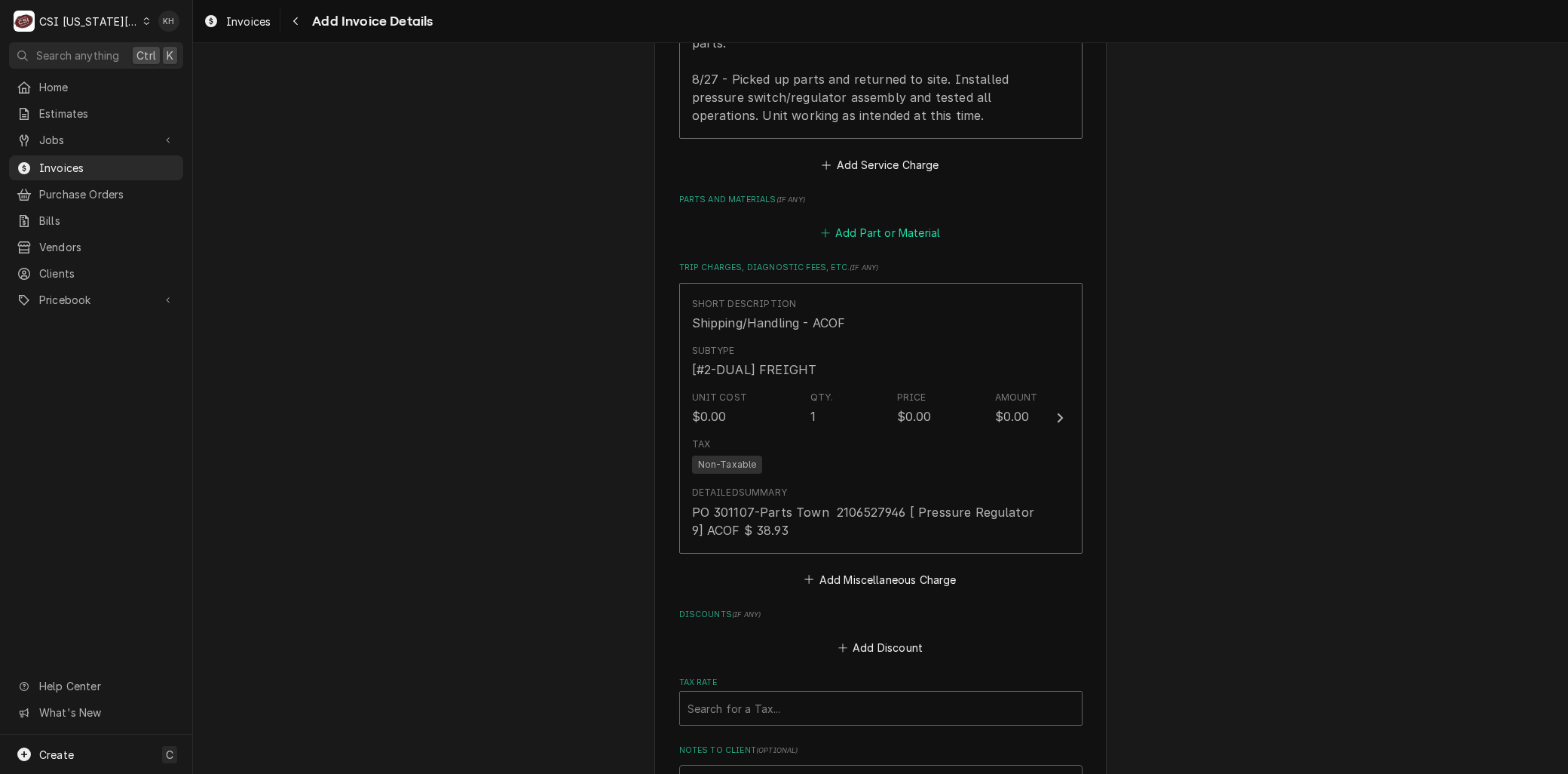
click at [917, 232] on button "Add Part or Material" at bounding box center [880, 233] width 125 height 21
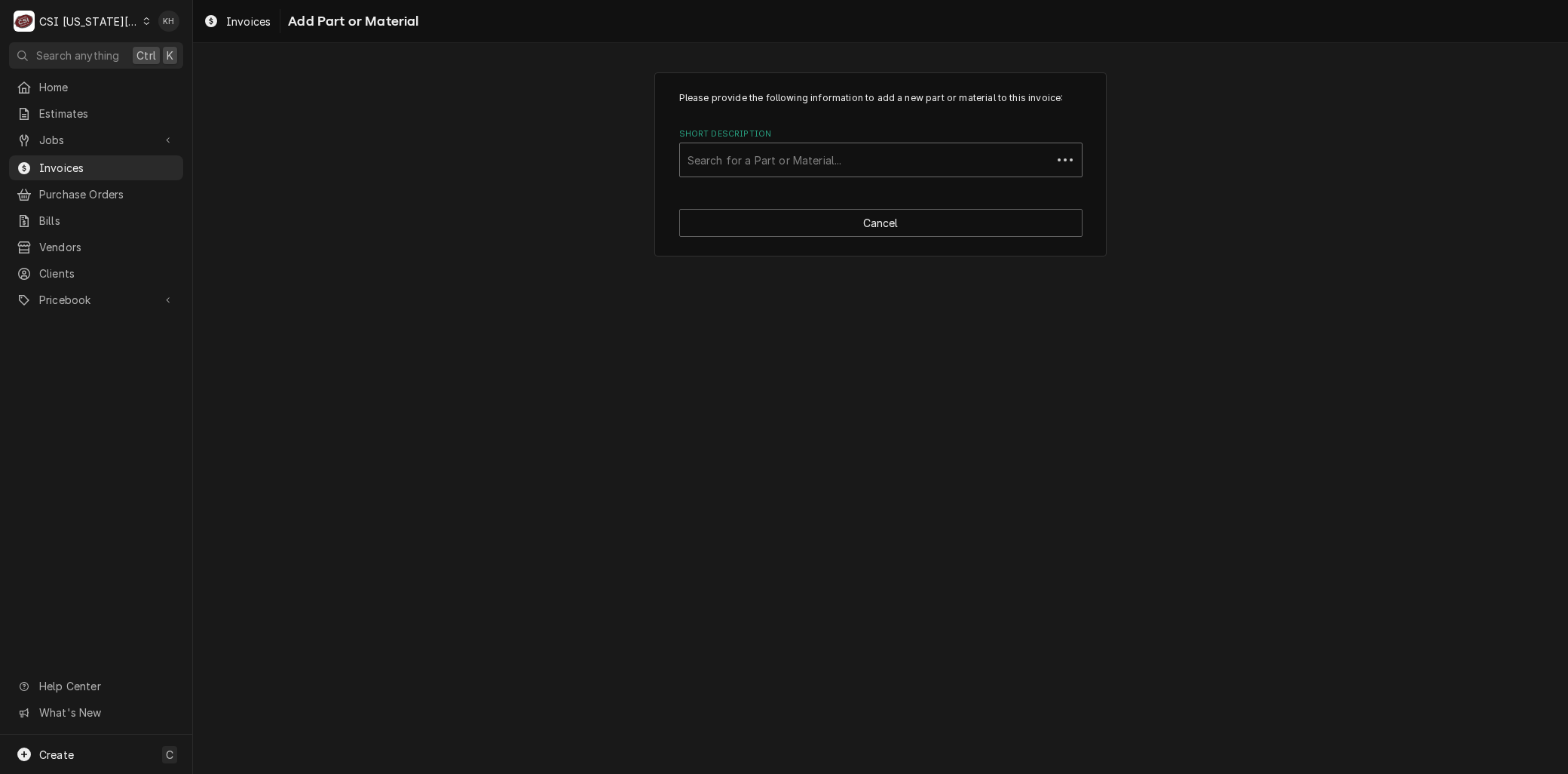
click at [749, 160] on div "Short Description" at bounding box center [865, 160] width 356 height 27
paste input "2230014"
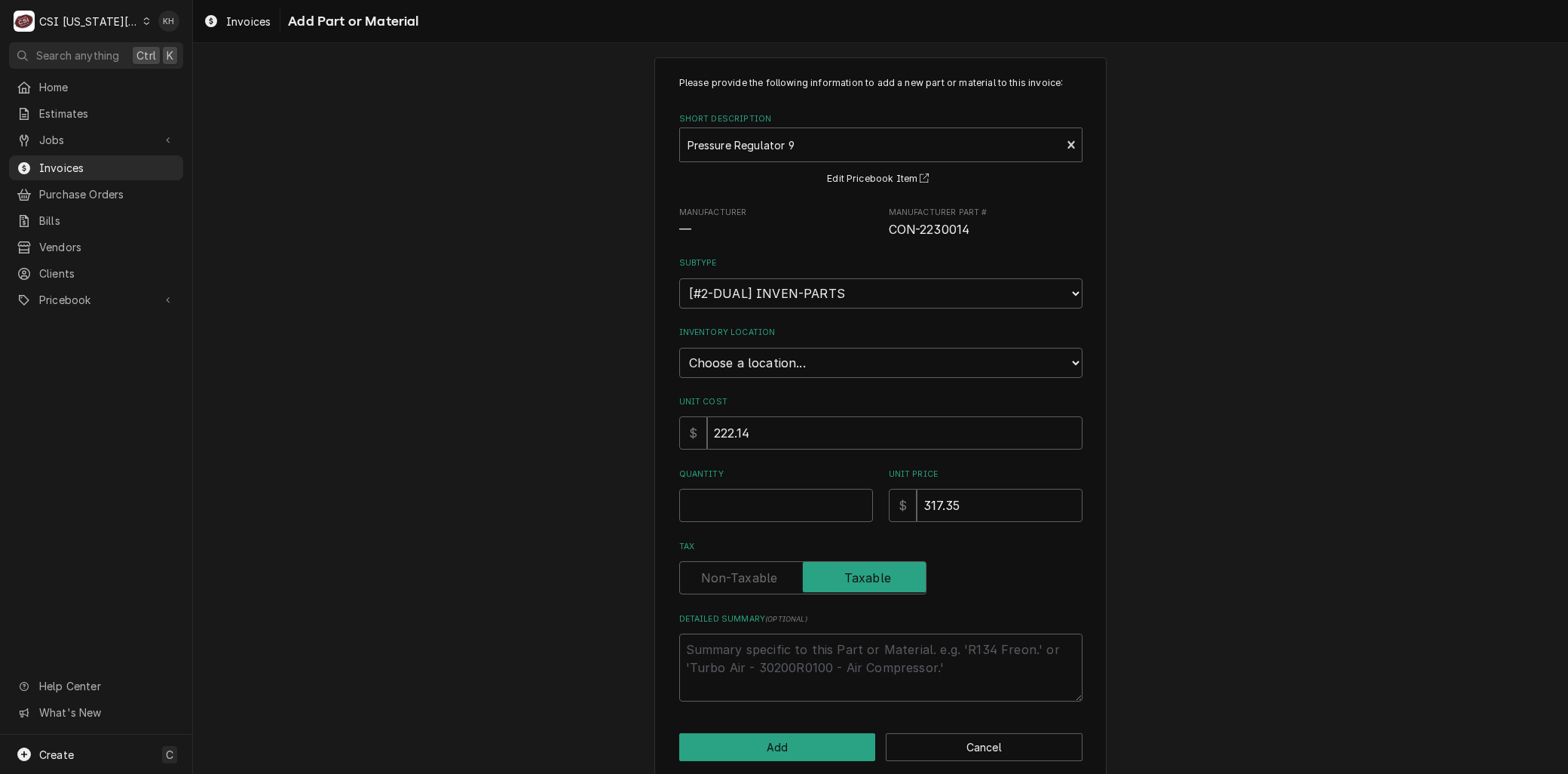
scroll to position [30, 0]
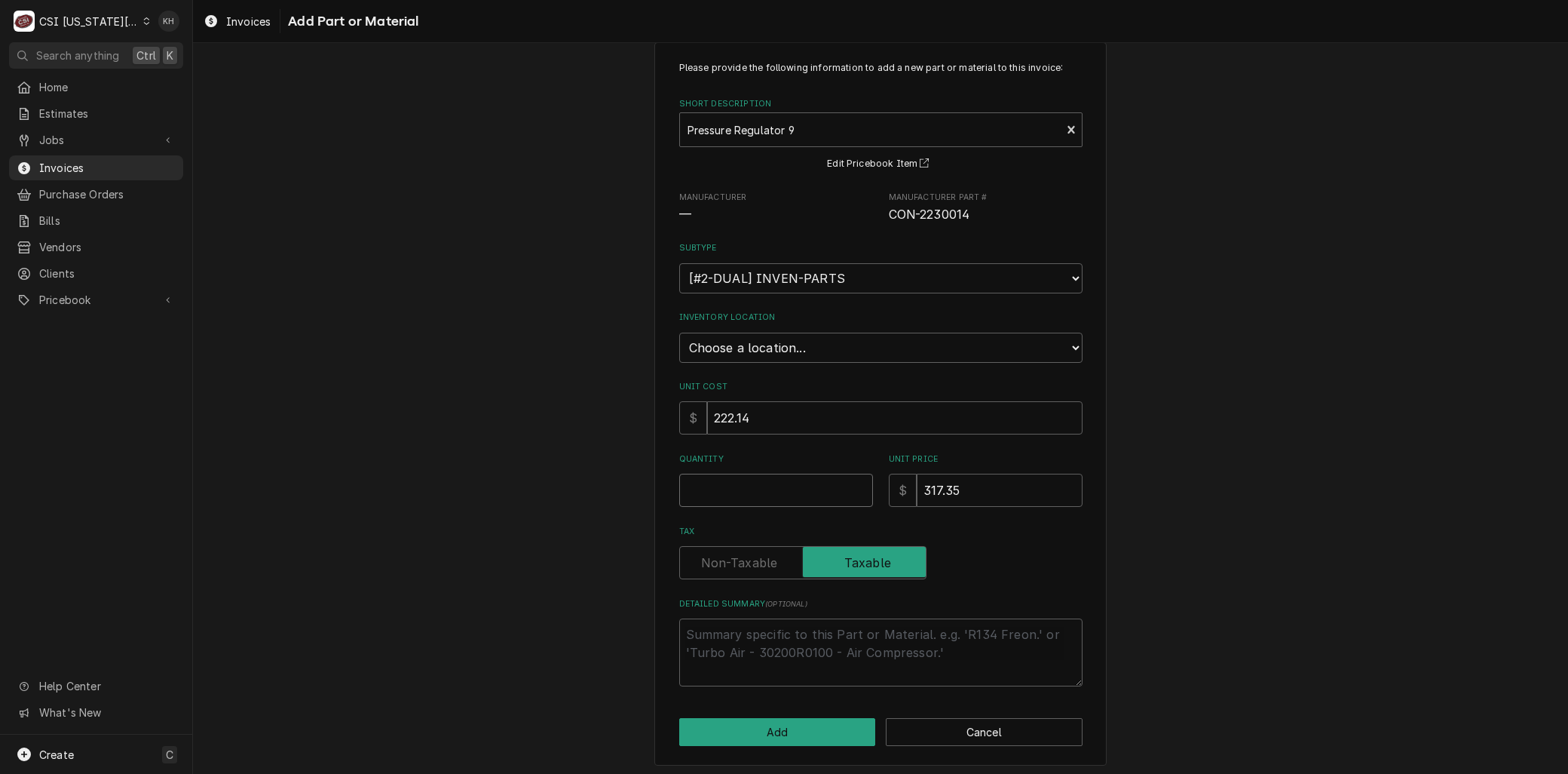
click at [723, 483] on input "Quantity" at bounding box center [777, 489] width 194 height 33
click at [753, 347] on select "Choose a location... 00 | KC WAREHOUSE 00 | MAIN WAREHOUSE 01 | BRIAN BREAZIER …" at bounding box center [881, 348] width 403 height 30
click at [680, 333] on select "Choose a location... 00 | KC WAREHOUSE 00 | MAIN WAREHOUSE 01 | BRIAN BREAZIER …" at bounding box center [881, 348] width 403 height 30
click at [500, 520] on div "Please provide the following information to add a new part or material to this …" at bounding box center [880, 403] width 1375 height 750
drag, startPoint x: 742, startPoint y: 677, endPoint x: 738, endPoint y: 689, distance: 12.6
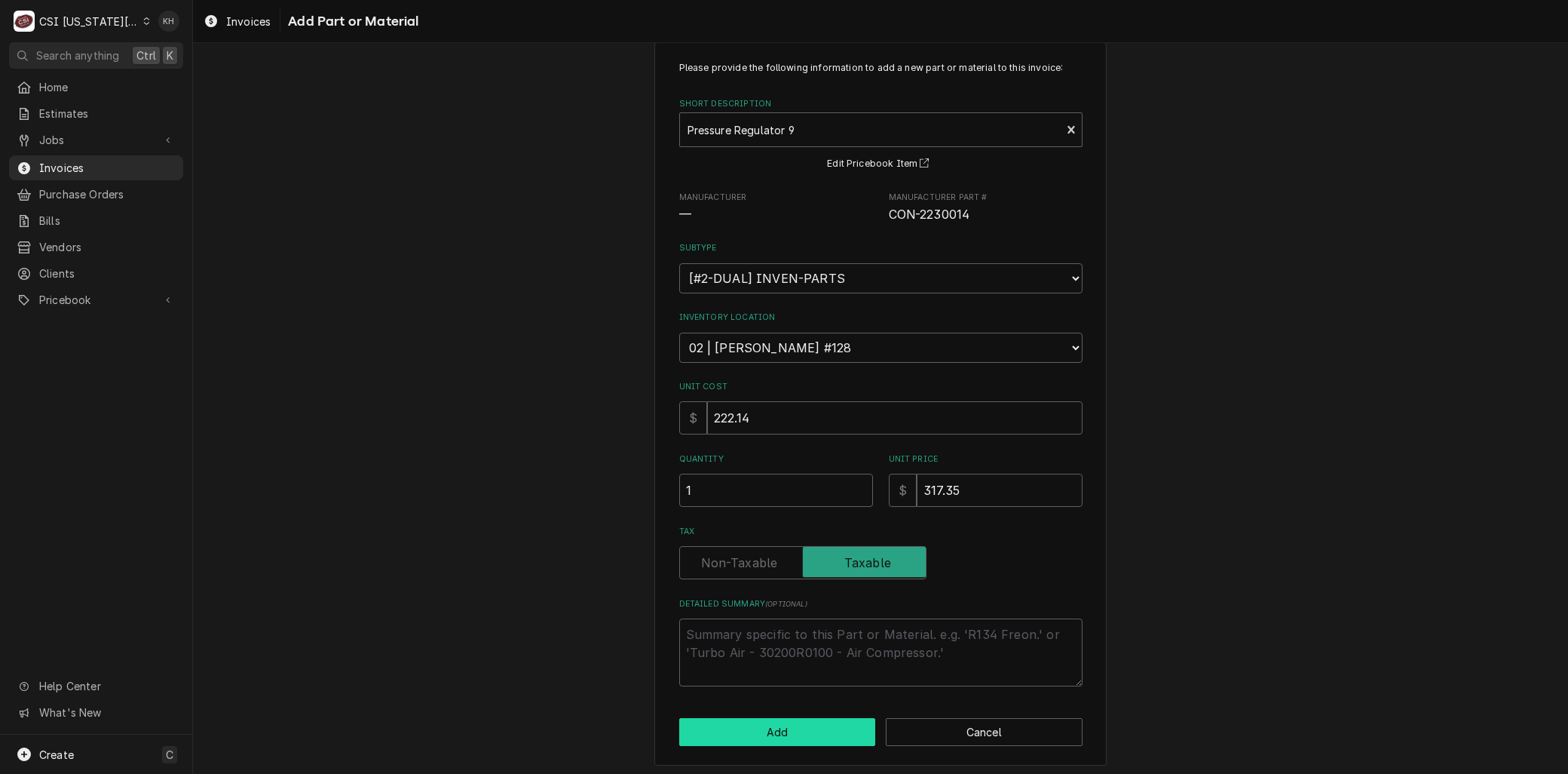
drag, startPoint x: 738, startPoint y: 689, endPoint x: 742, endPoint y: 725, distance: 36.2
click at [742, 725] on button "Add" at bounding box center [778, 732] width 197 height 28
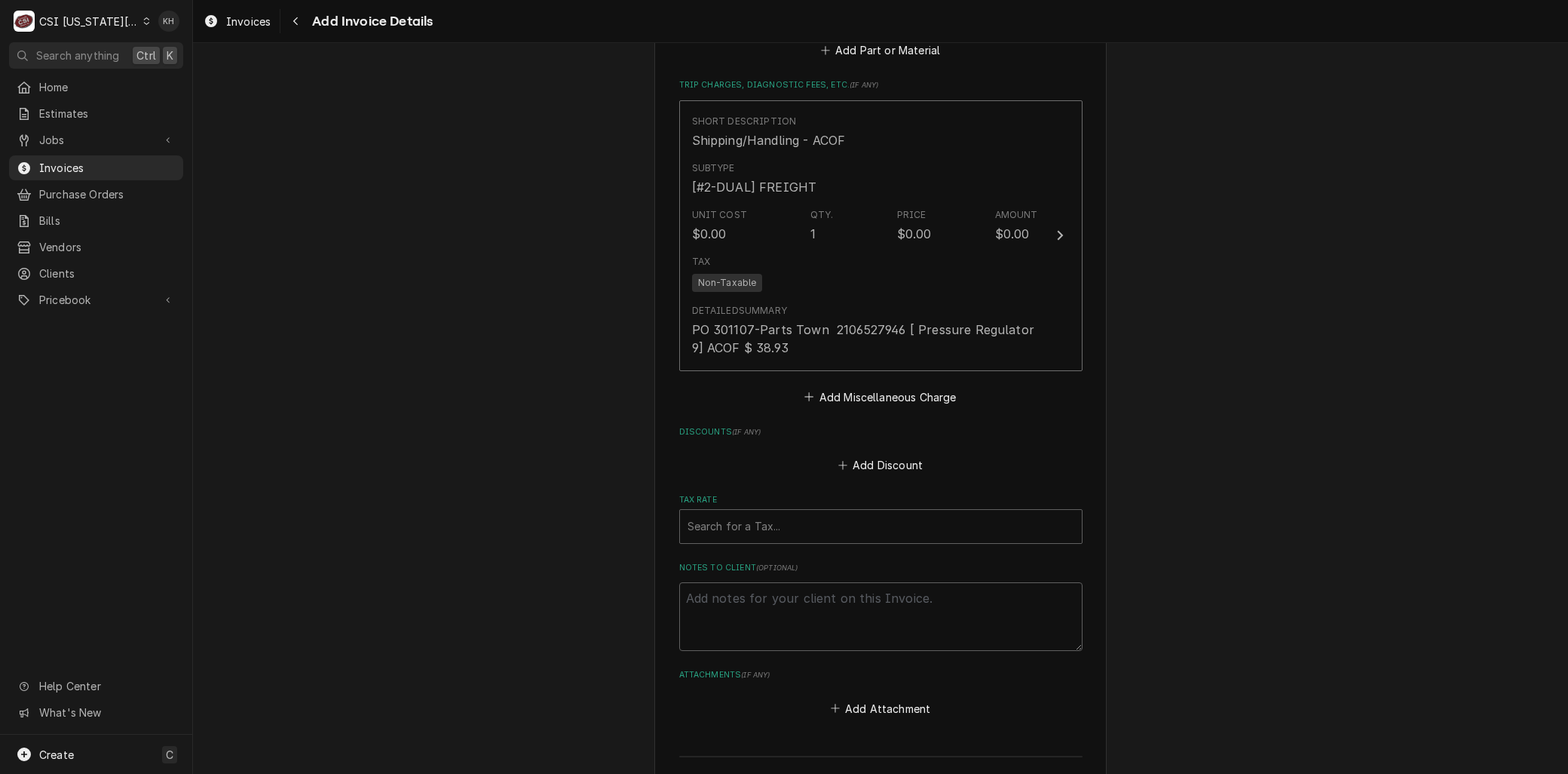
scroll to position [1855, 0]
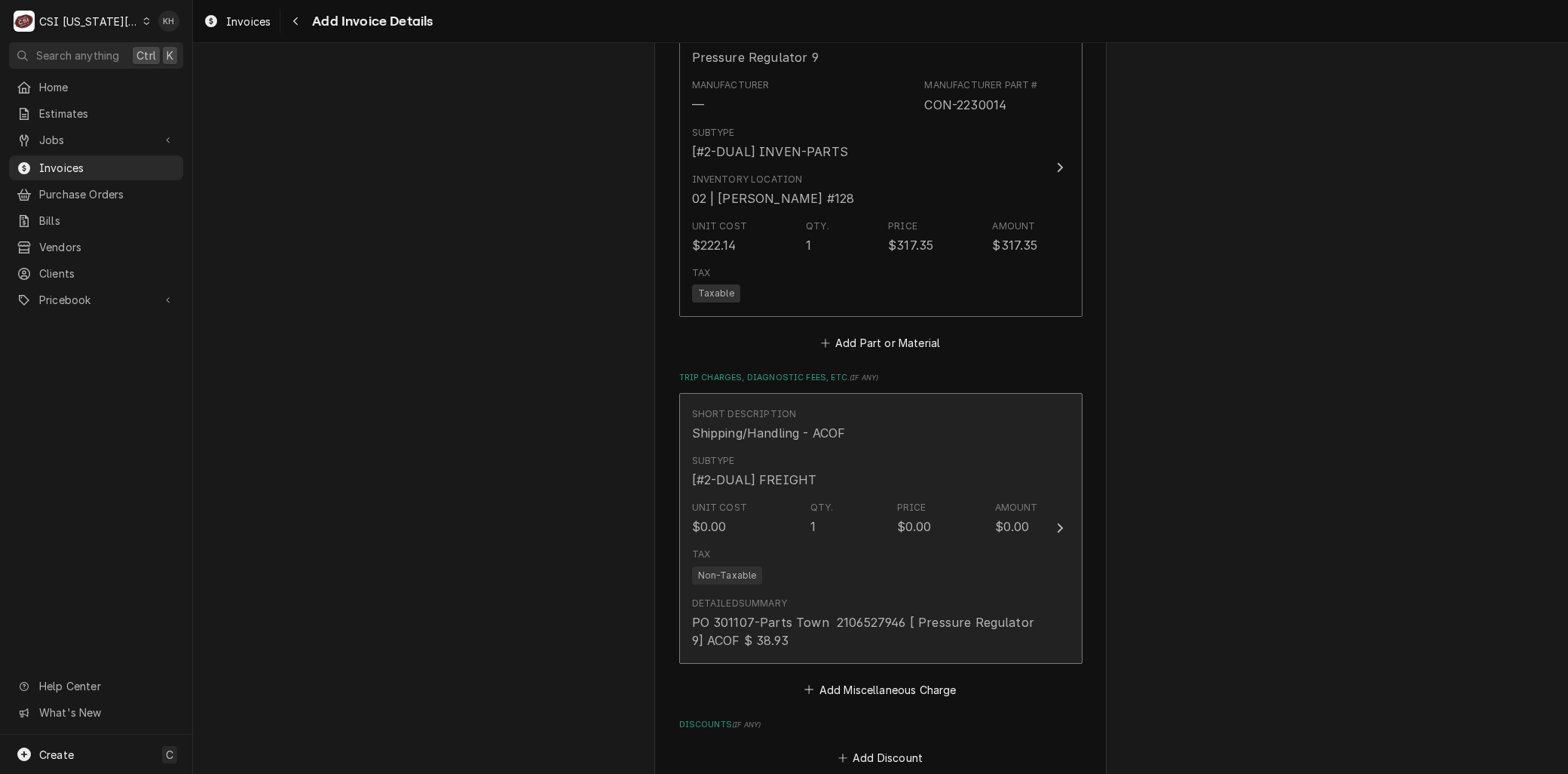
click at [810, 513] on div "Qty. 1" at bounding box center [821, 518] width 23 height 35
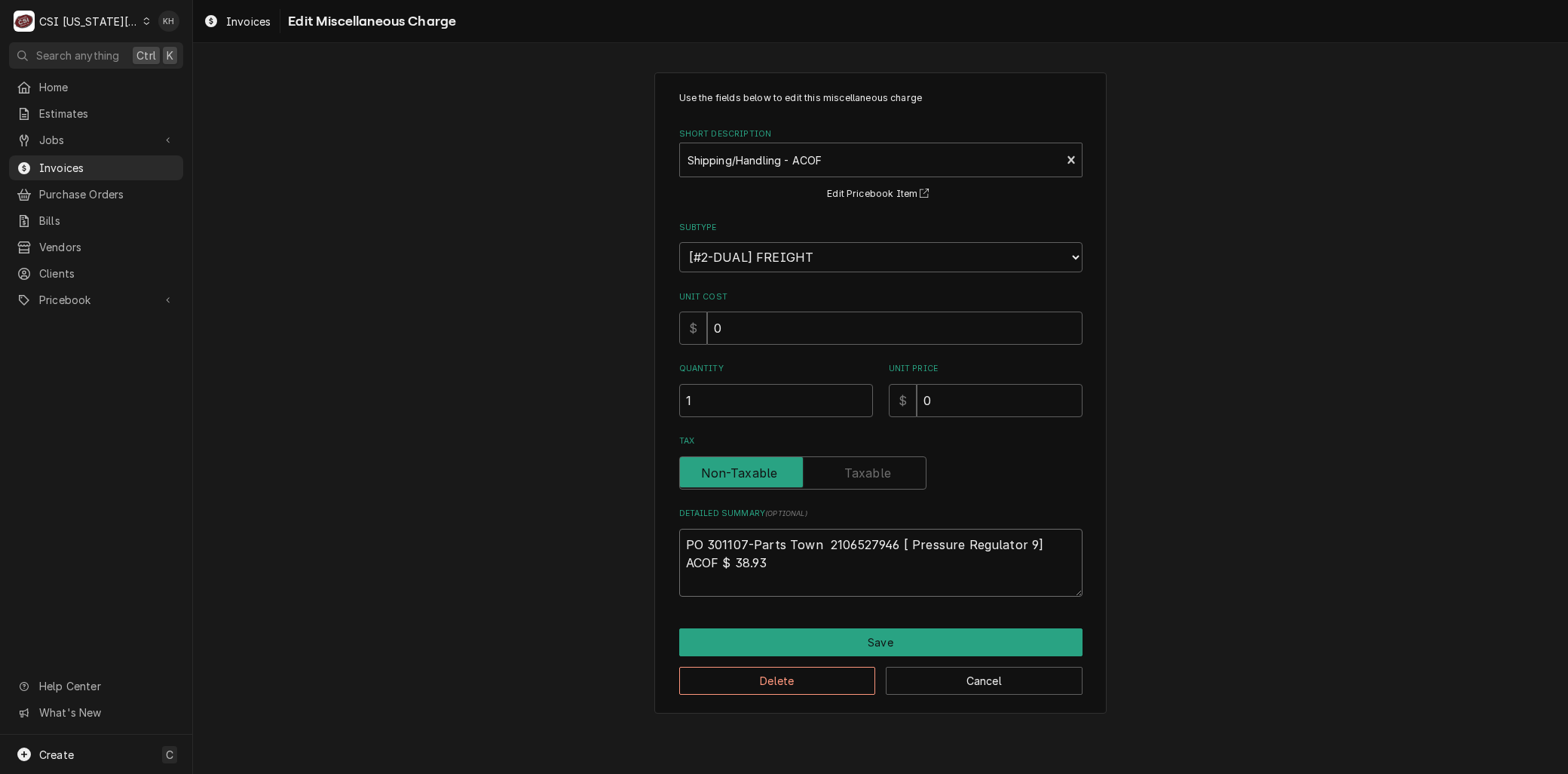
drag, startPoint x: 739, startPoint y: 566, endPoint x: 554, endPoint y: 526, distance: 189.3
click at [555, 531] on div "Use the fields below to edit this miscellaneous charge Short Description Shippi…" at bounding box center [880, 392] width 1375 height 668
drag, startPoint x: 988, startPoint y: 404, endPoint x: 707, endPoint y: 409, distance: 281.0
click at [723, 402] on div "Quantity 1 Unit Price $ 0" at bounding box center [881, 389] width 403 height 54
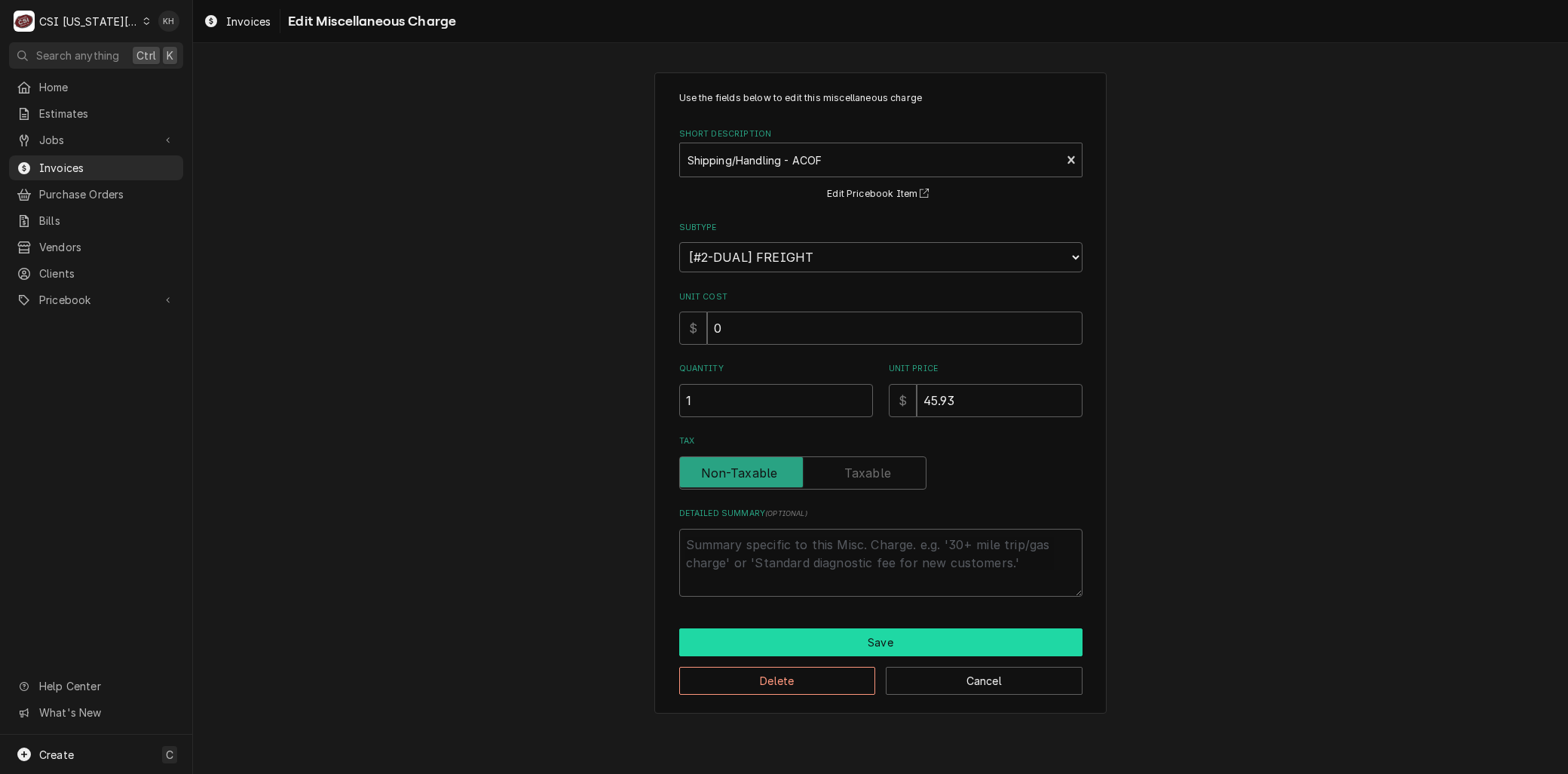
click at [800, 651] on button "Save" at bounding box center [881, 642] width 403 height 28
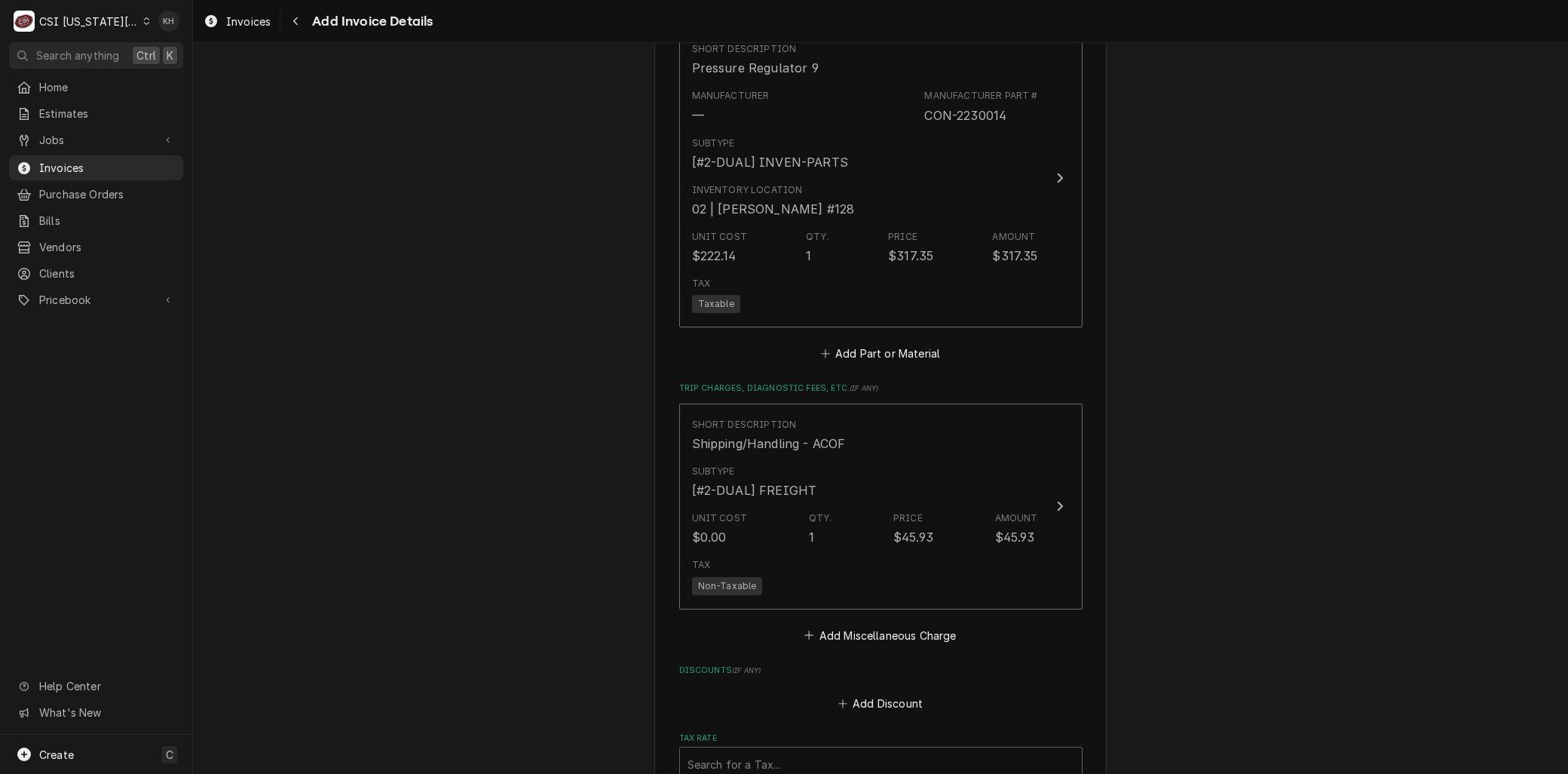
scroll to position [2344, 0]
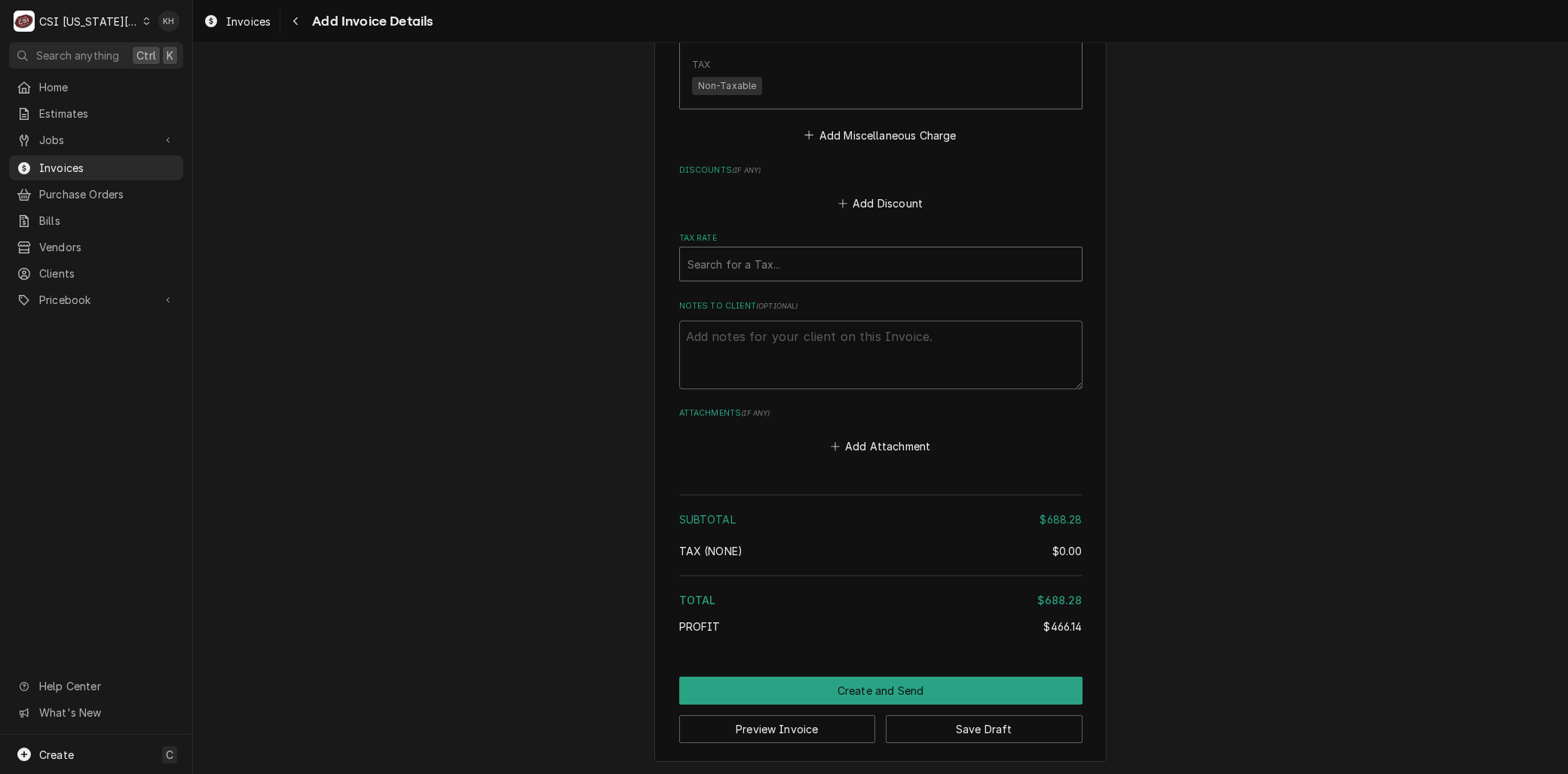
click at [736, 255] on div "Tax Rate" at bounding box center [881, 264] width 387 height 27
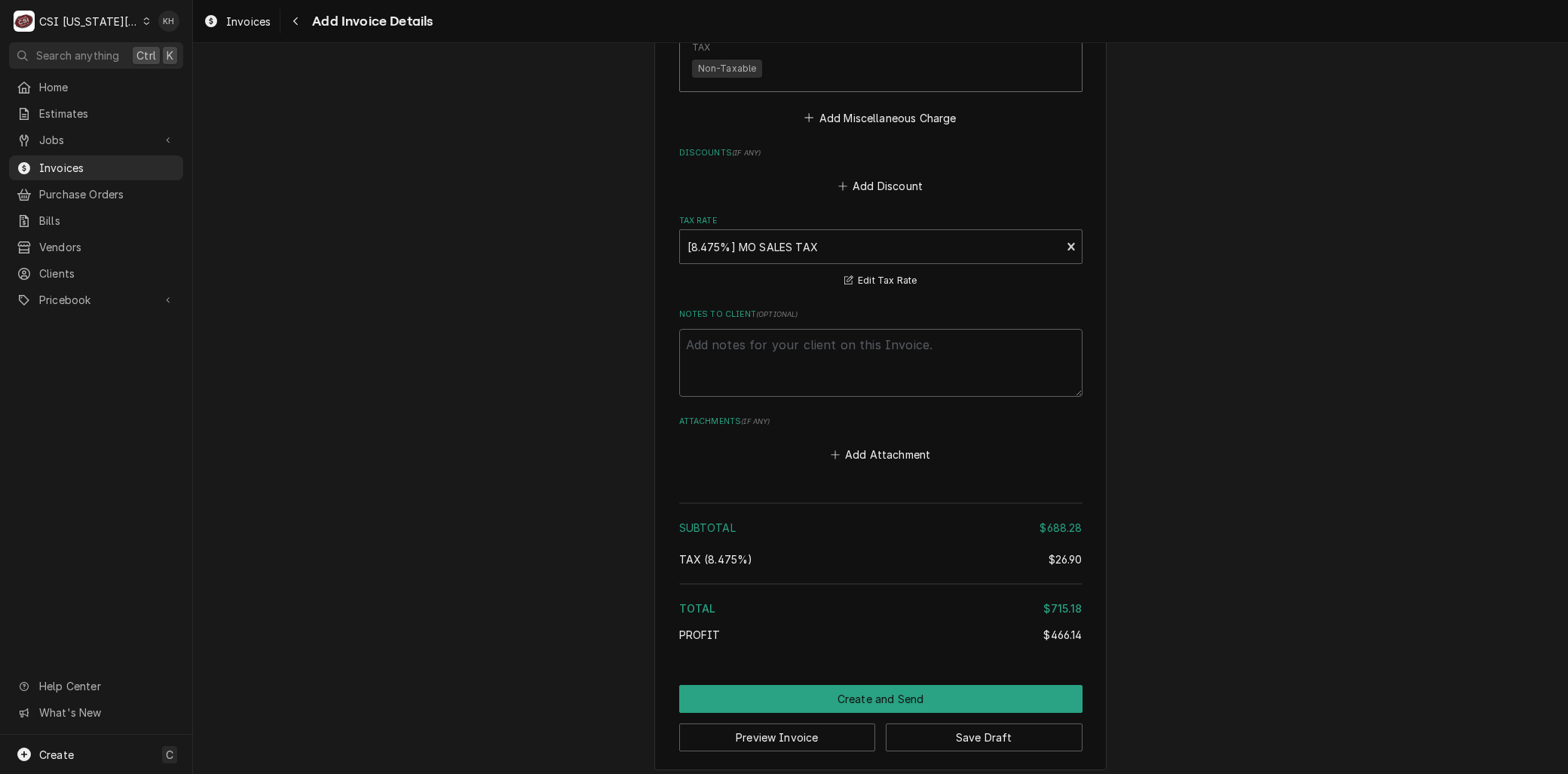
scroll to position [2371, 0]
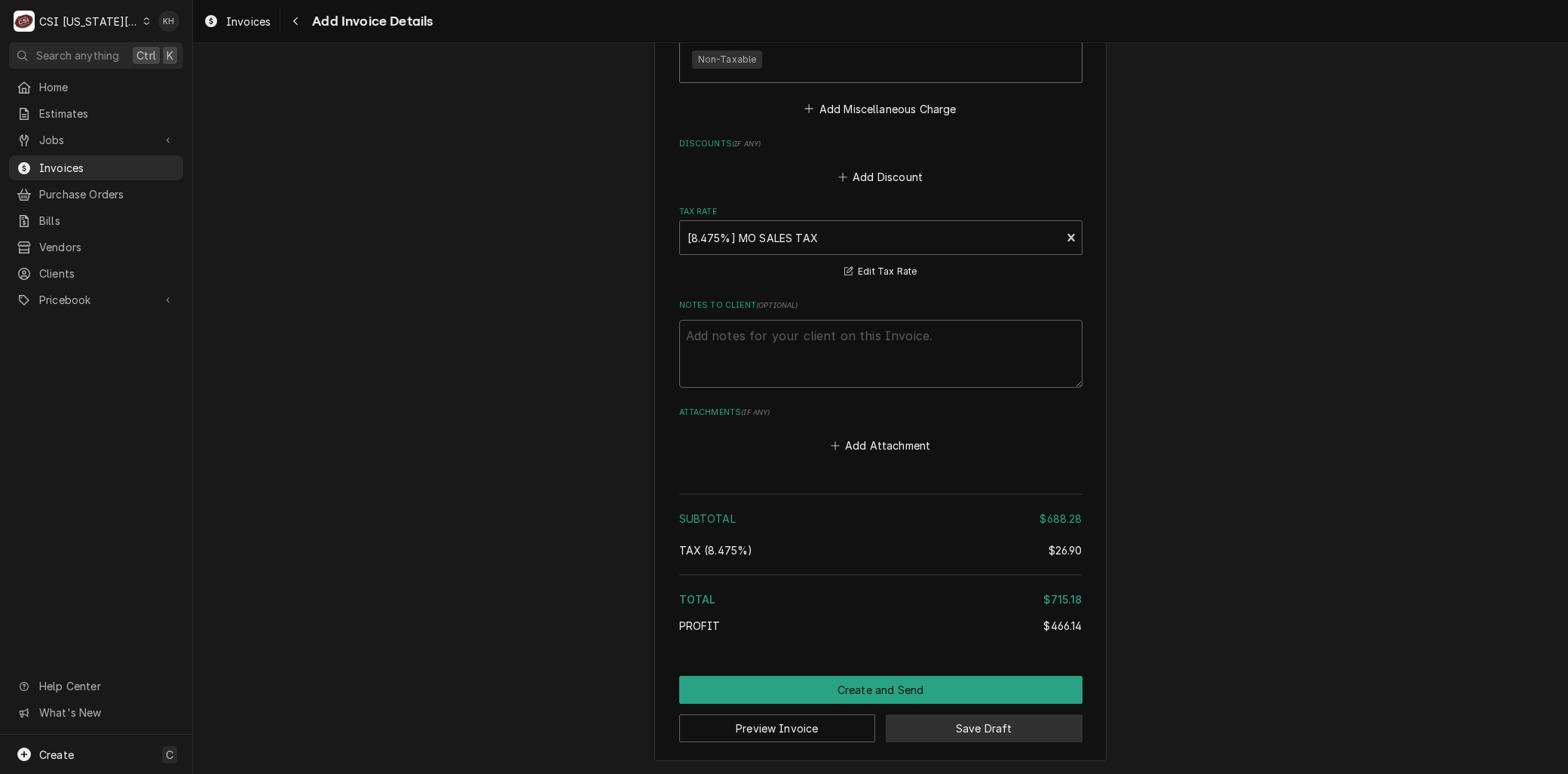
click at [966, 724] on button "Save Draft" at bounding box center [984, 728] width 197 height 28
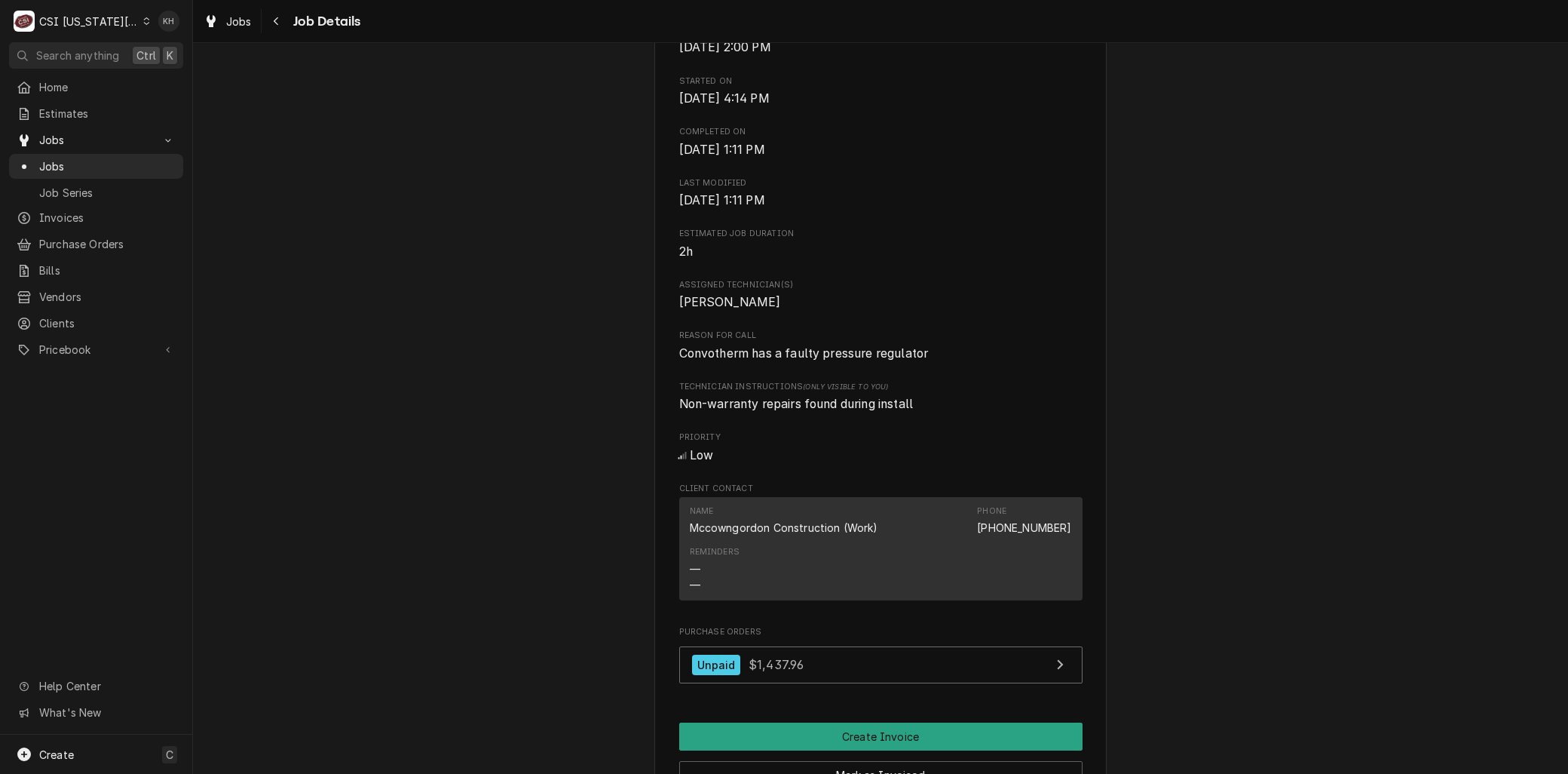
scroll to position [1006, 0]
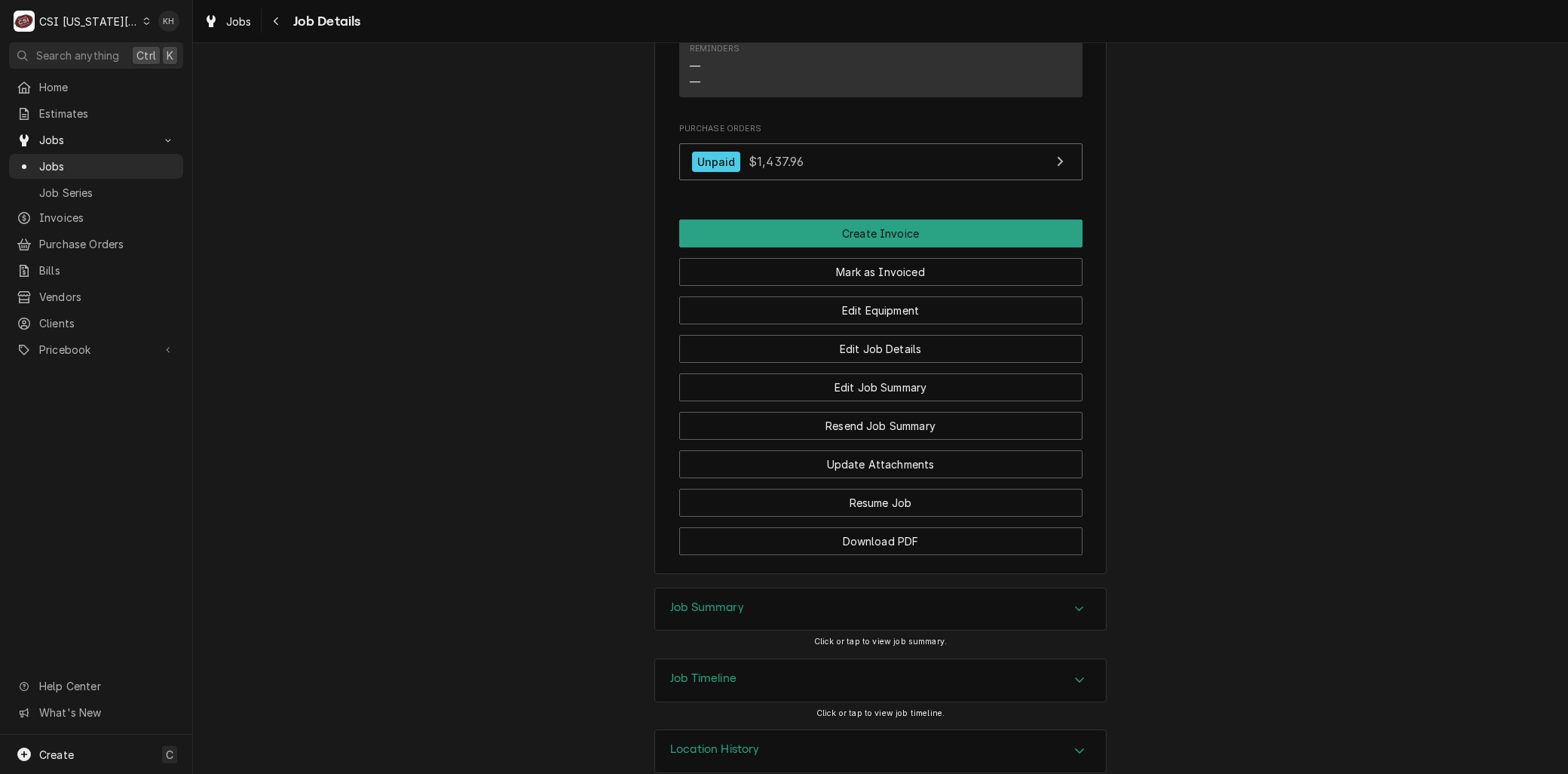
drag, startPoint x: 786, startPoint y: 410, endPoint x: 489, endPoint y: 441, distance: 298.6
click at [759, 631] on div "Job Summary" at bounding box center [880, 609] width 451 height 42
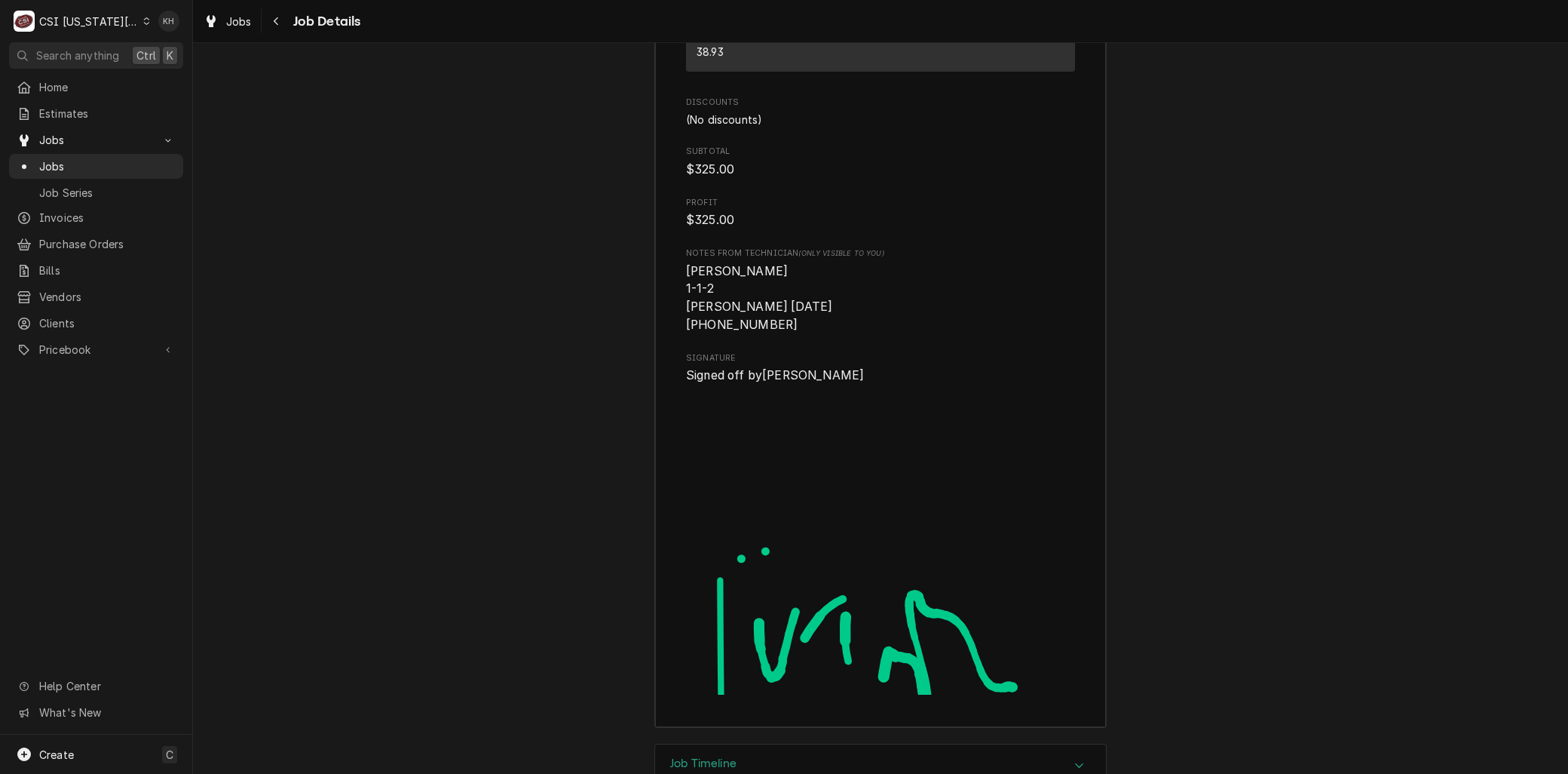
scroll to position [2478, 0]
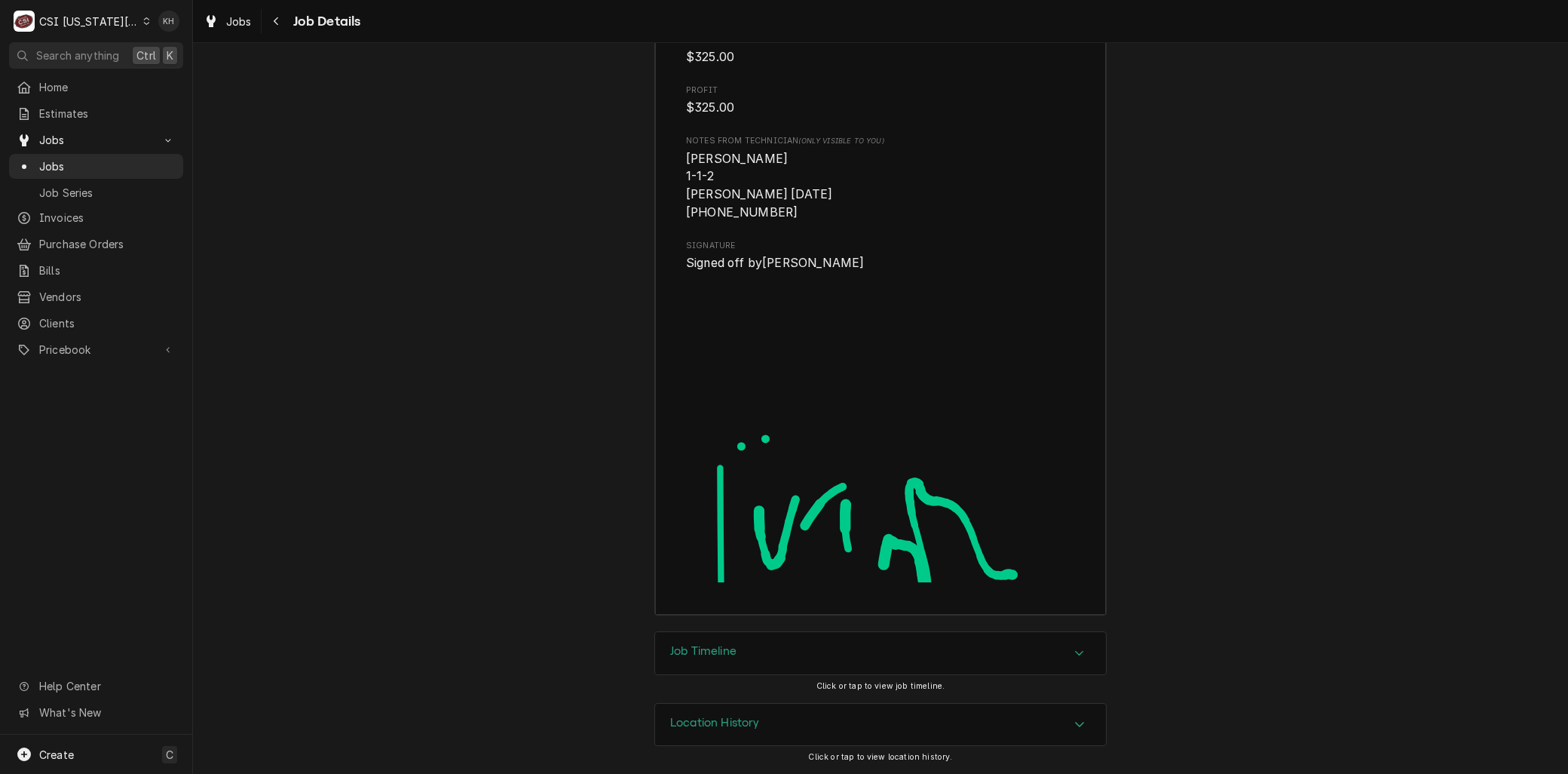
click at [751, 657] on div "Job Timeline" at bounding box center [880, 653] width 451 height 42
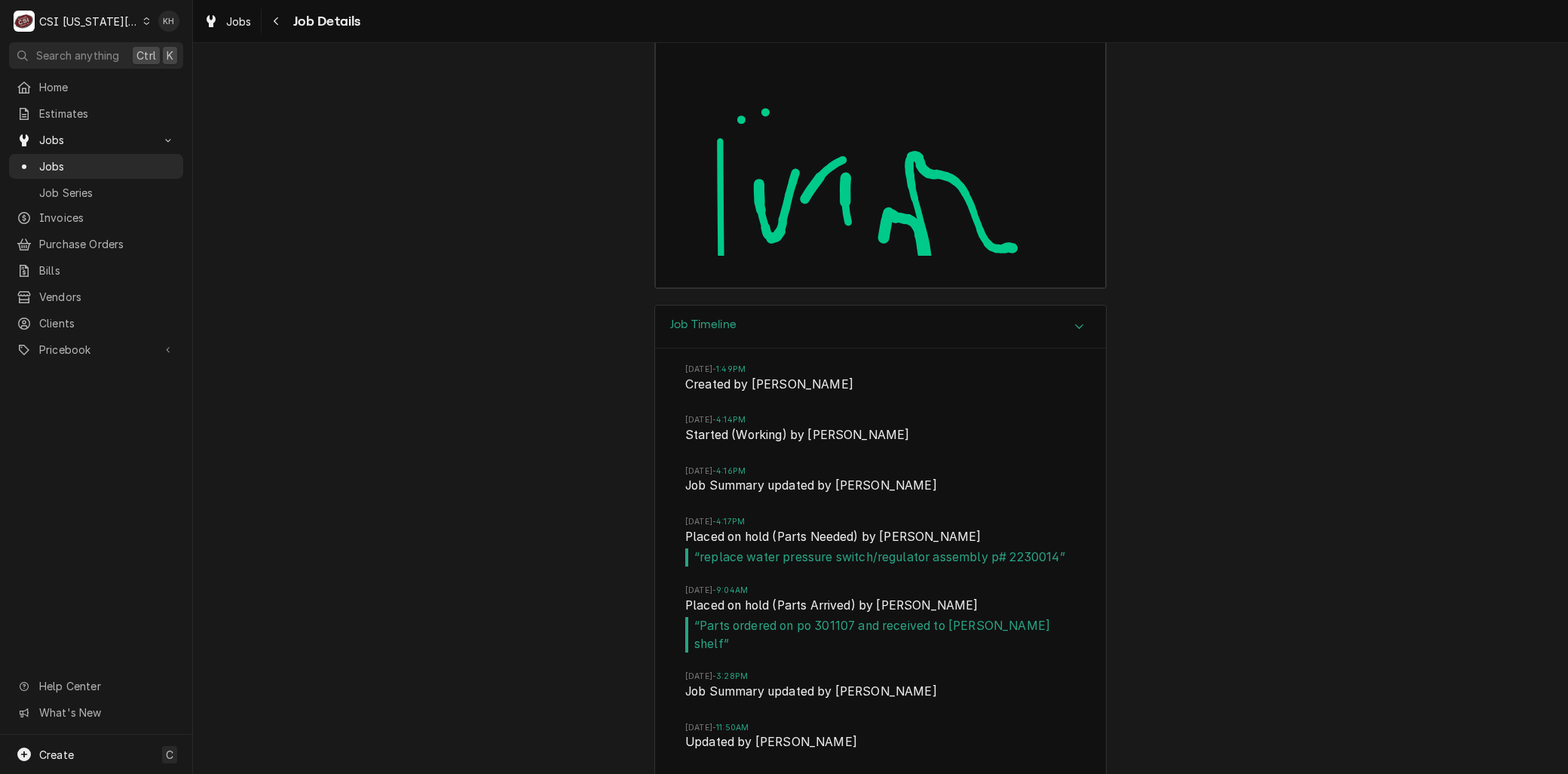
scroll to position [2774, 0]
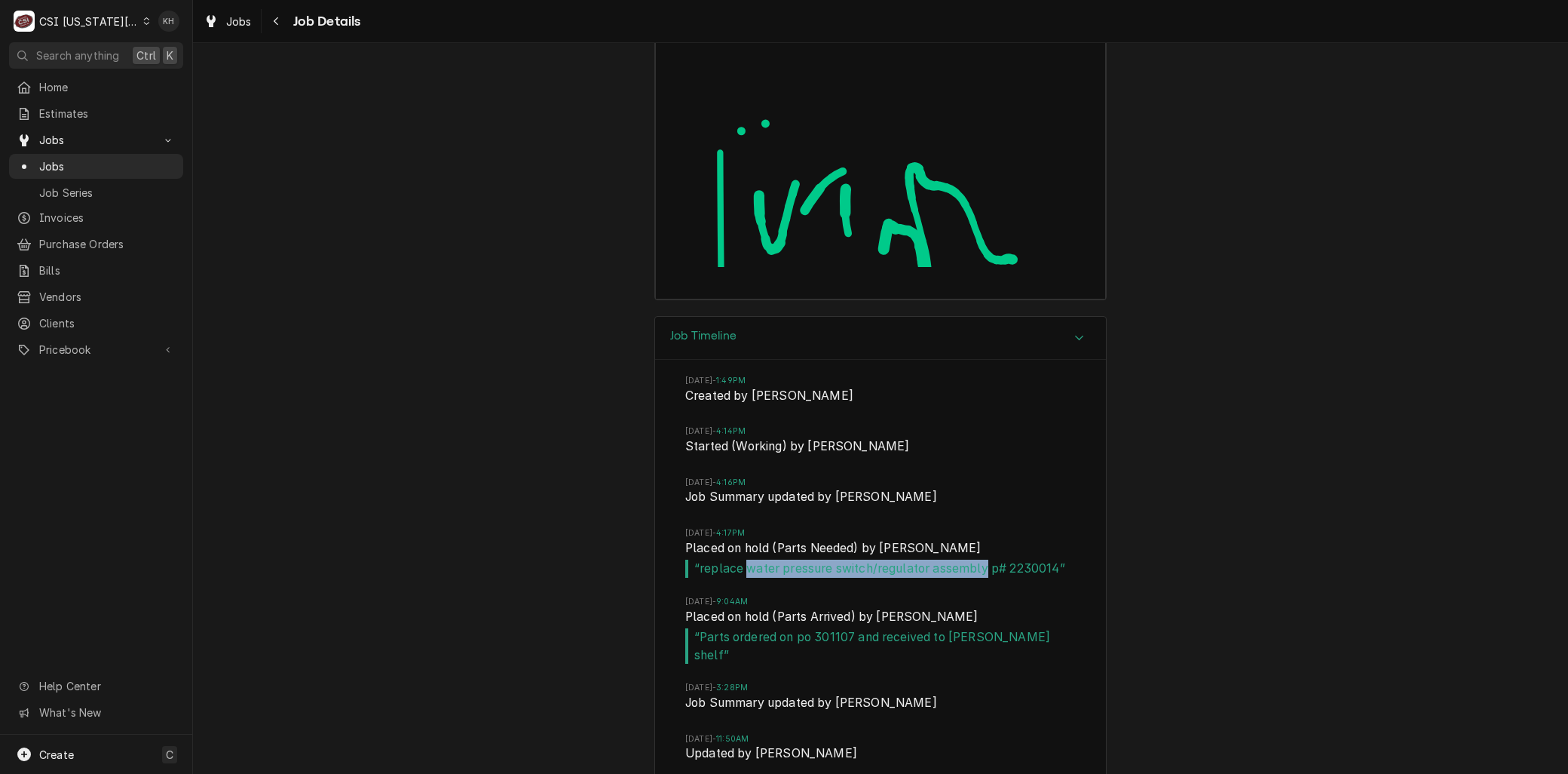
drag, startPoint x: 745, startPoint y: 589, endPoint x: 978, endPoint y: 590, distance: 233.0
click at [978, 578] on span "“ replace water pressure switch/regulator assembly p# 2230014 ”" at bounding box center [880, 569] width 390 height 18
copy span "water pressure switch/regulator assembly"
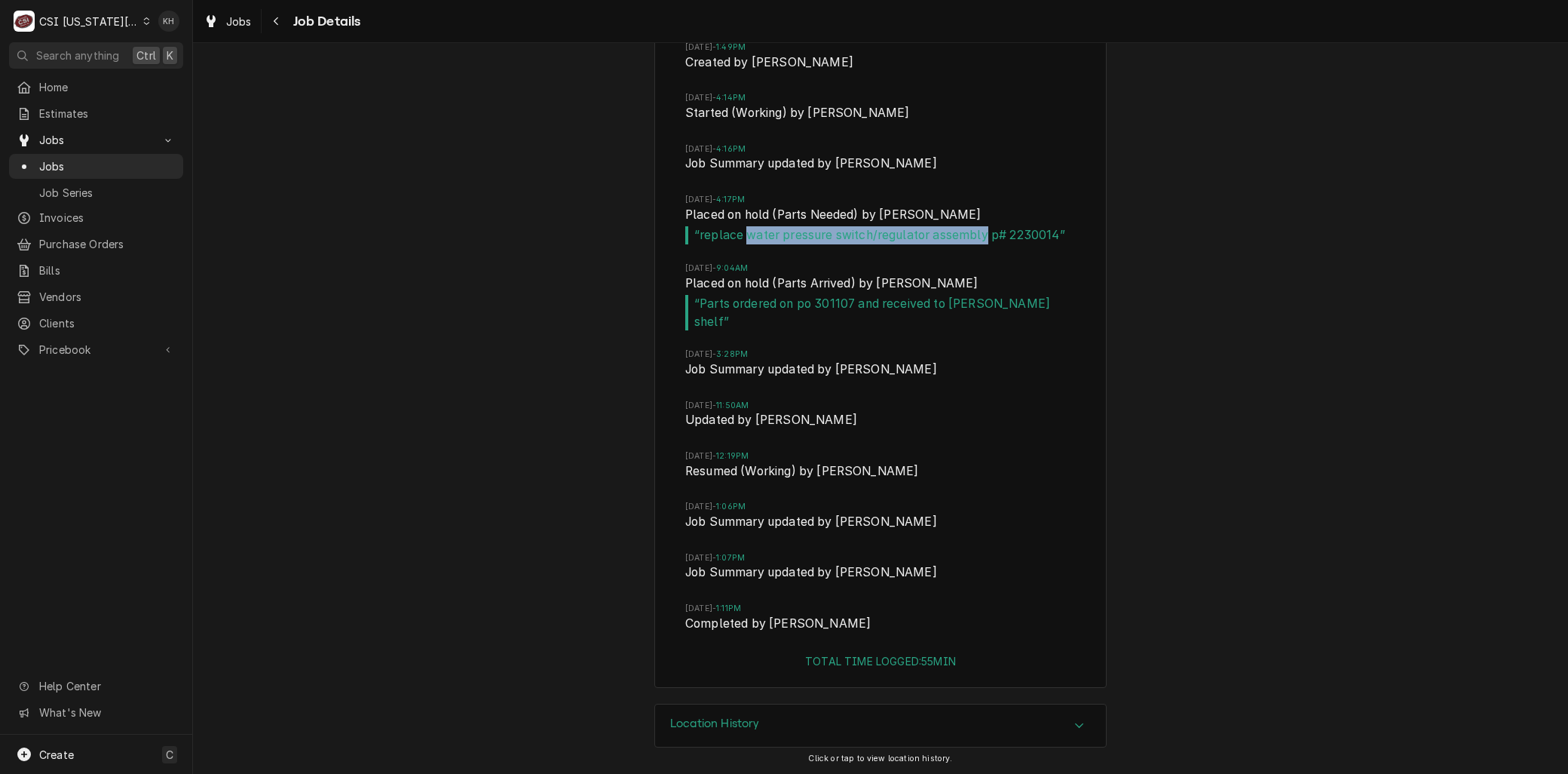
scroll to position [3110, 0]
click at [609, 470] on div "Job Timeline Wed, Aug 6, 2025 - 1:49PM Created by Lindy Springer Wed, Aug 6, 20…" at bounding box center [880, 342] width 1375 height 721
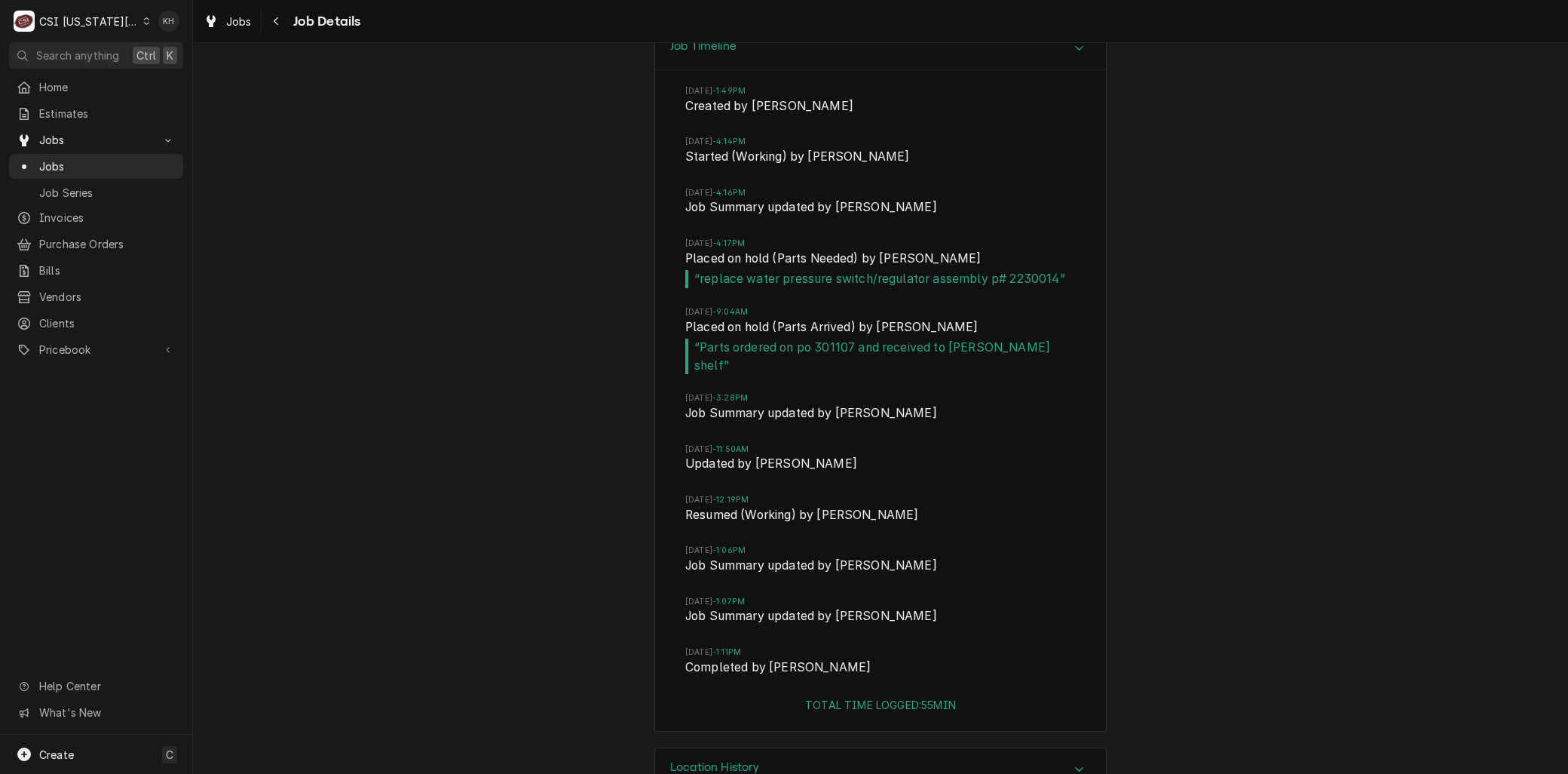
scroll to position [3026, 0]
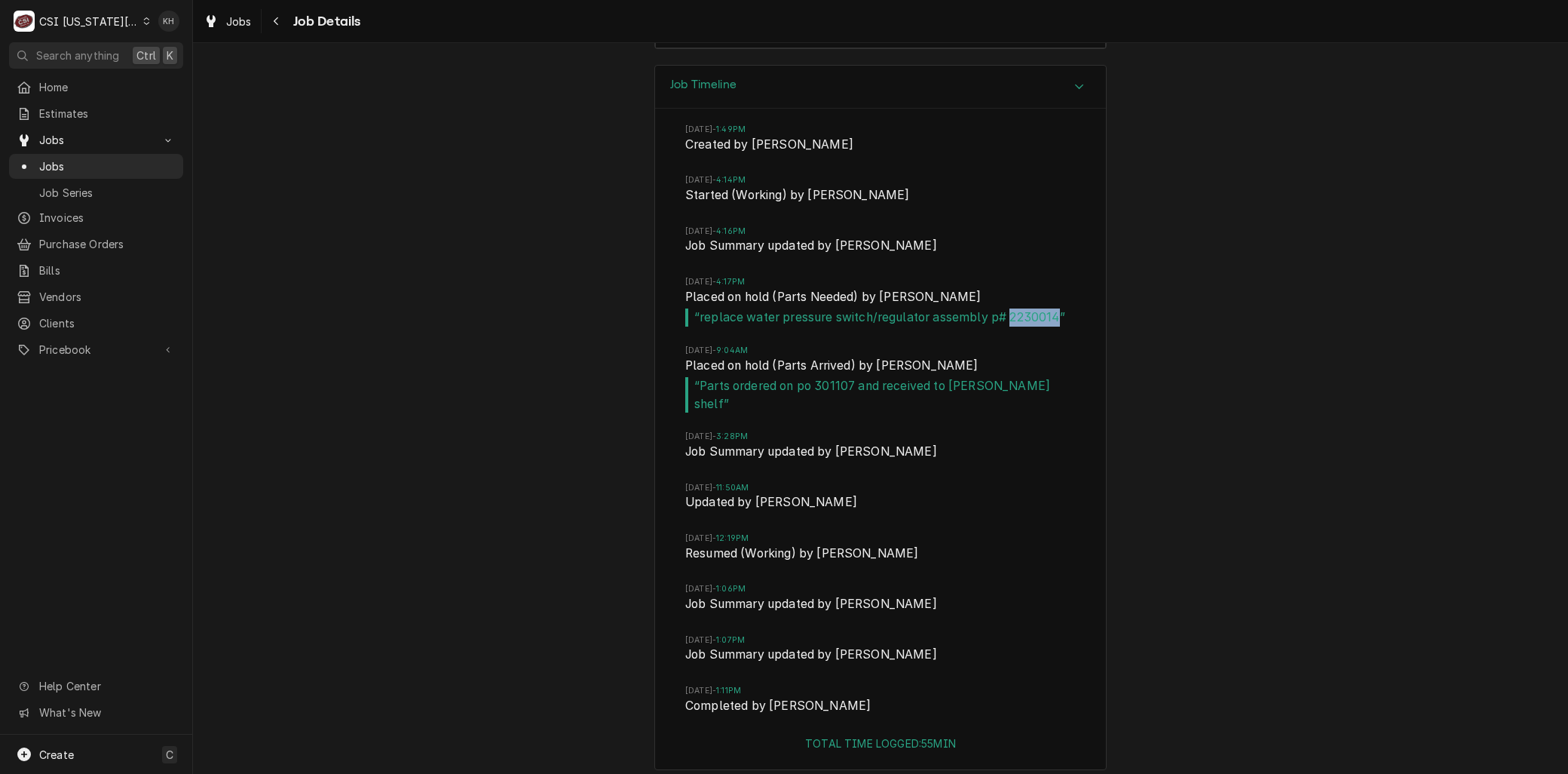
drag, startPoint x: 1001, startPoint y: 335, endPoint x: 1049, endPoint y: 335, distance: 48.0
click at [1049, 327] on span "“ replace water pressure switch/regulator assembly p# 2230014 ”" at bounding box center [880, 318] width 390 height 18
copy span "2230014"
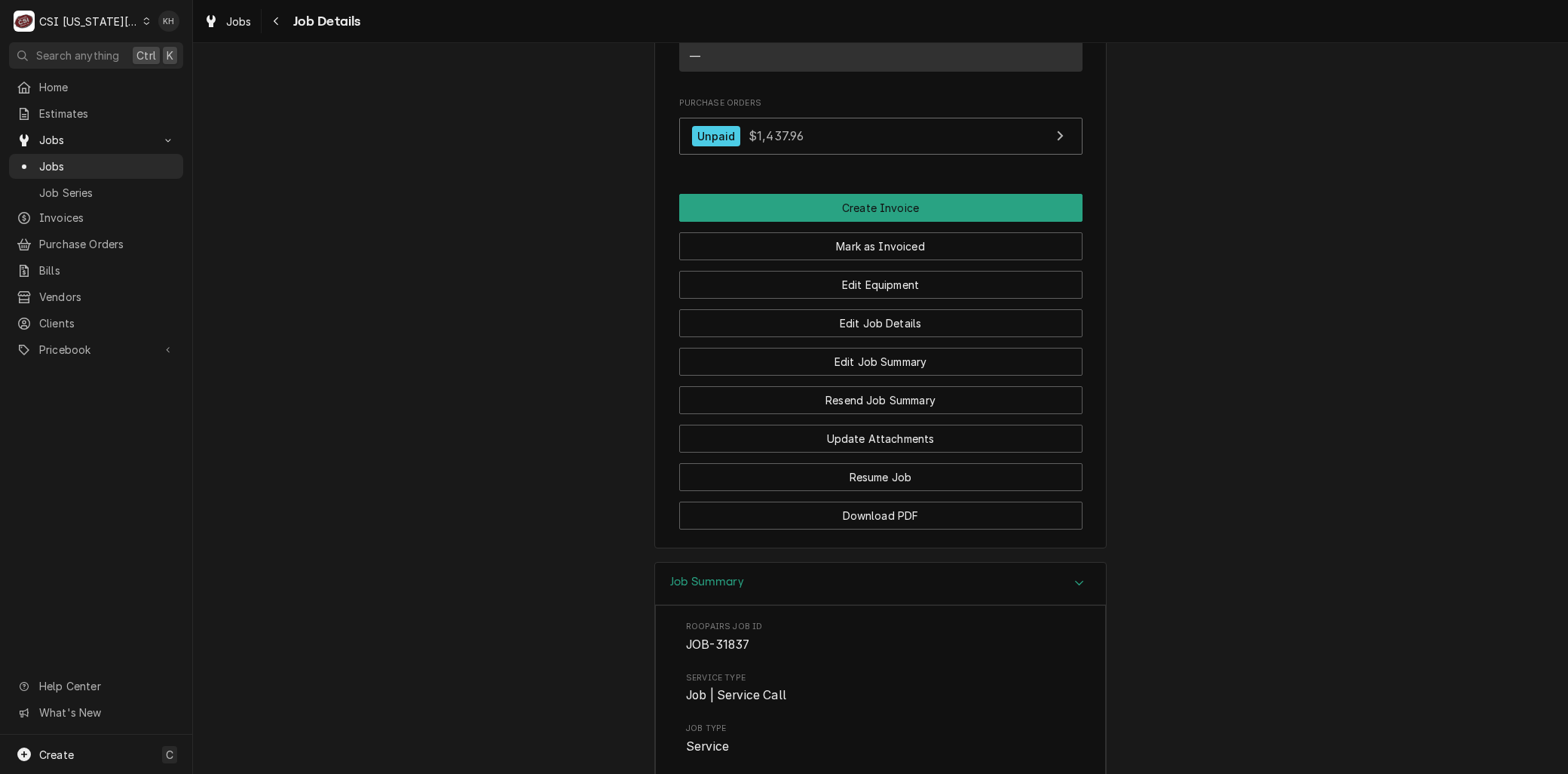
scroll to position [847, 0]
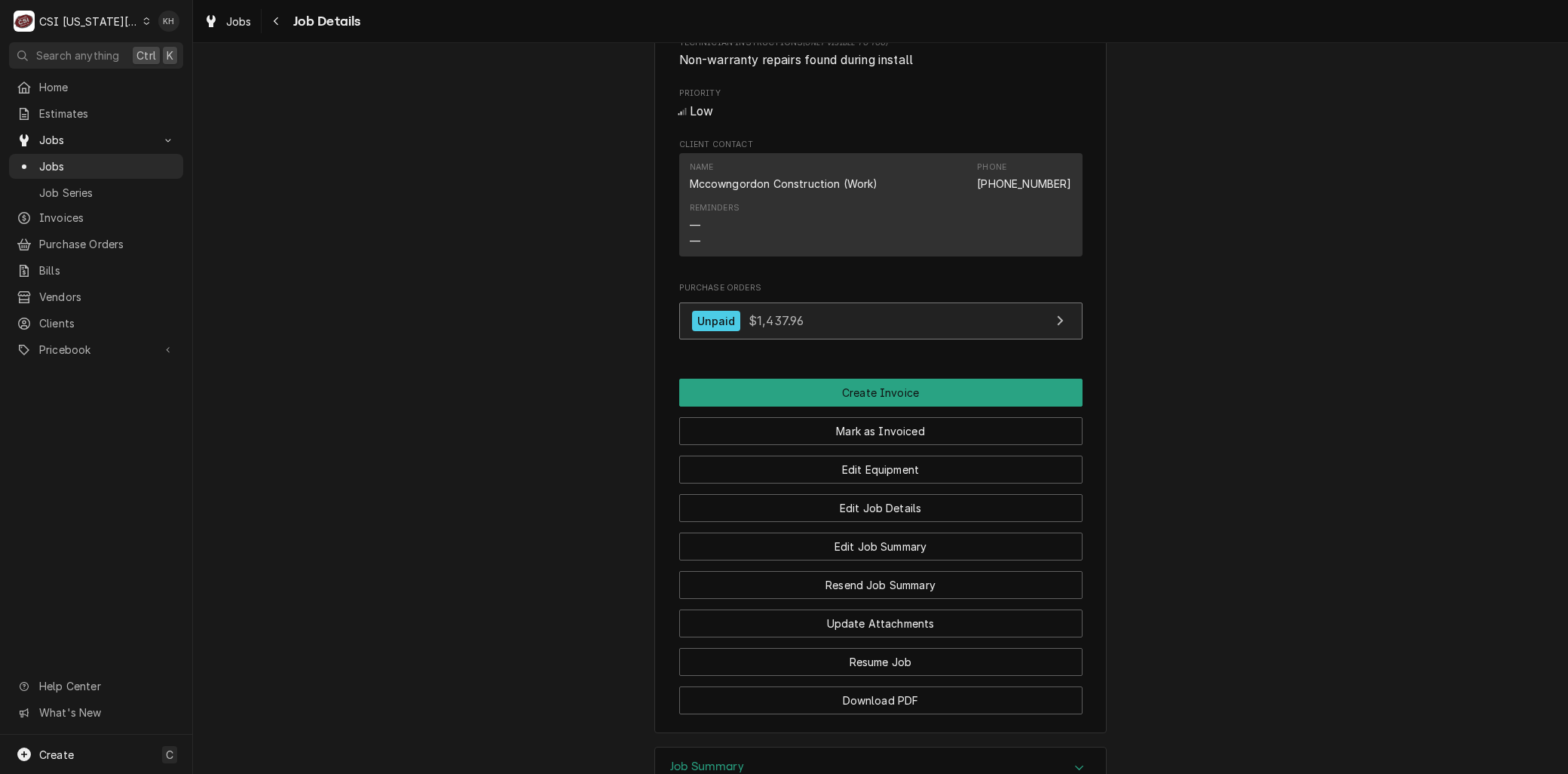
click at [725, 328] on div "Unpaid $1,437.96" at bounding box center [748, 321] width 113 height 20
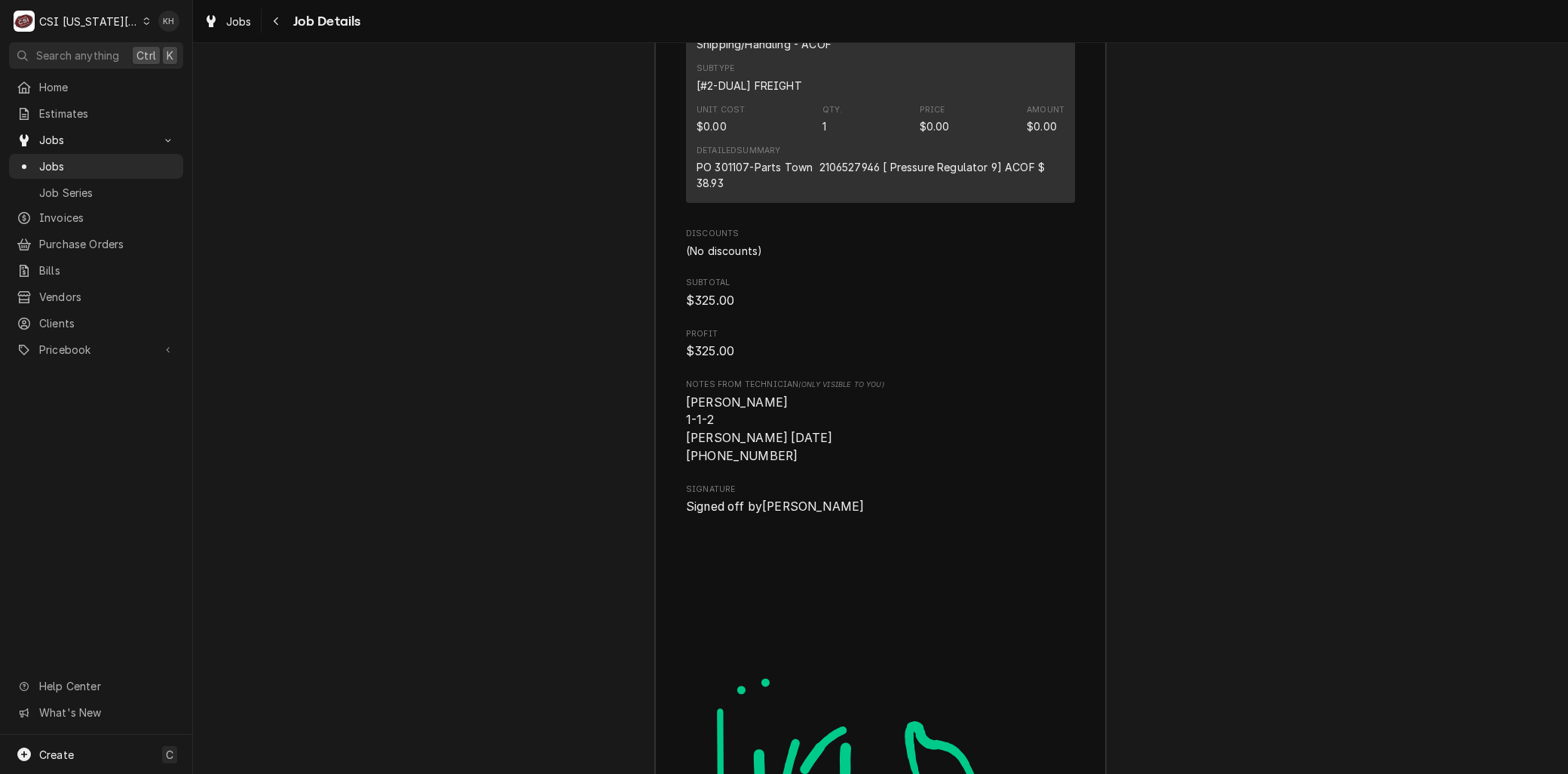
scroll to position [2439, 0]
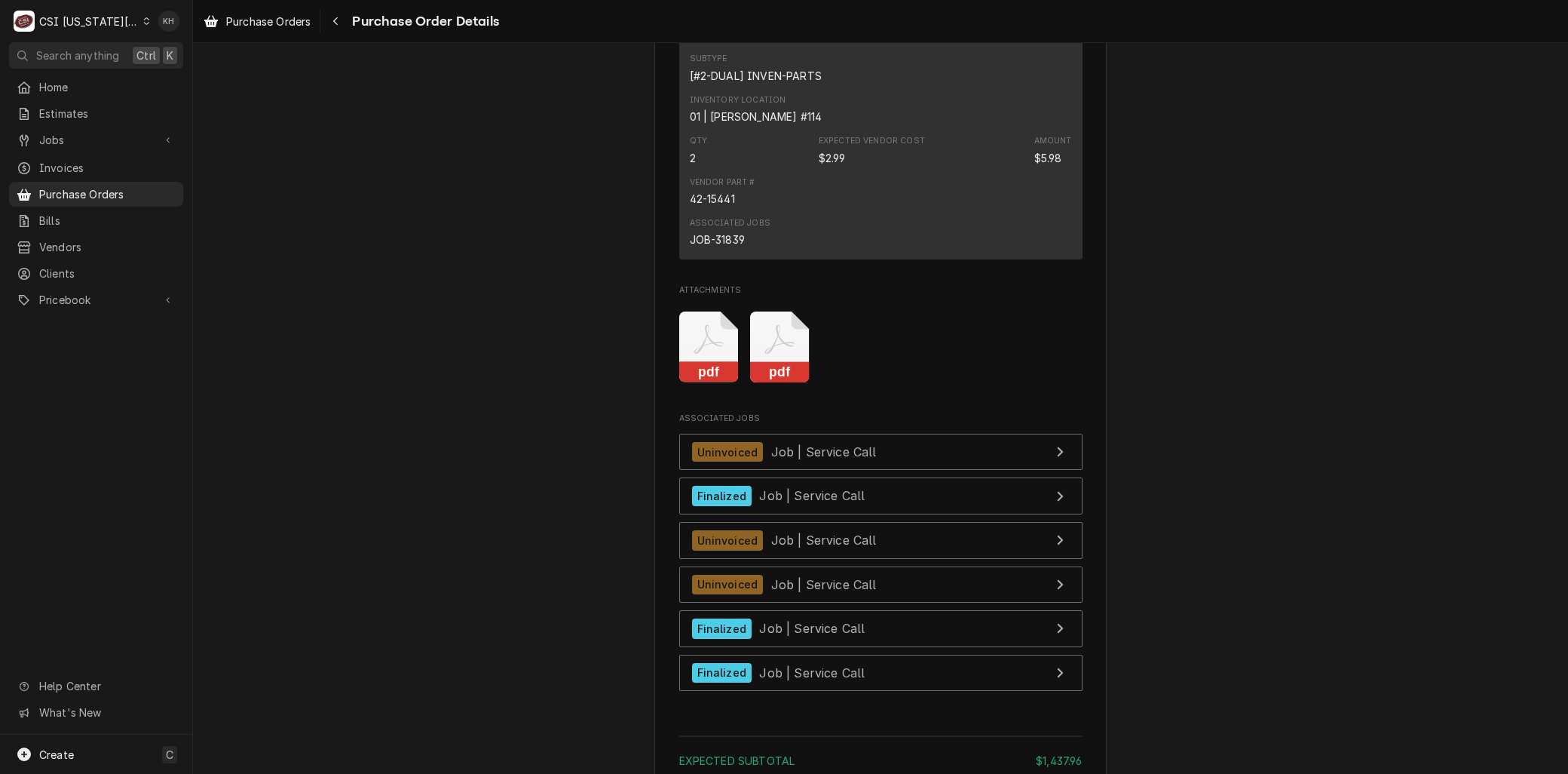
scroll to position [3940, 0]
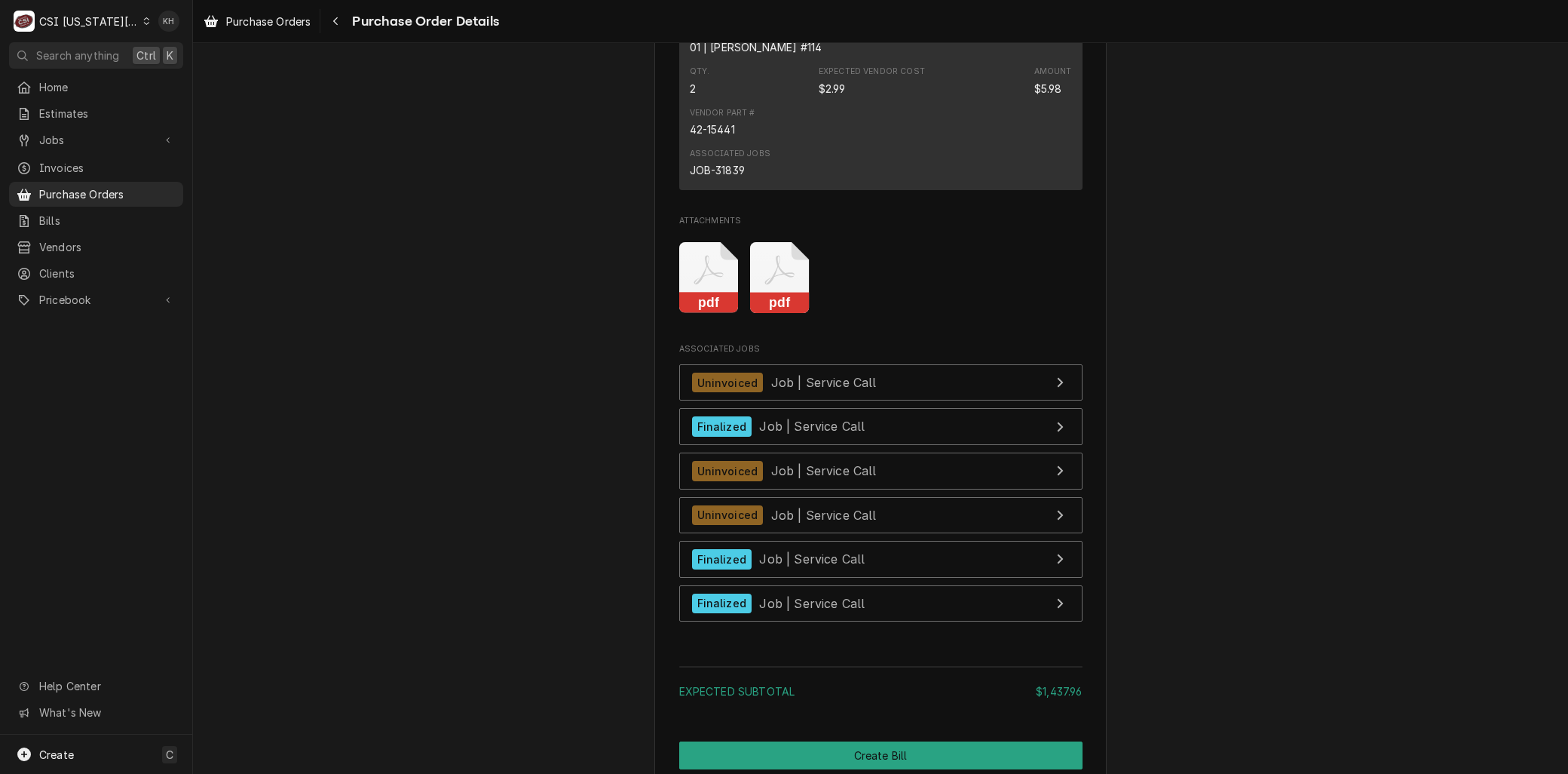
click at [725, 314] on icon "Attachments" at bounding box center [710, 278] width 60 height 72
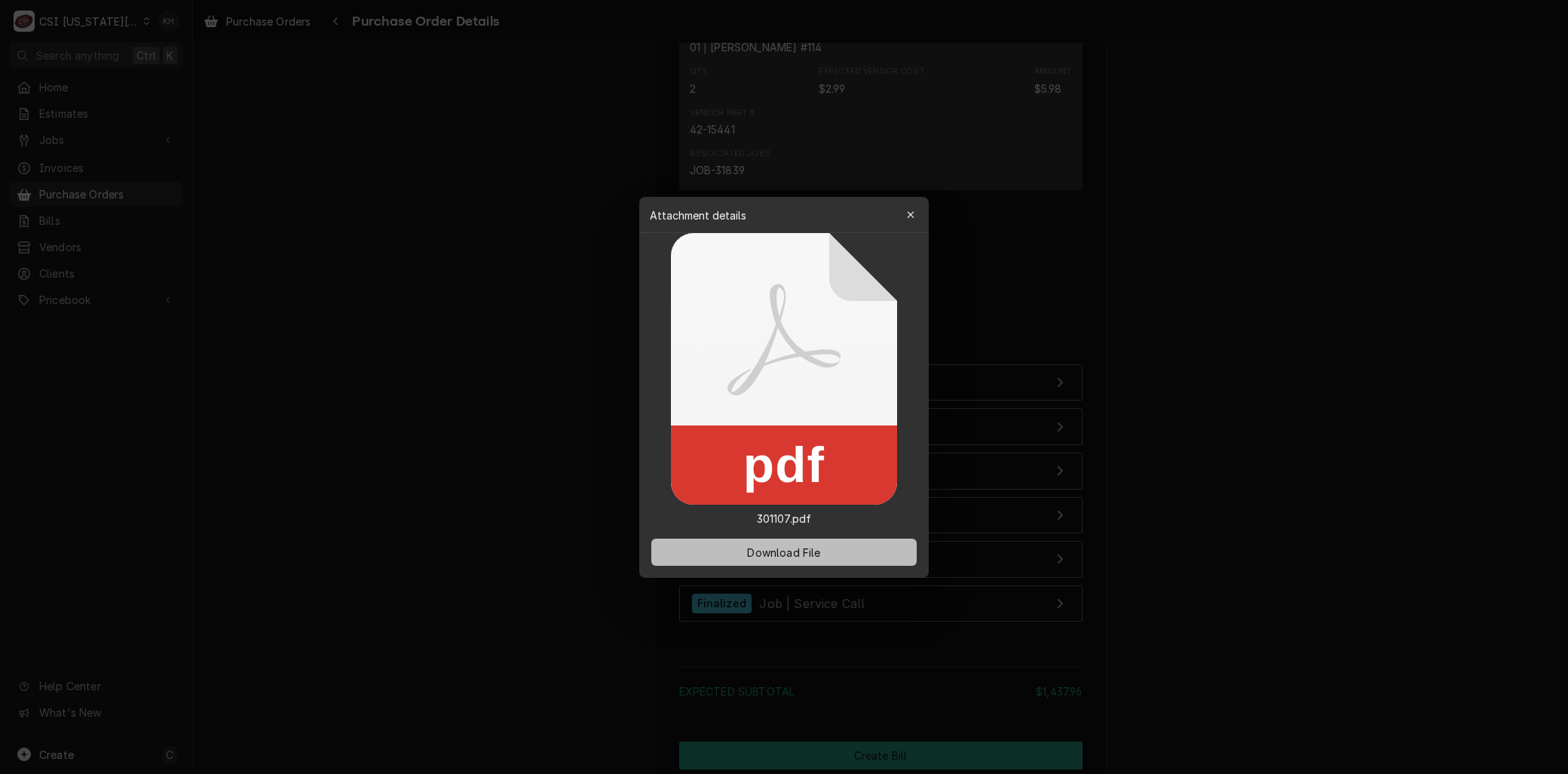
click at [780, 553] on span "Download File" at bounding box center [784, 552] width 79 height 16
click at [908, 221] on div "button" at bounding box center [910, 215] width 15 height 15
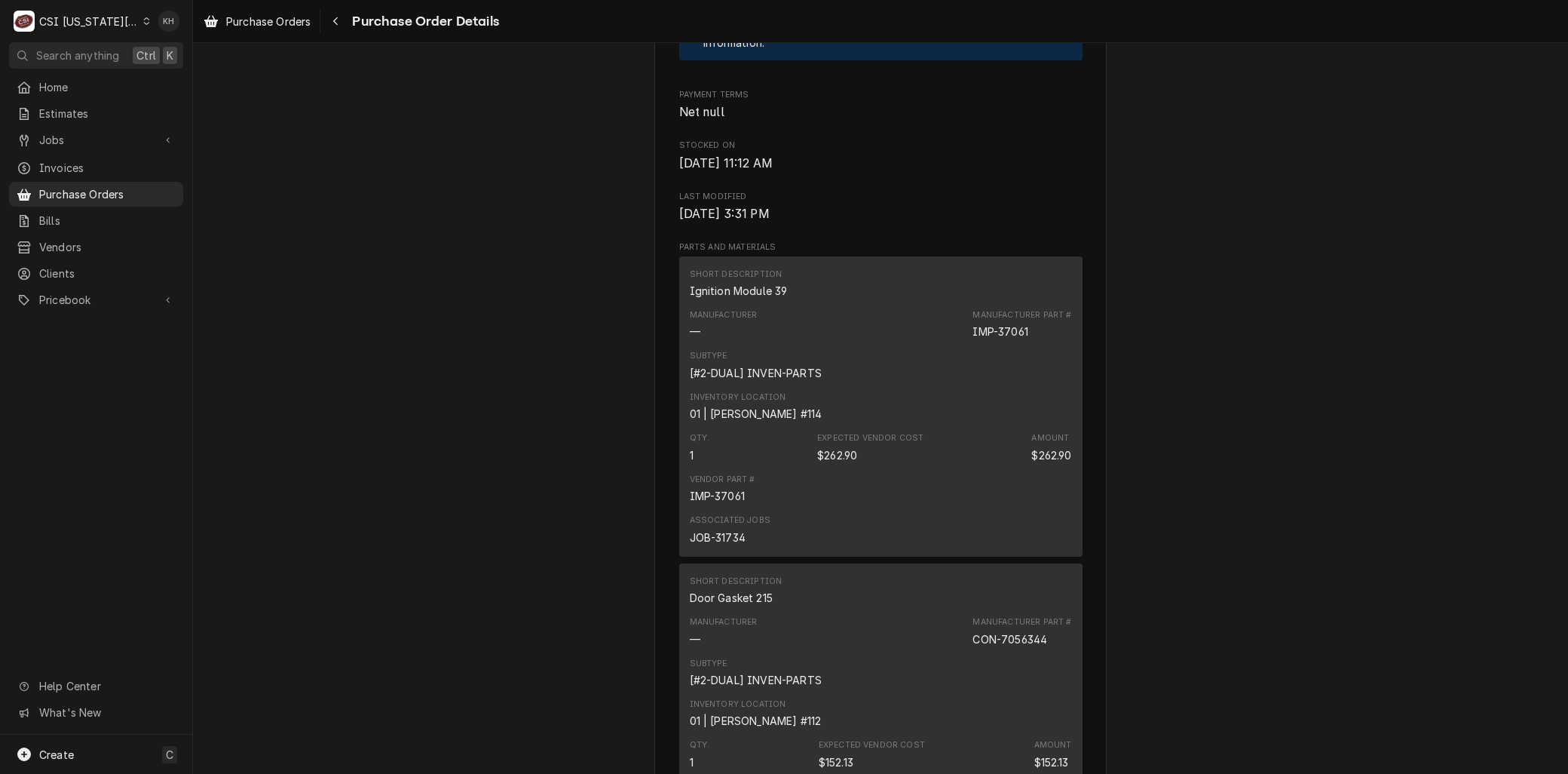
scroll to position [754, 0]
